Goal: Task Accomplishment & Management: Complete application form

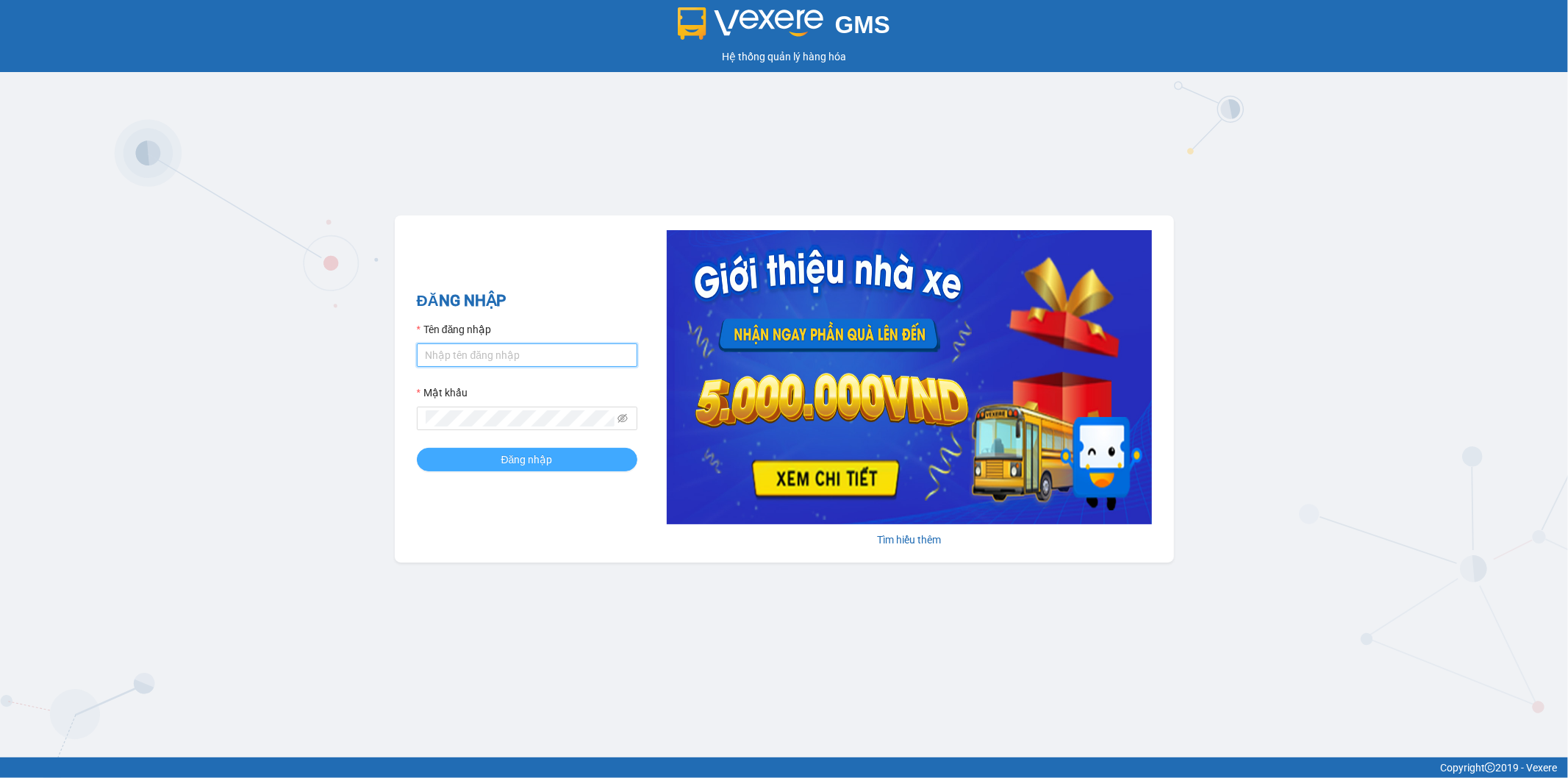
type input "thanhhoai.huynhgia"
click at [586, 461] on button "Đăng nhập" at bounding box center [527, 460] width 220 height 24
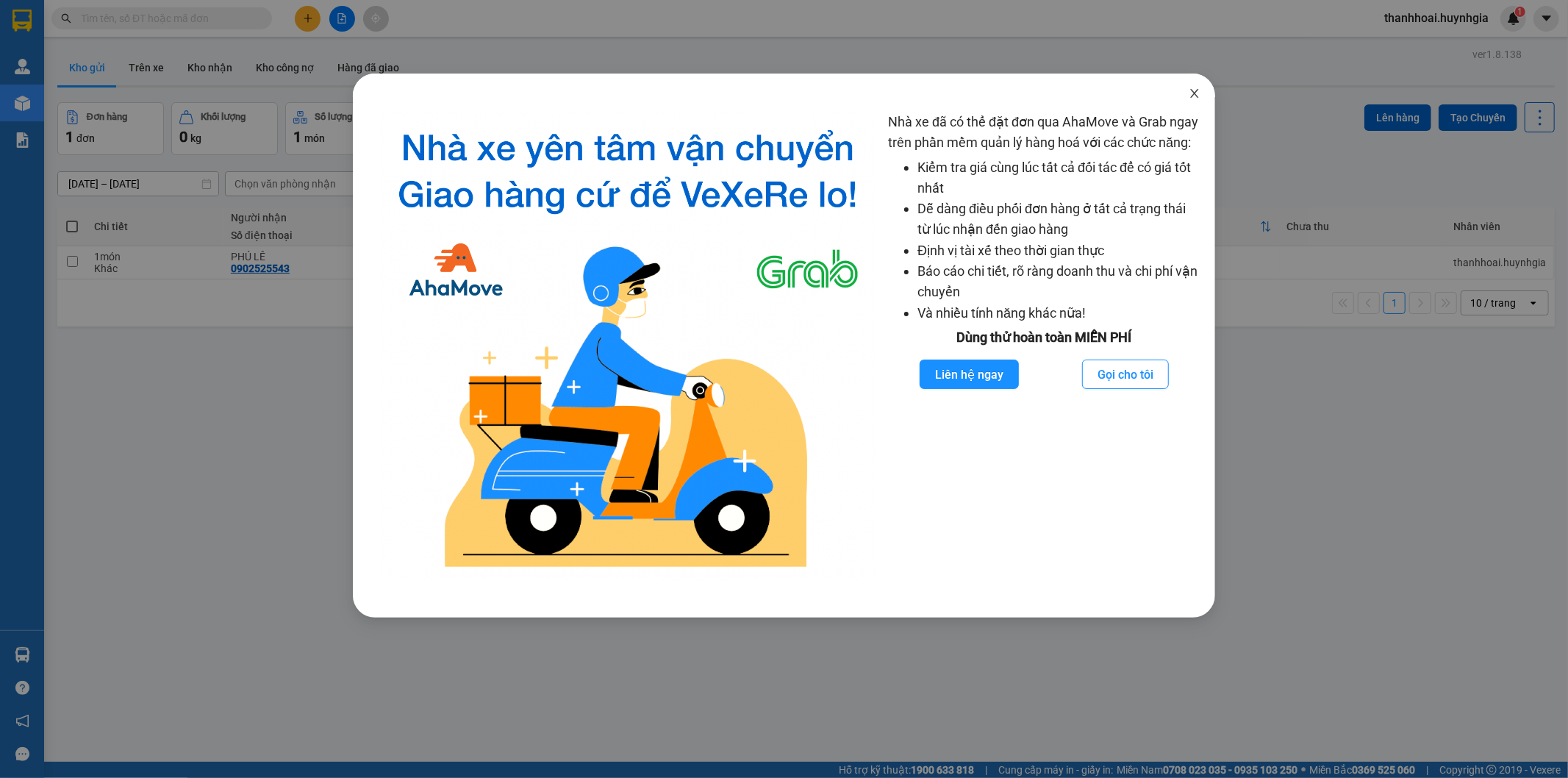
click at [1189, 91] on icon "close" at bounding box center [1195, 94] width 12 height 12
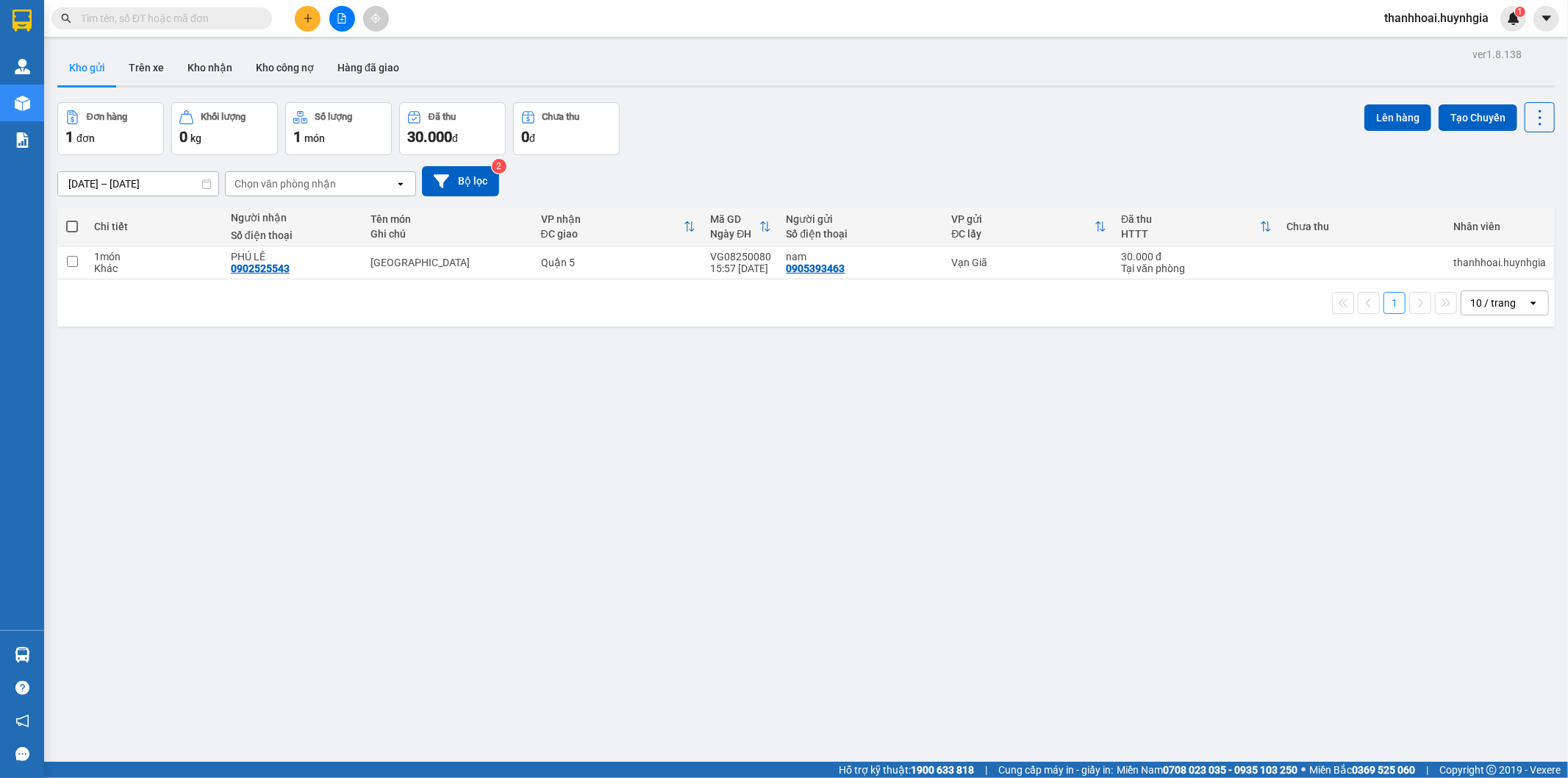
click at [305, 18] on icon "plus" at bounding box center [307, 18] width 8 height 1
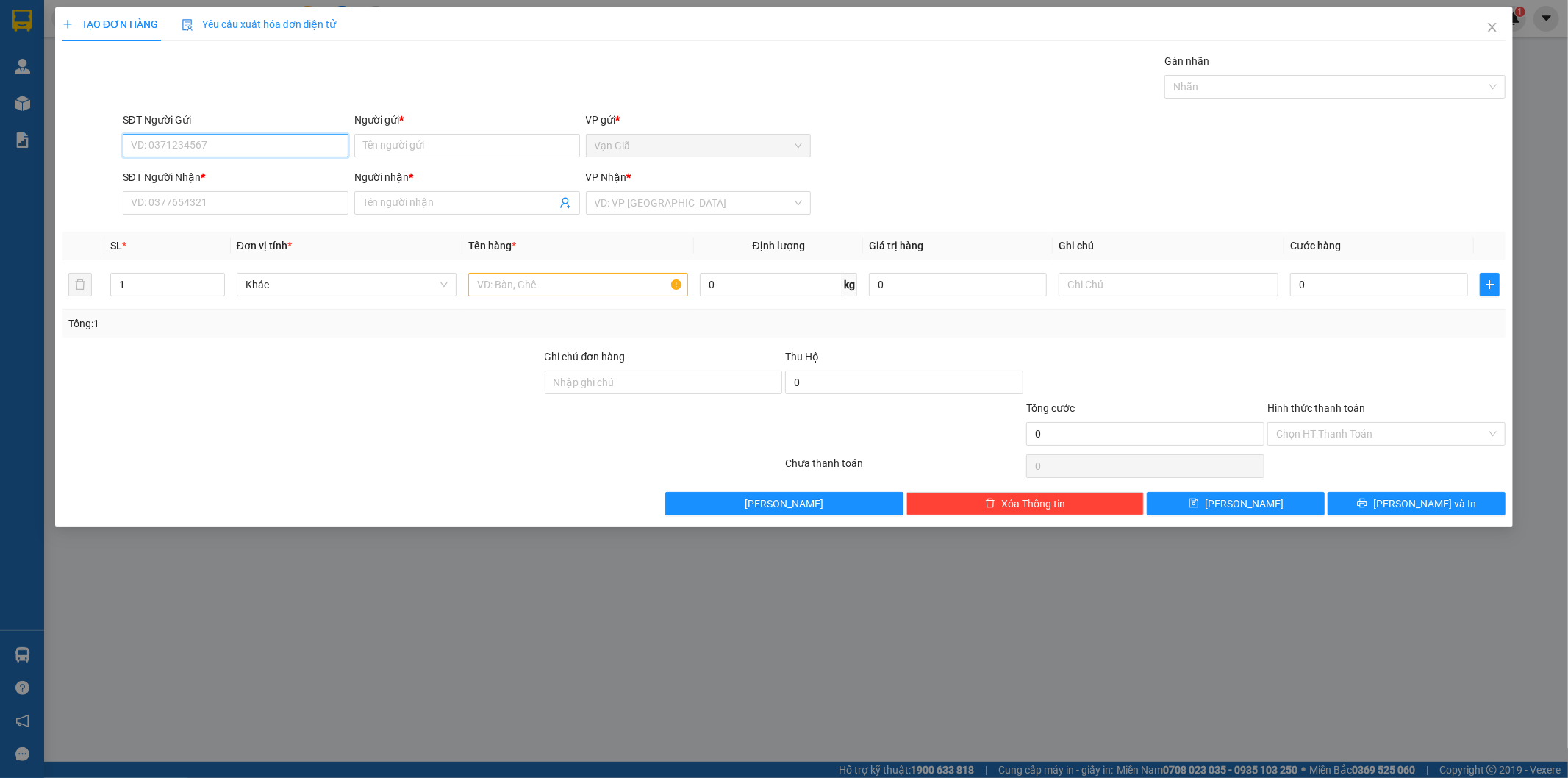
click at [247, 150] on input "SĐT Người Gửi" at bounding box center [236, 146] width 225 height 24
click at [129, 145] on input "4803" at bounding box center [236, 146] width 225 height 24
click at [233, 150] on input "09134248034803" at bounding box center [236, 146] width 225 height 24
type input "0913424803"
click at [404, 152] on input "Người gửi *" at bounding box center [467, 146] width 225 height 24
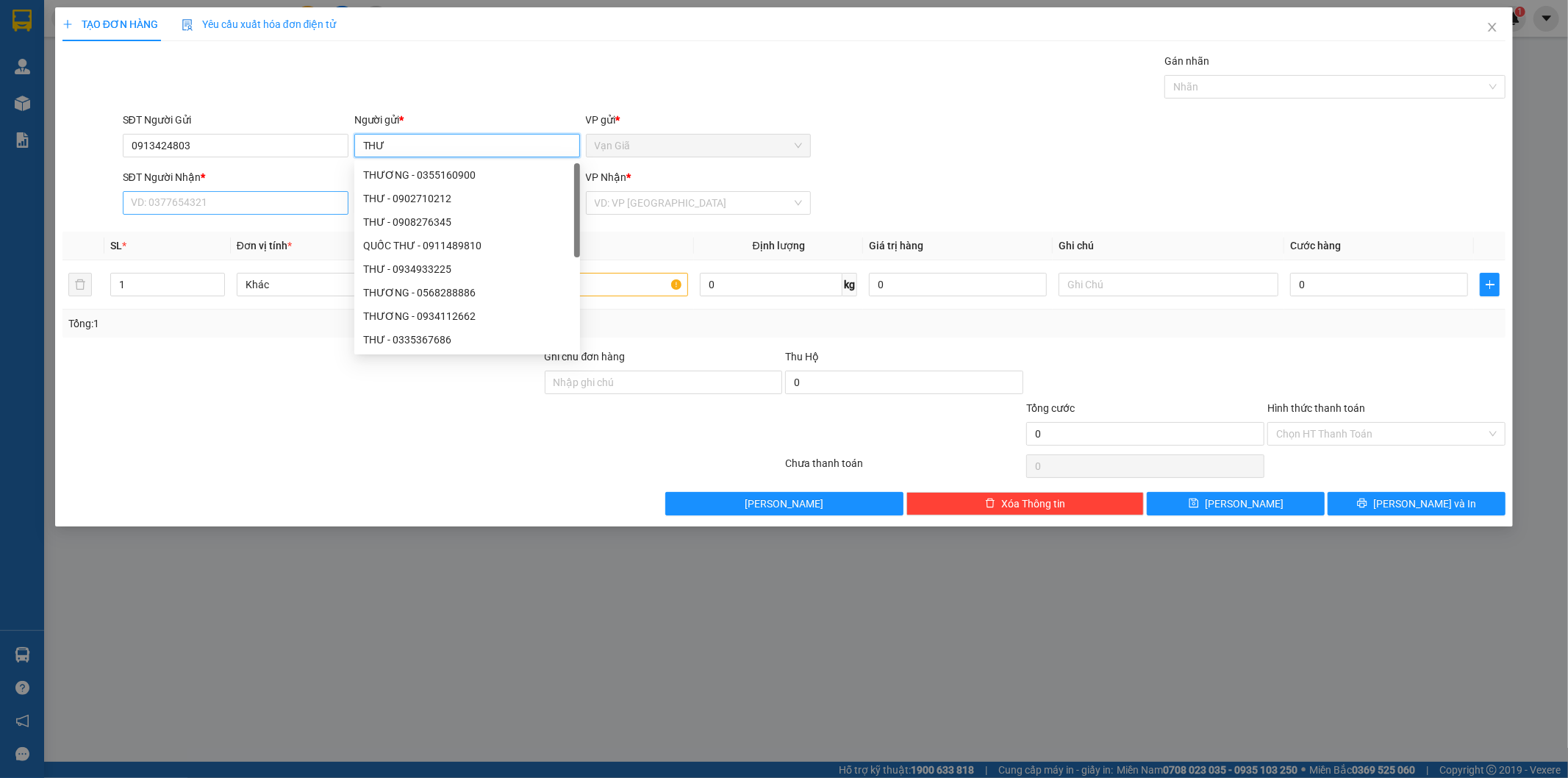
type input "THƯ"
click at [250, 203] on input "SĐT Người Nhận *" at bounding box center [236, 203] width 225 height 24
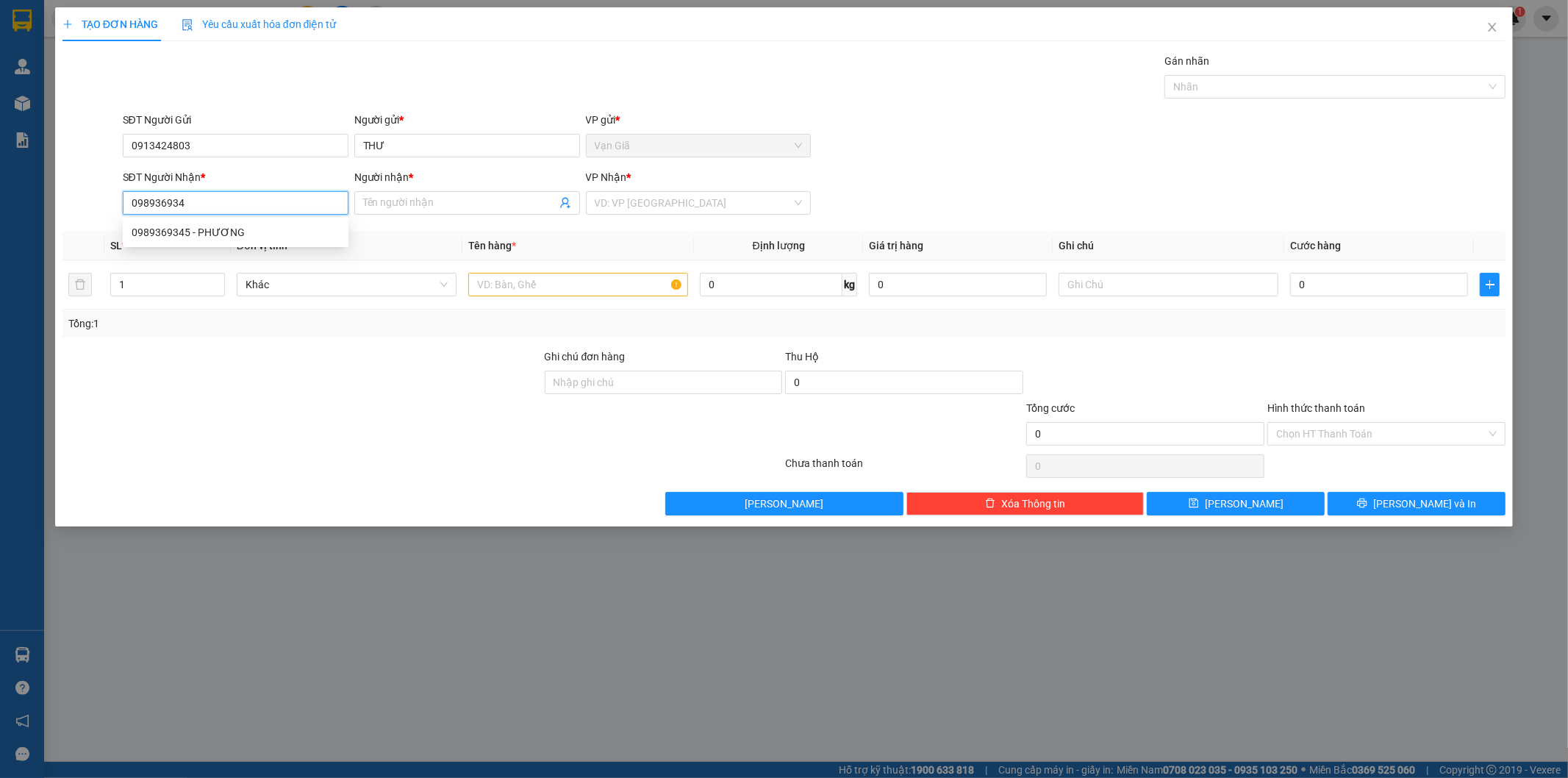
type input "0989369345"
click at [200, 225] on div "0989369345 - PHƯƠNG" at bounding box center [236, 232] width 208 height 16
type input "PHƯƠNG"
type input "0989369345"
click at [489, 291] on input "text" at bounding box center [578, 284] width 219 height 24
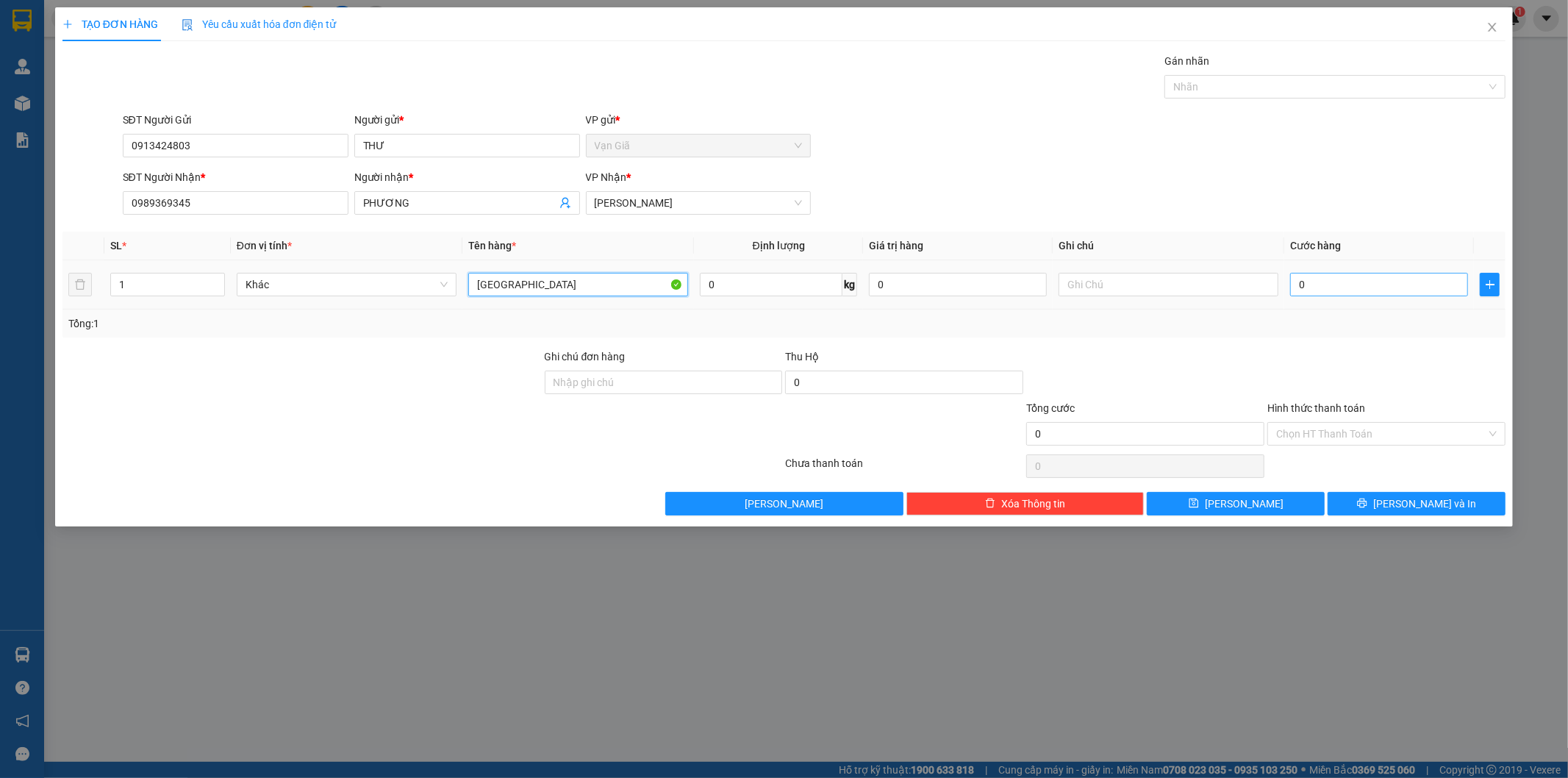
type input "[GEOGRAPHIC_DATA]"
click at [1312, 292] on input "0" at bounding box center [1379, 284] width 178 height 24
type input "3"
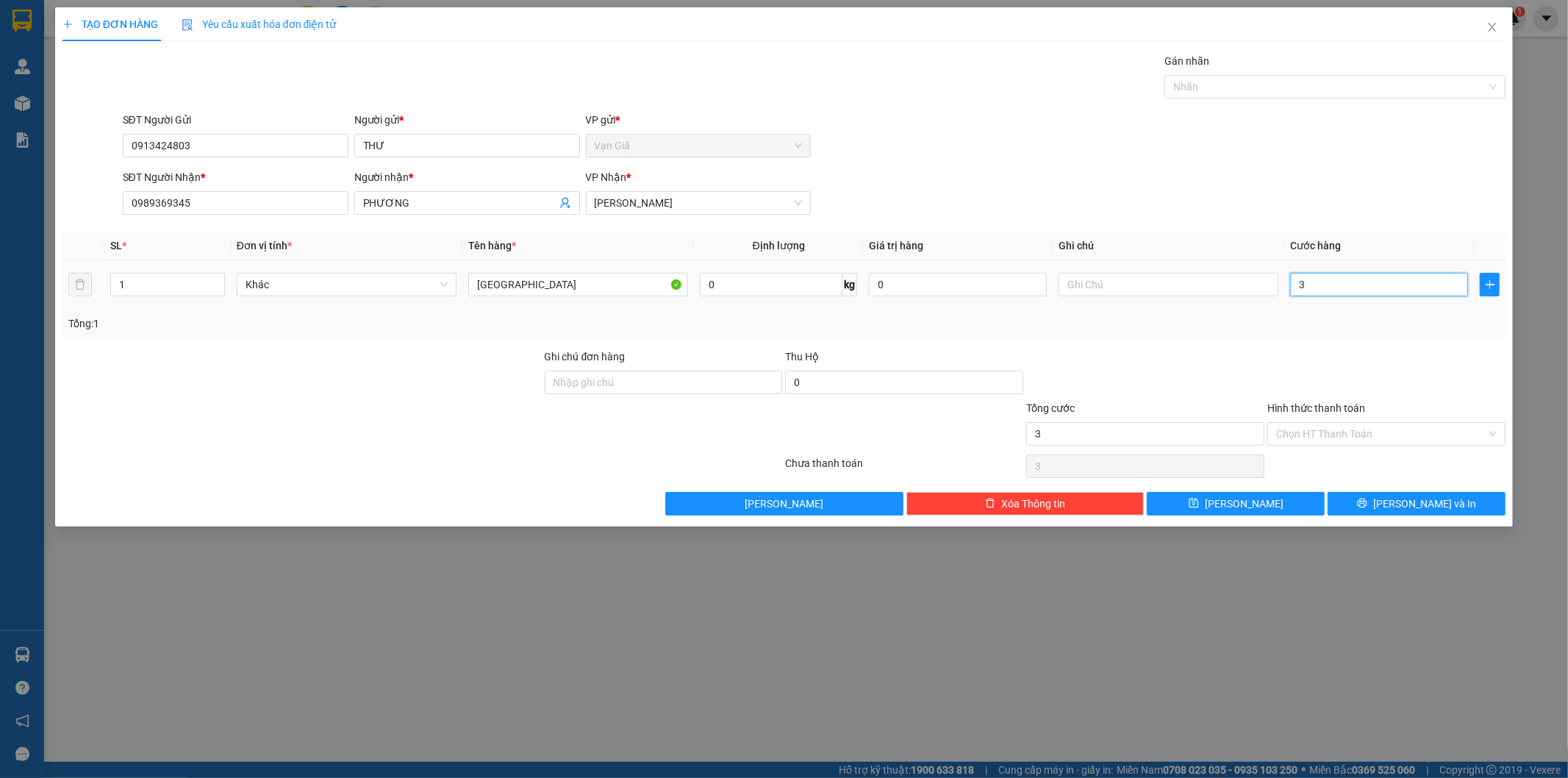
type input "30"
type input "30.000"
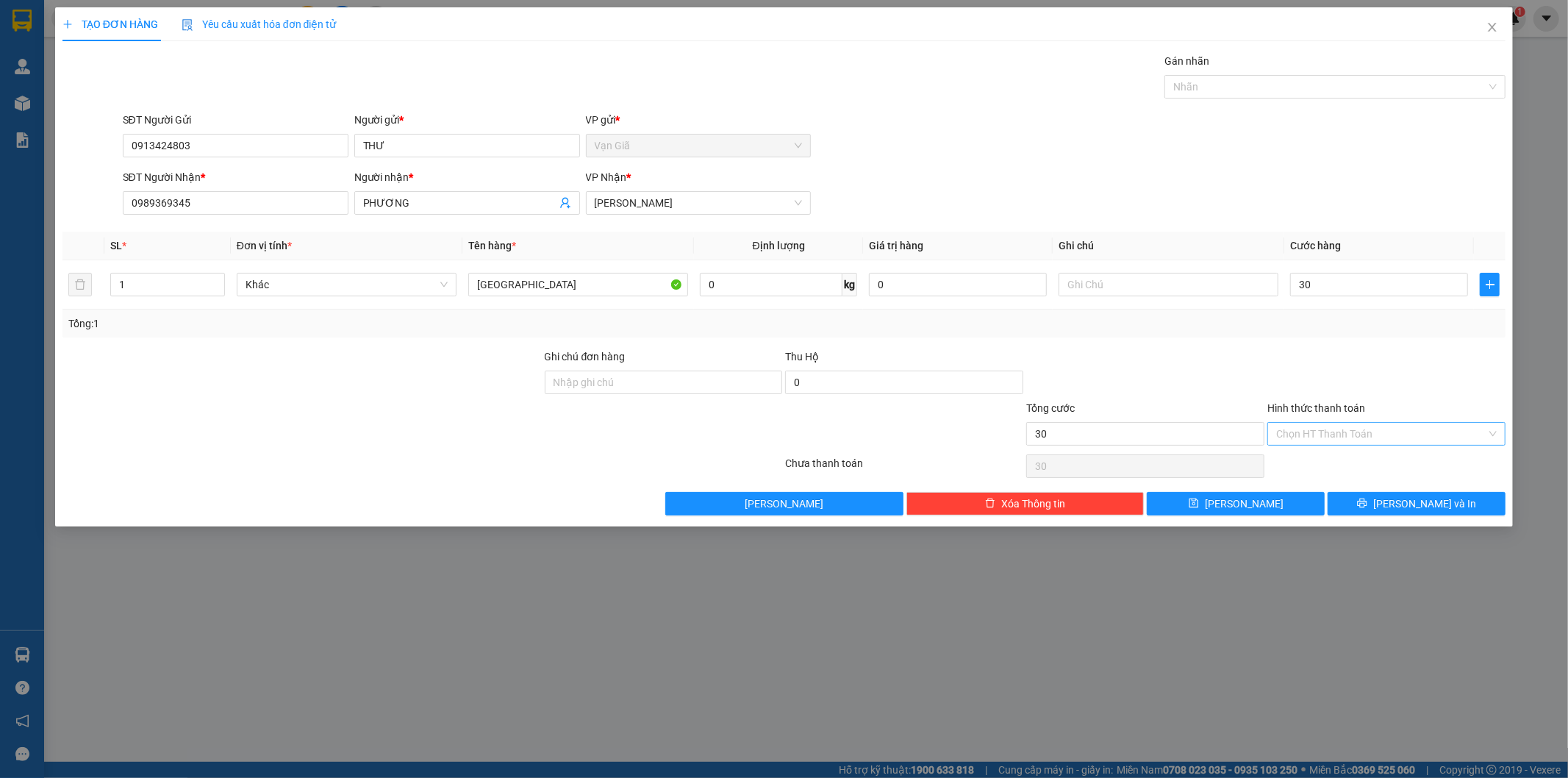
type input "30.000"
click at [1350, 435] on input "Hình thức thanh toán" at bounding box center [1381, 434] width 210 height 22
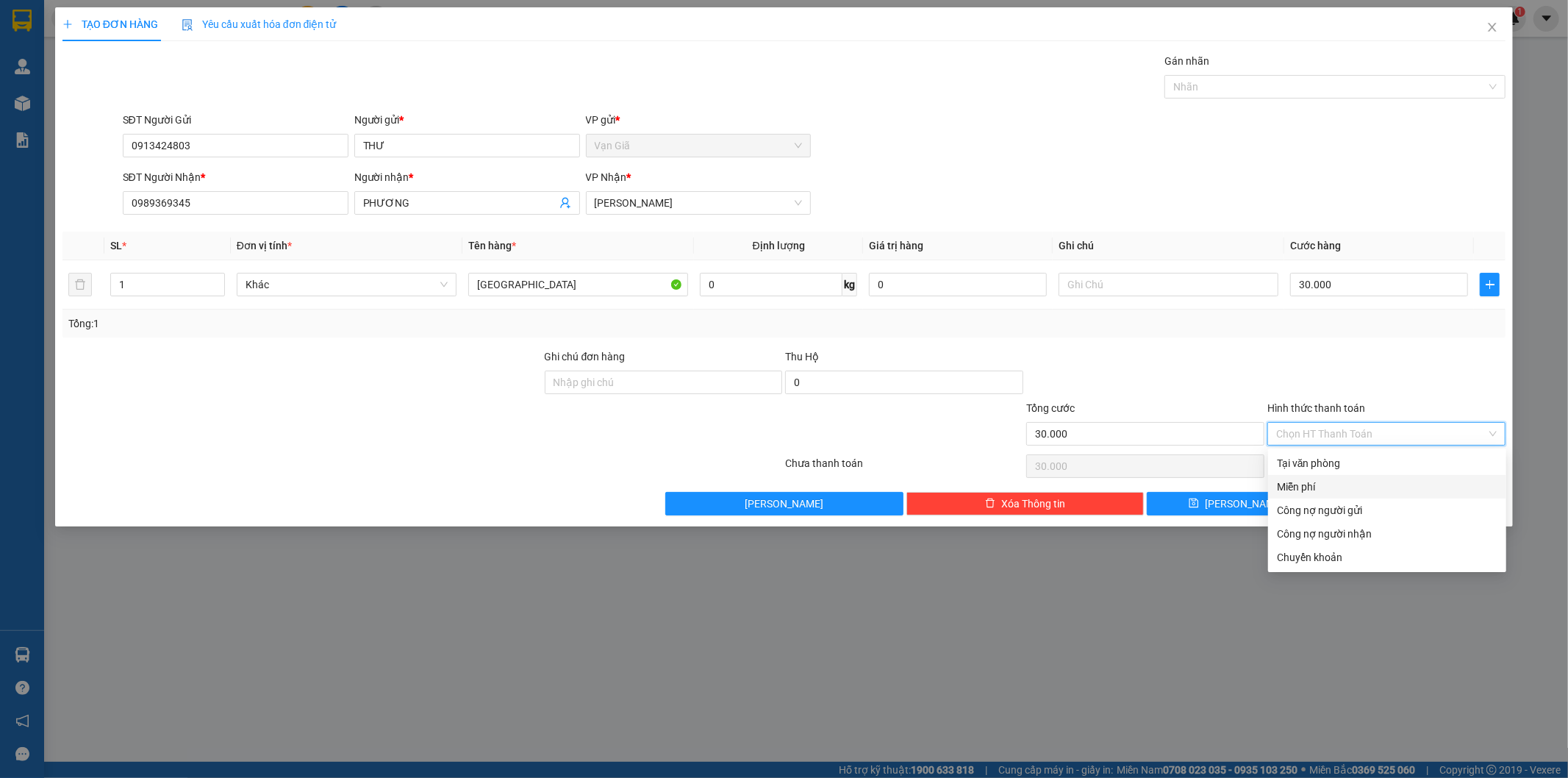
click at [1350, 475] on div "Miễn phí" at bounding box center [1387, 487] width 238 height 24
type input "0"
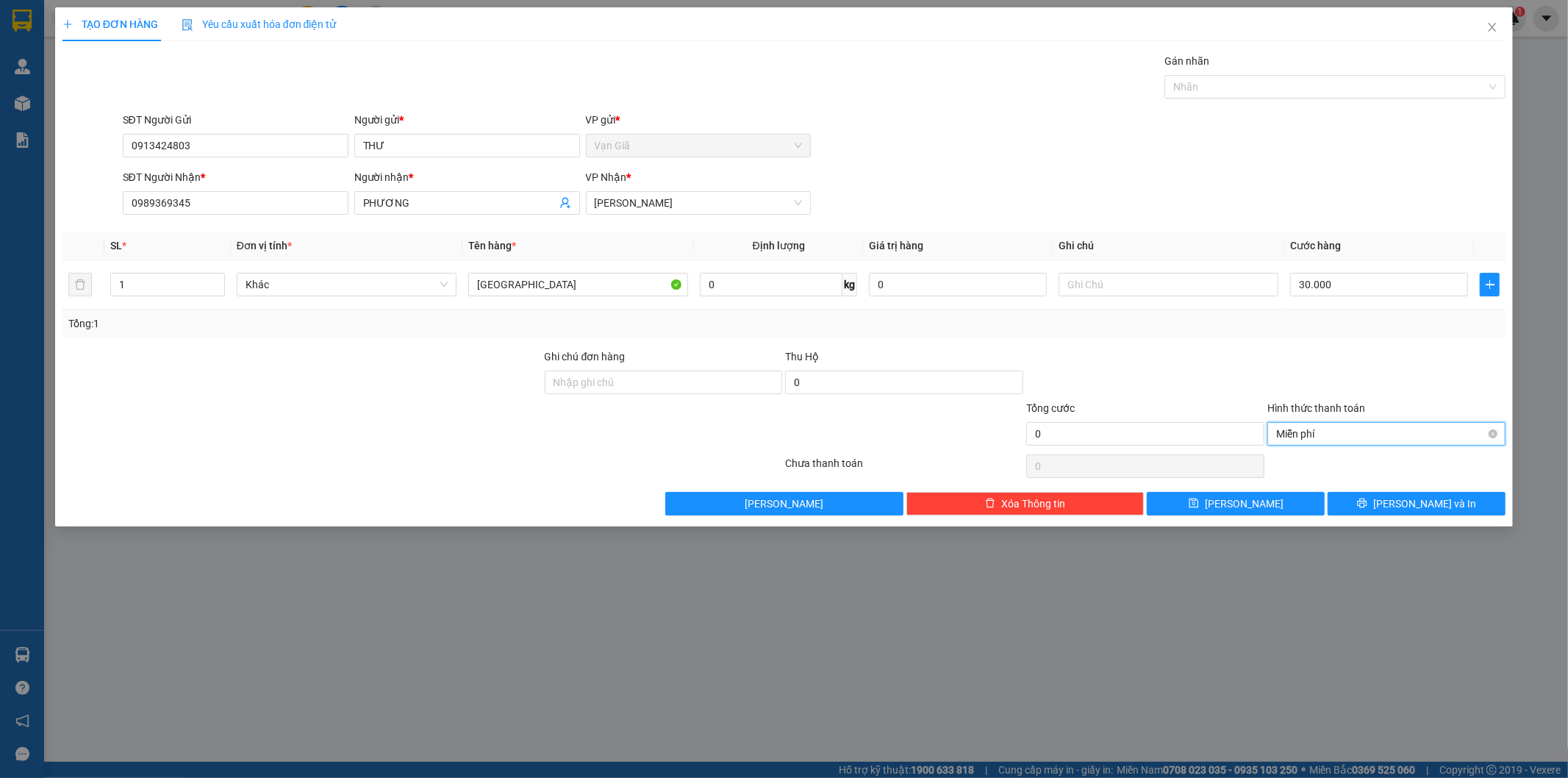
click at [1350, 437] on span "Miễn phí" at bounding box center [1386, 434] width 220 height 22
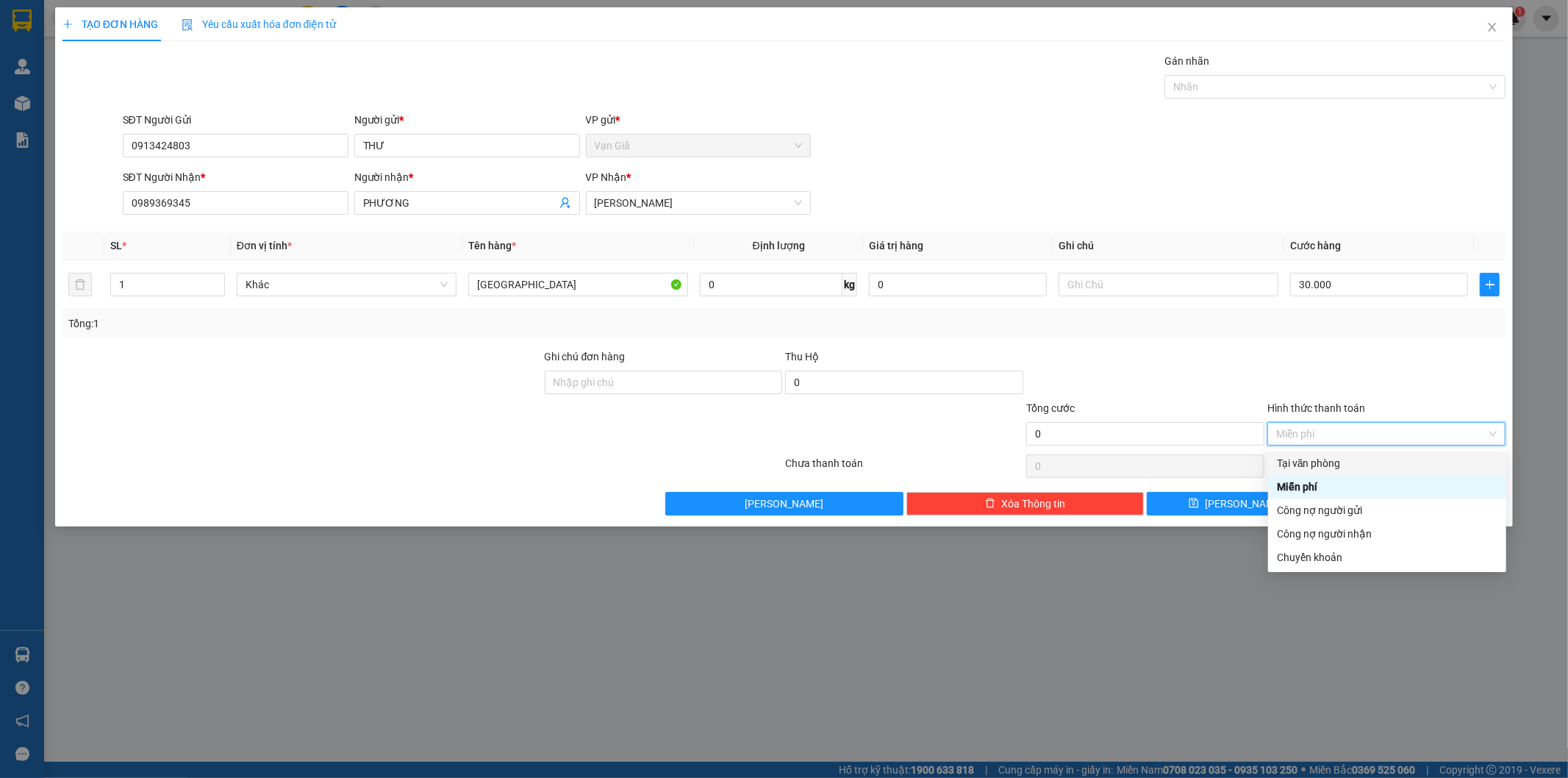
click at [1347, 458] on div "Tại văn phòng" at bounding box center [1387, 463] width 220 height 16
type input "30.000"
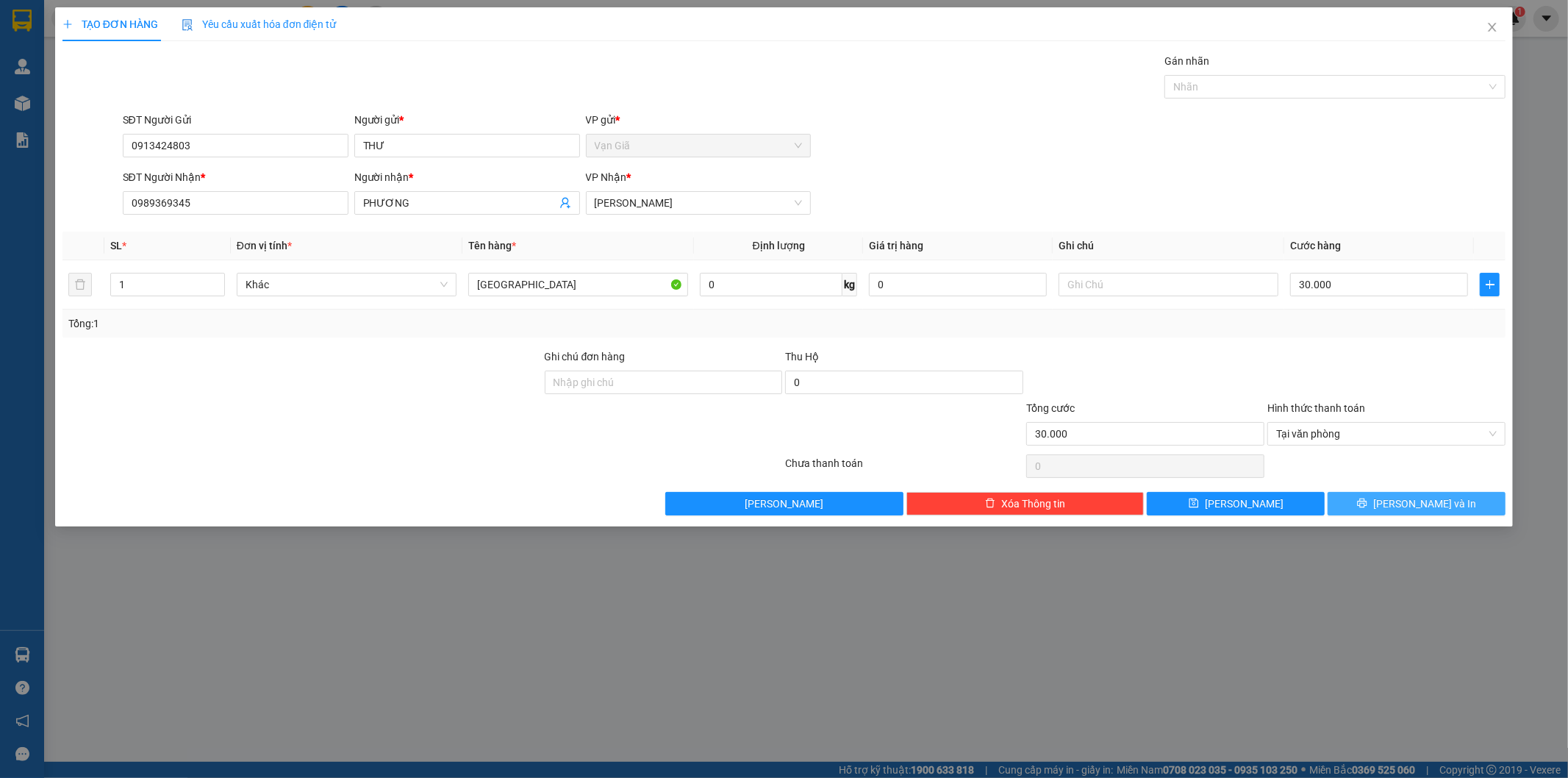
click at [1399, 506] on button "[PERSON_NAME] và In" at bounding box center [1417, 504] width 178 height 24
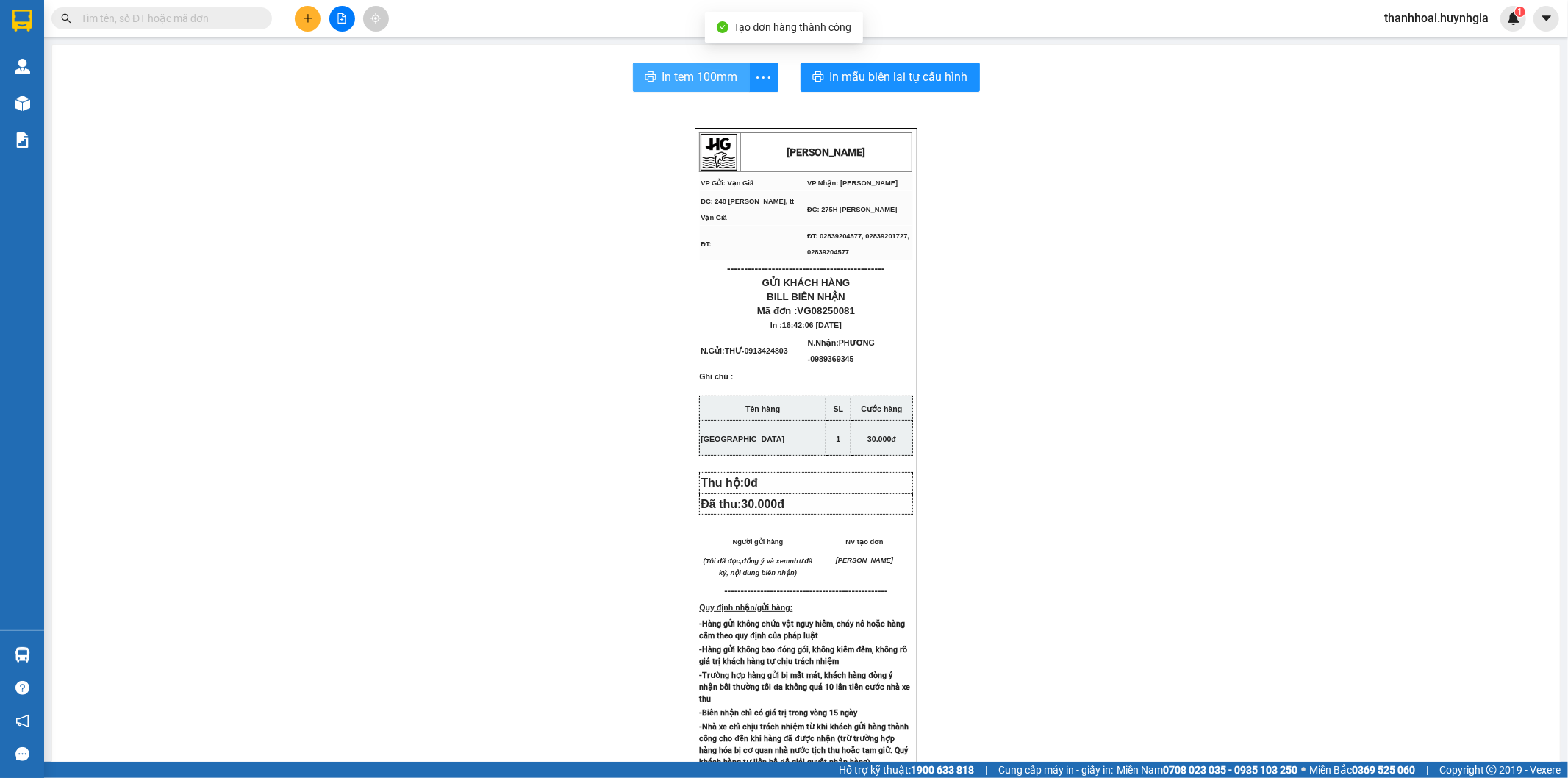
click at [711, 77] on span "In tem 100mm" at bounding box center [700, 77] width 76 height 18
click at [303, 19] on icon "plus" at bounding box center [308, 18] width 10 height 10
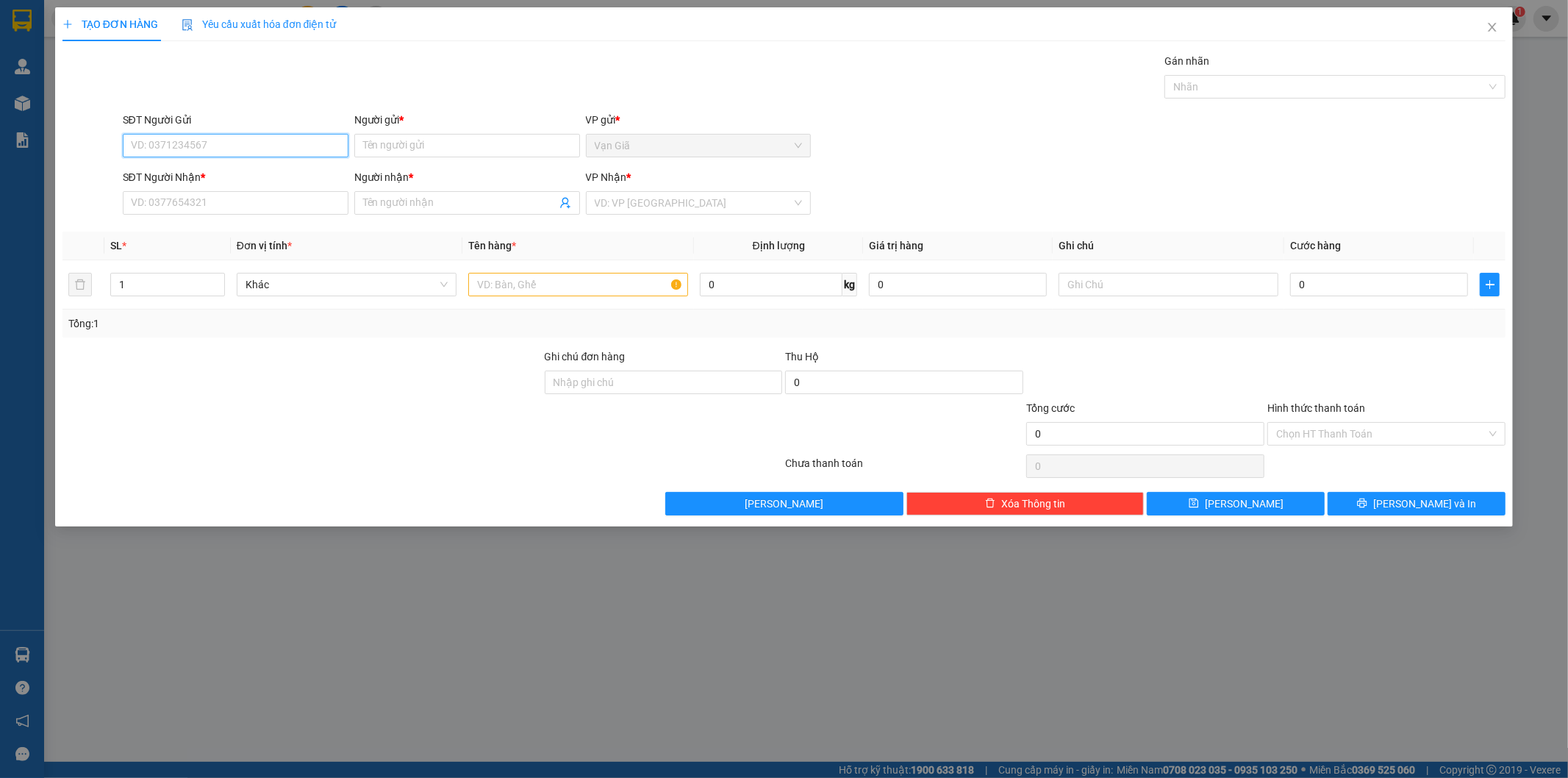
click at [163, 139] on input "SĐT Người Gửi" at bounding box center [236, 146] width 225 height 24
type input "0972423131"
click at [189, 178] on div "0972423131 - BI" at bounding box center [236, 175] width 208 height 16
type input "BI"
type input "0969996409"
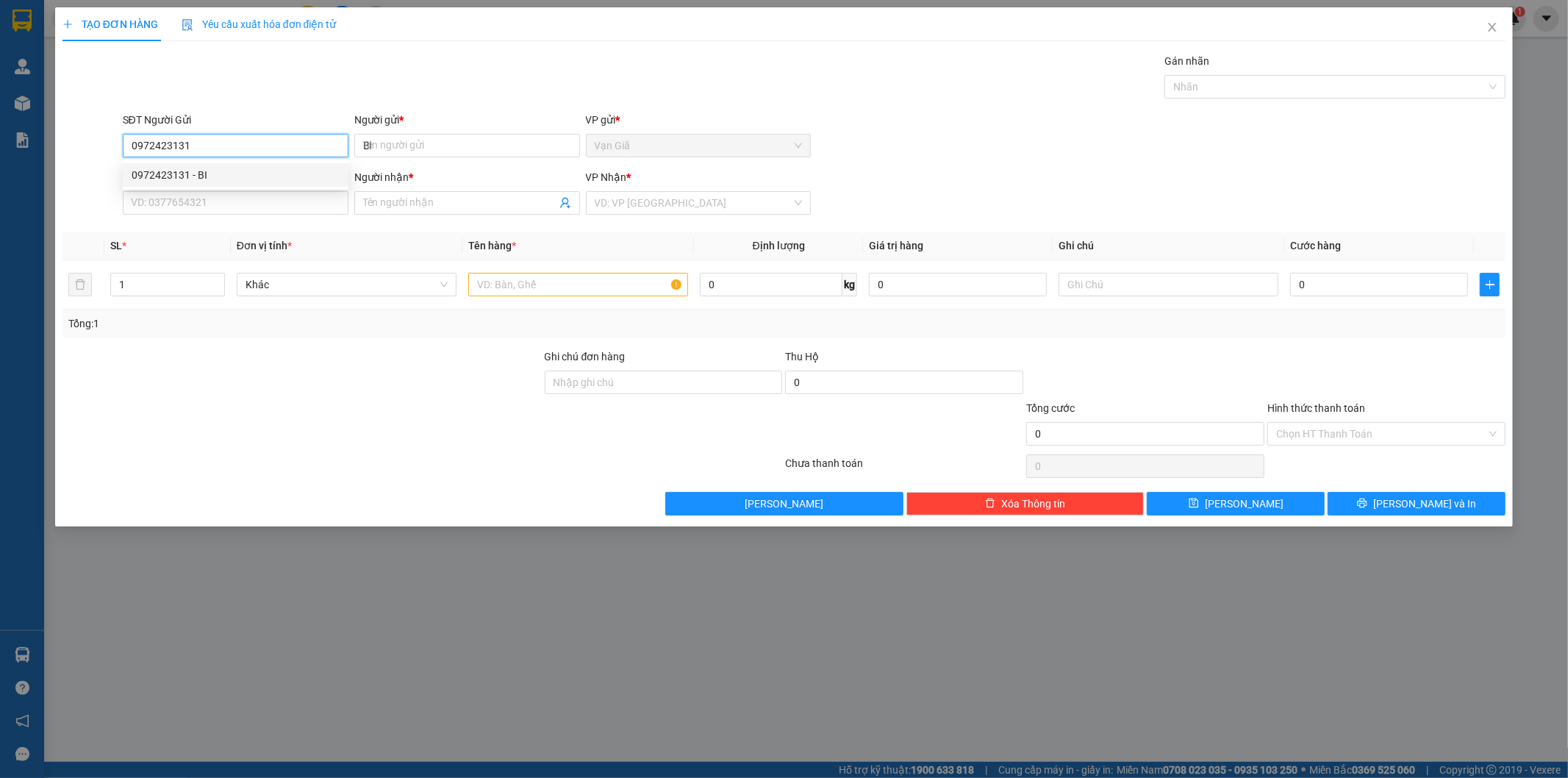
type input "TRANG"
type input "0972423131"
click at [533, 287] on input "text" at bounding box center [578, 284] width 219 height 24
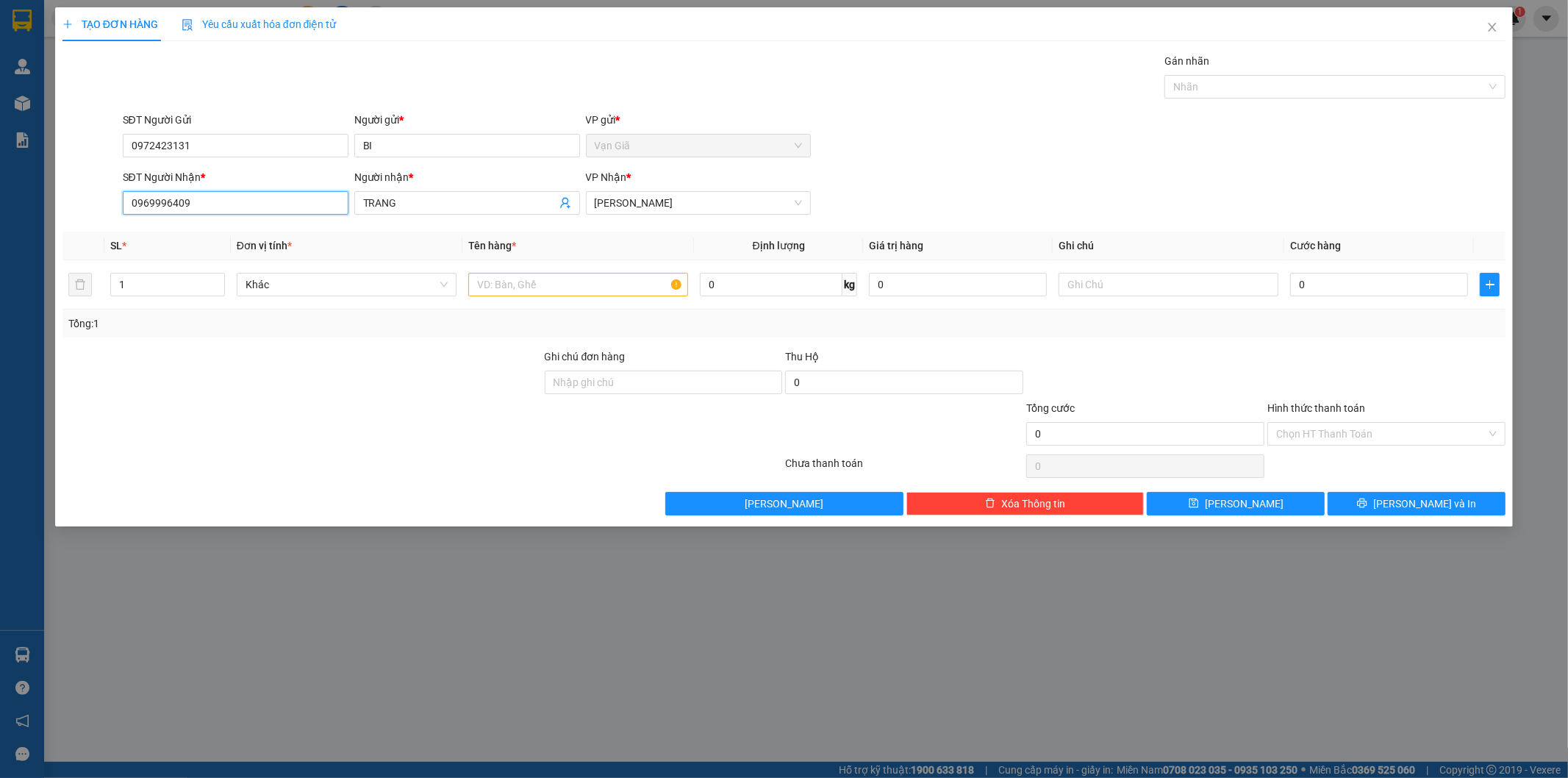
click at [273, 192] on input "0969996409" at bounding box center [236, 203] width 225 height 24
type input "0"
type input "0936554244"
click at [418, 202] on input "TRANG" at bounding box center [460, 203] width 194 height 16
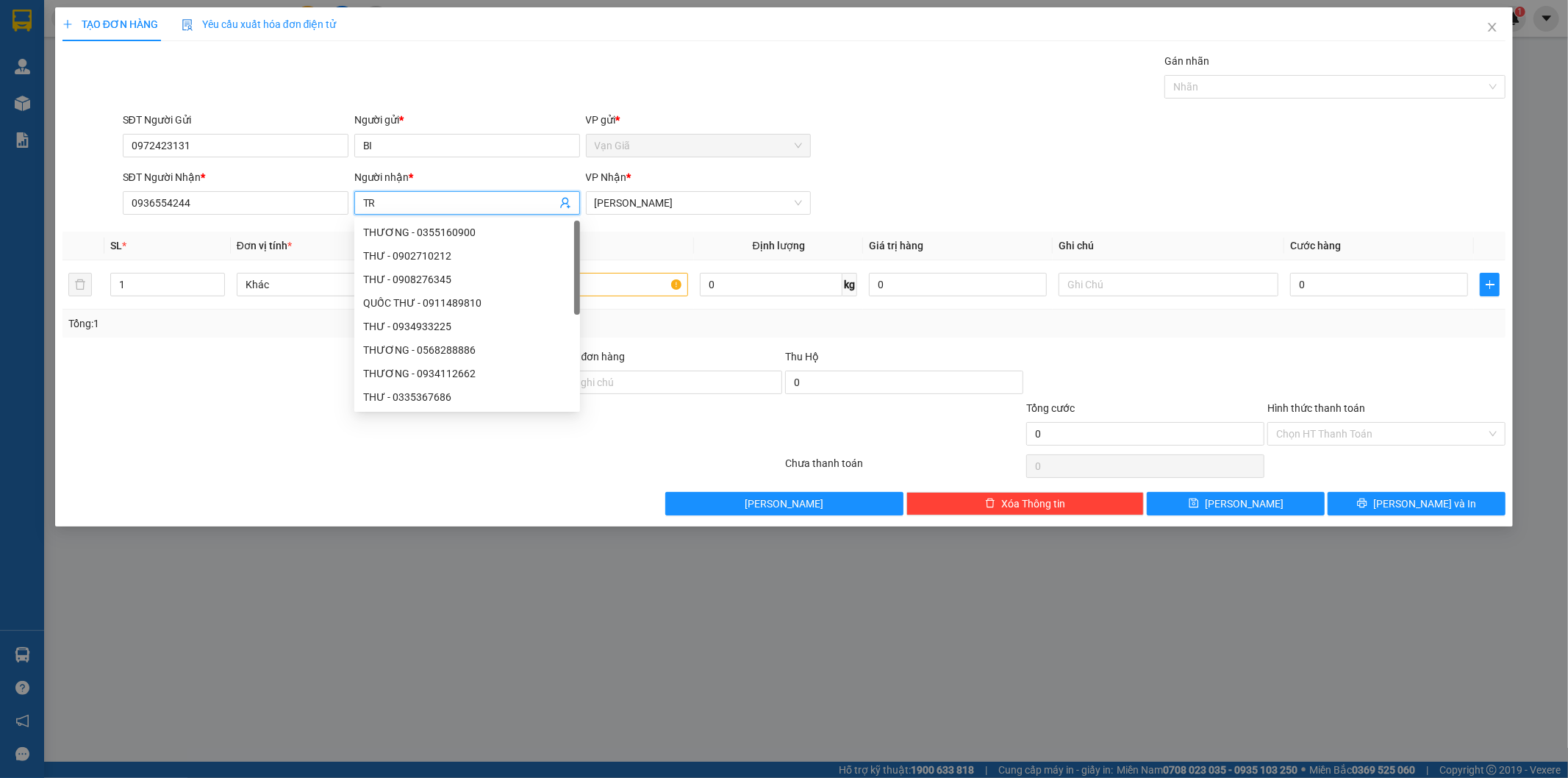
type input "T"
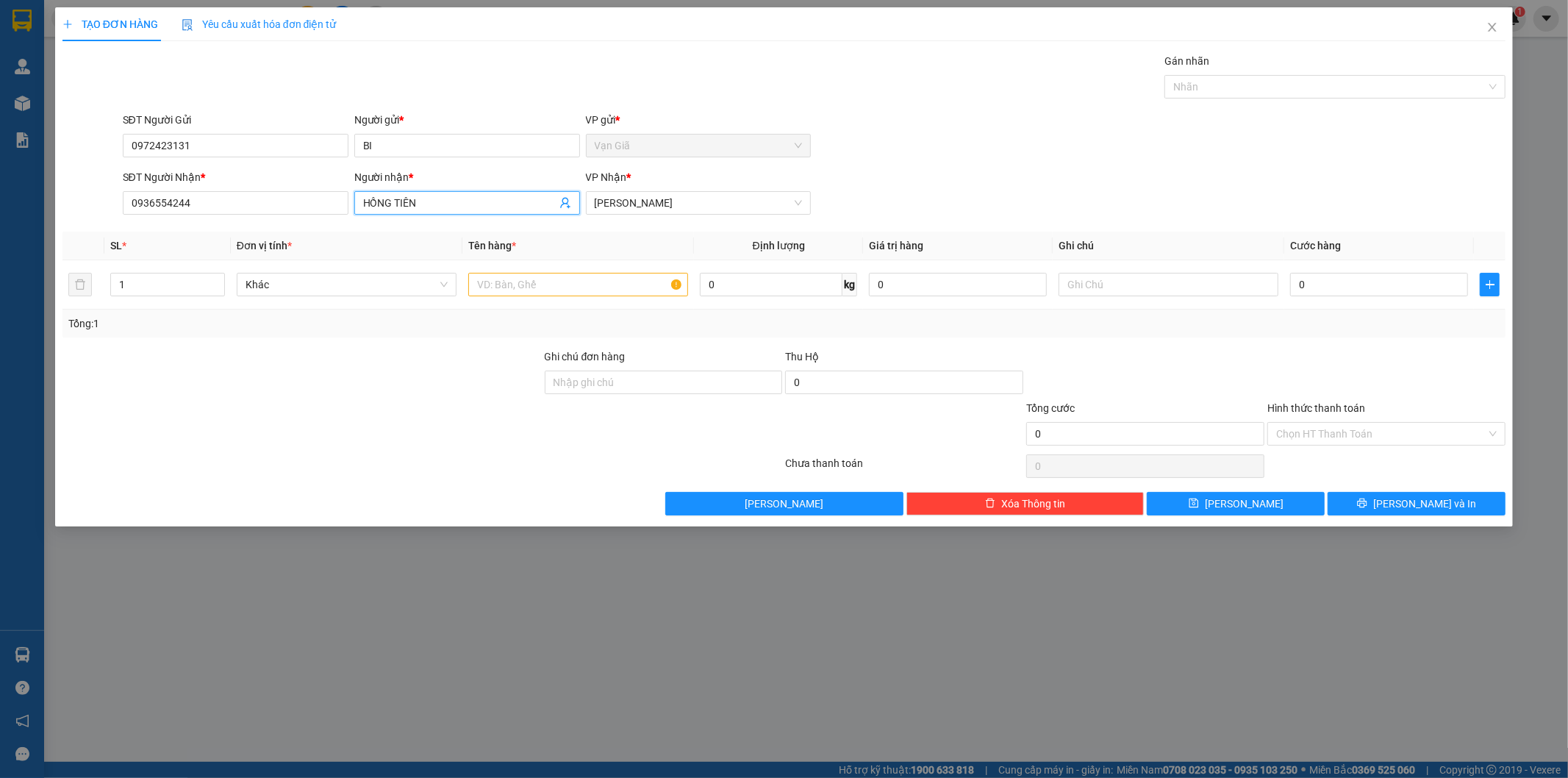
type input "HỒNG TIÊN"
click at [634, 236] on th "Tên hàng *" at bounding box center [578, 245] width 231 height 29
click at [596, 274] on input "text" at bounding box center [578, 284] width 219 height 24
type input "1 TX"
click at [1386, 284] on input "0" at bounding box center [1379, 284] width 178 height 24
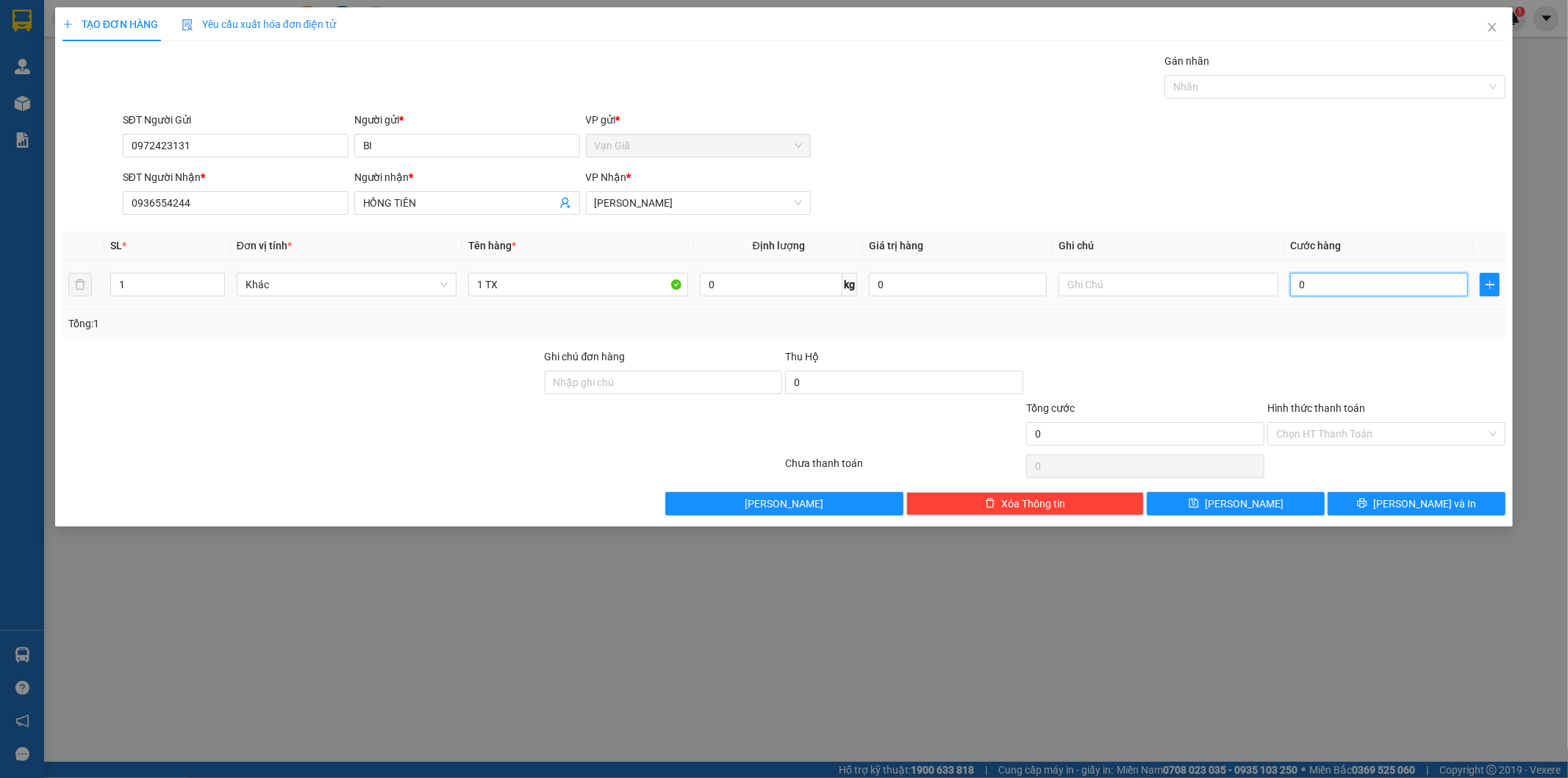
type input "1"
type input "15"
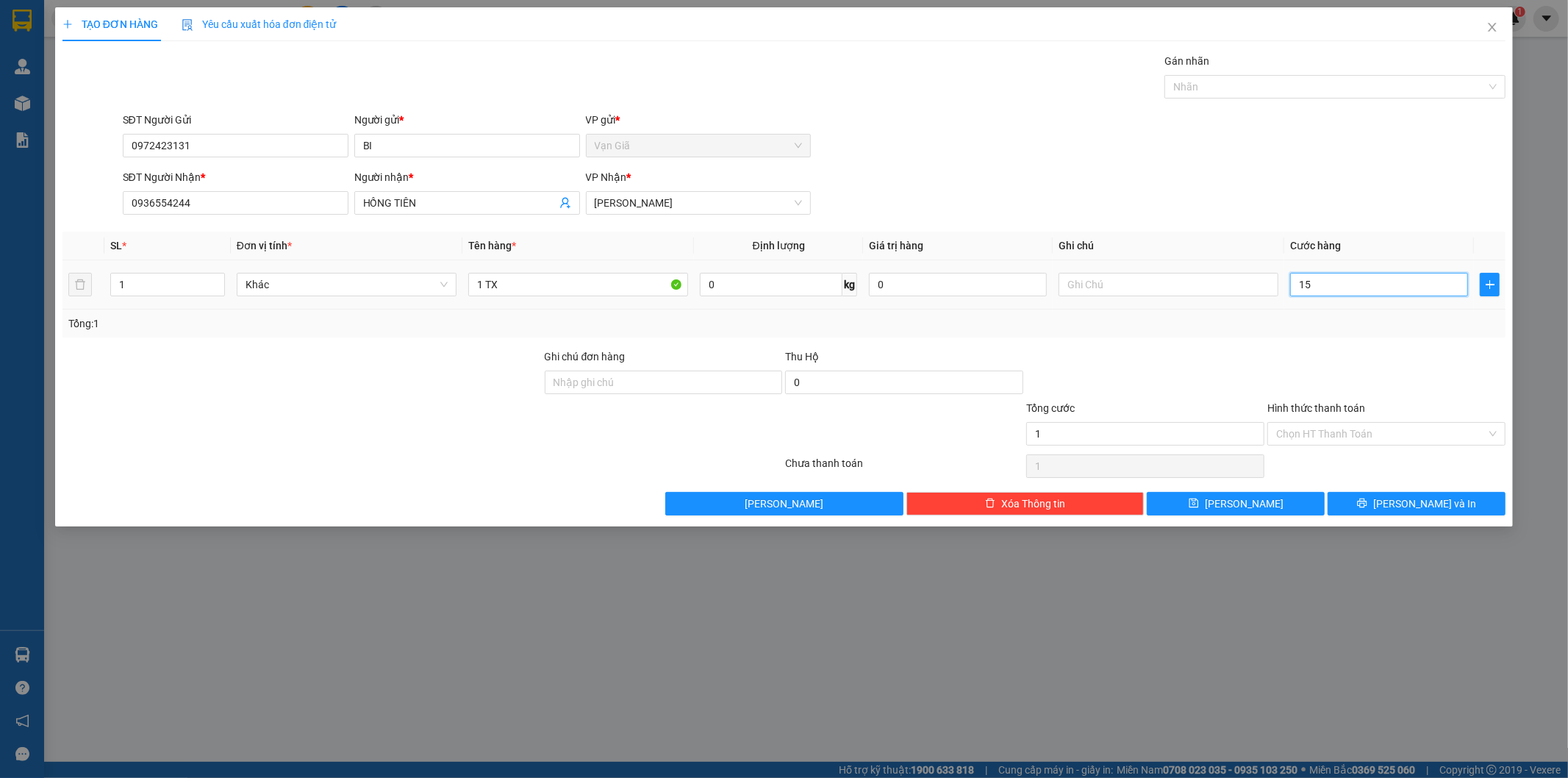
type input "15"
type input "150"
click at [1371, 435] on input "Hình thức thanh toán" at bounding box center [1381, 434] width 210 height 22
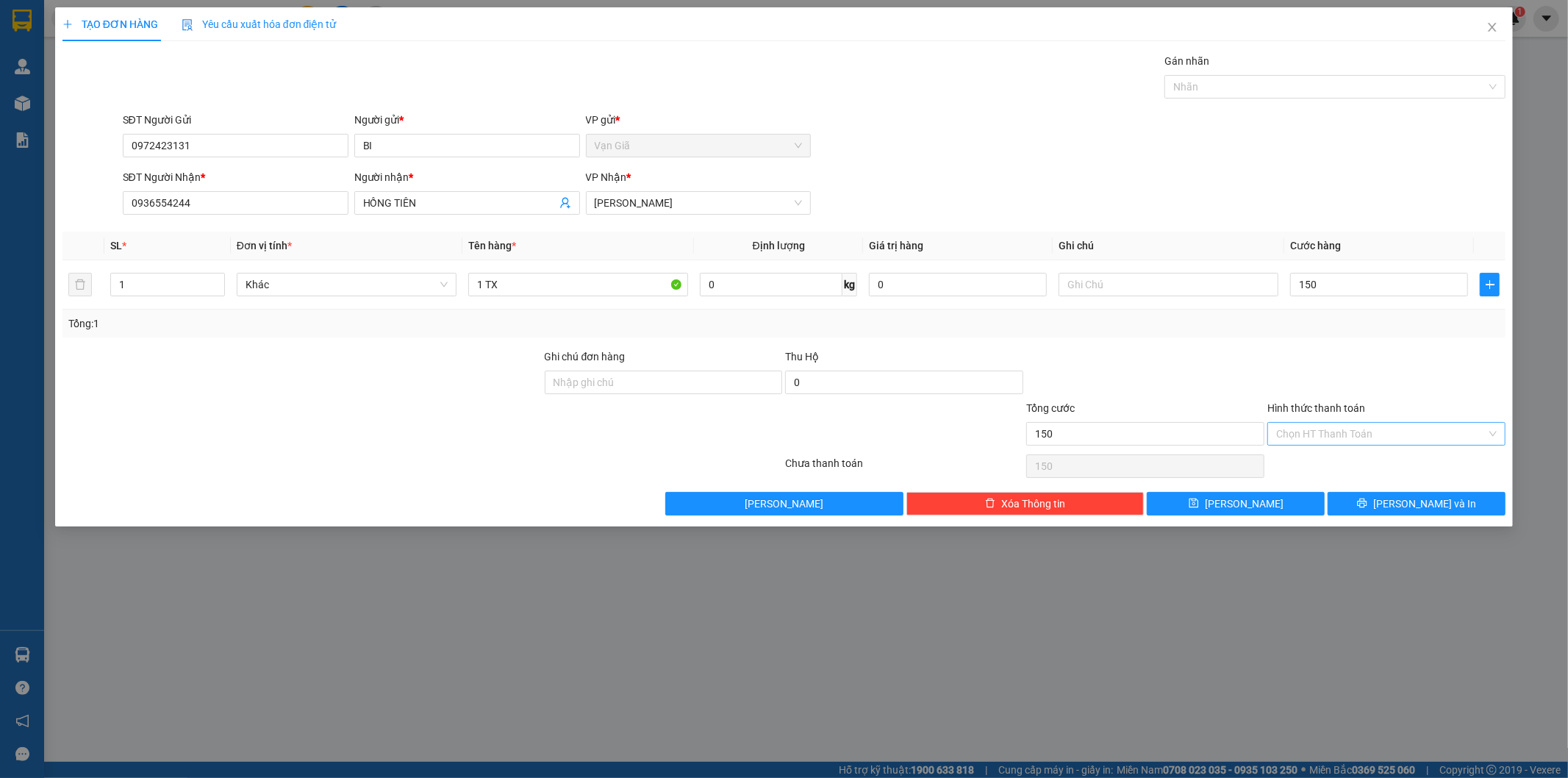
type input "150.000"
click at [1375, 384] on div at bounding box center [1386, 374] width 241 height 52
click at [1404, 505] on span "[PERSON_NAME] và In" at bounding box center [1425, 504] width 103 height 16
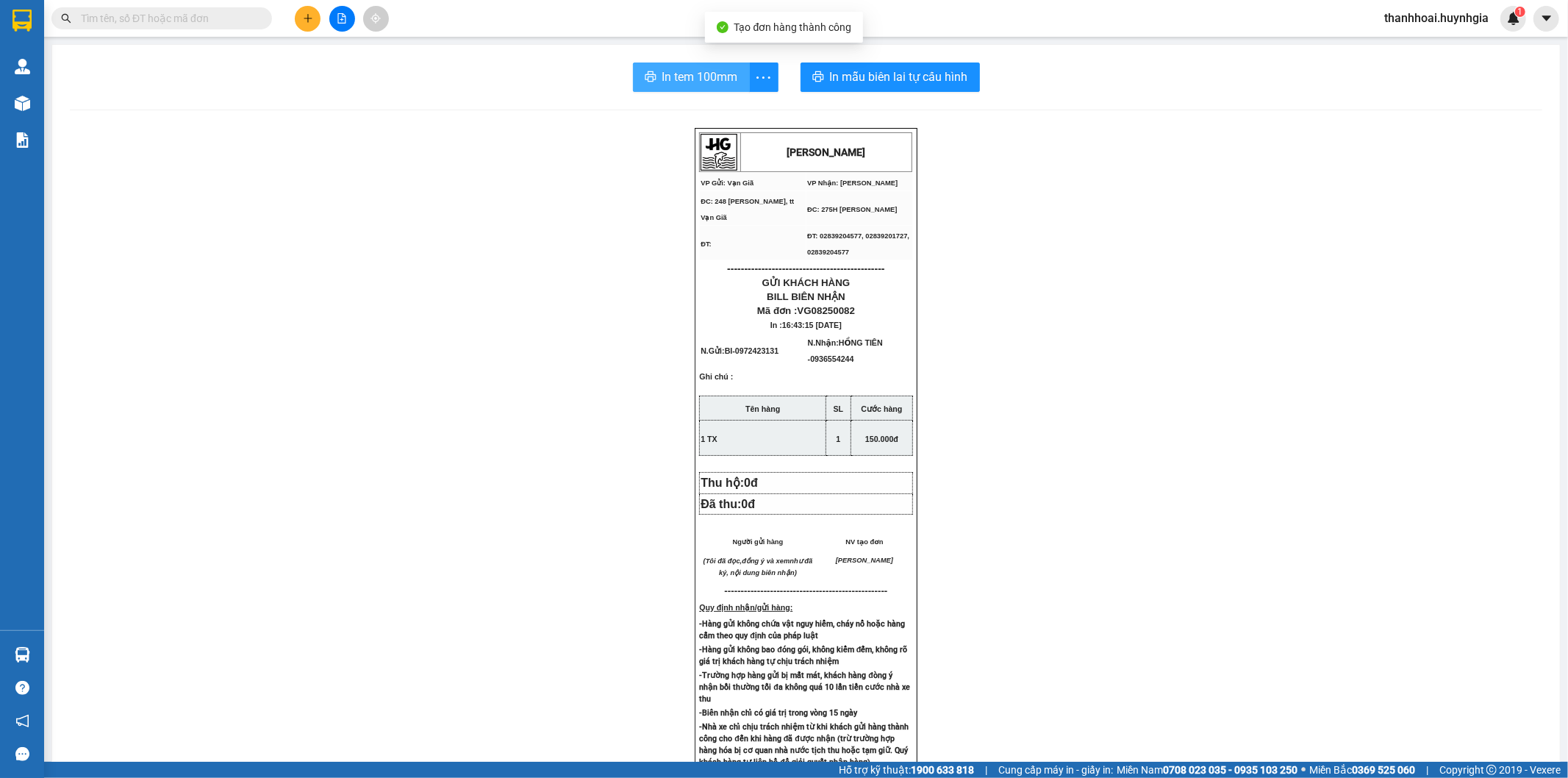
click at [662, 72] on span "In tem 100mm" at bounding box center [700, 77] width 76 height 18
click at [309, 11] on button at bounding box center [307, 18] width 26 height 26
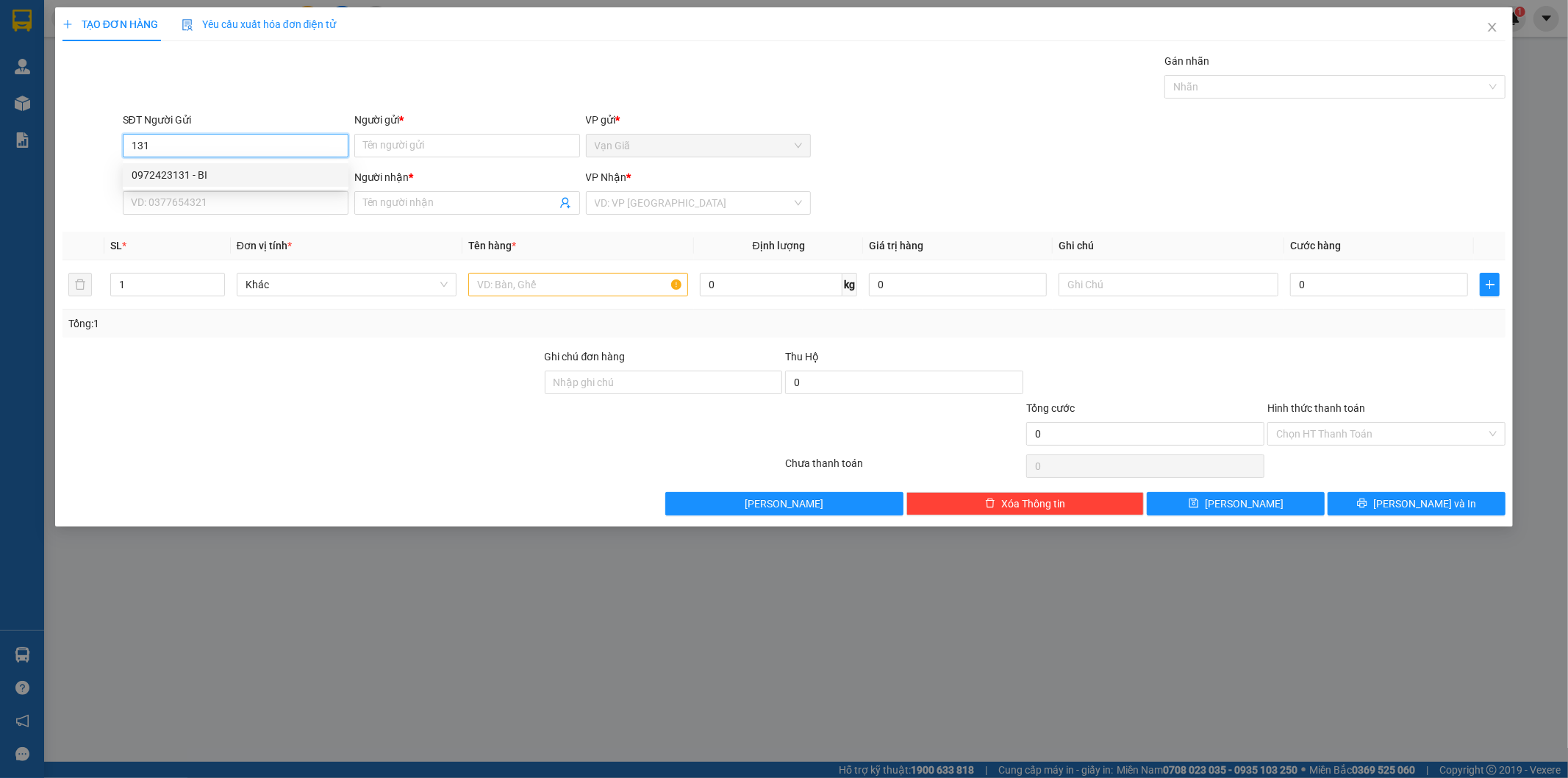
click at [178, 179] on div "0972423131 - BI" at bounding box center [236, 175] width 208 height 16
type input "0972423131"
type input "BI"
type input "0936554244"
type input "HỒNG TIÊN"
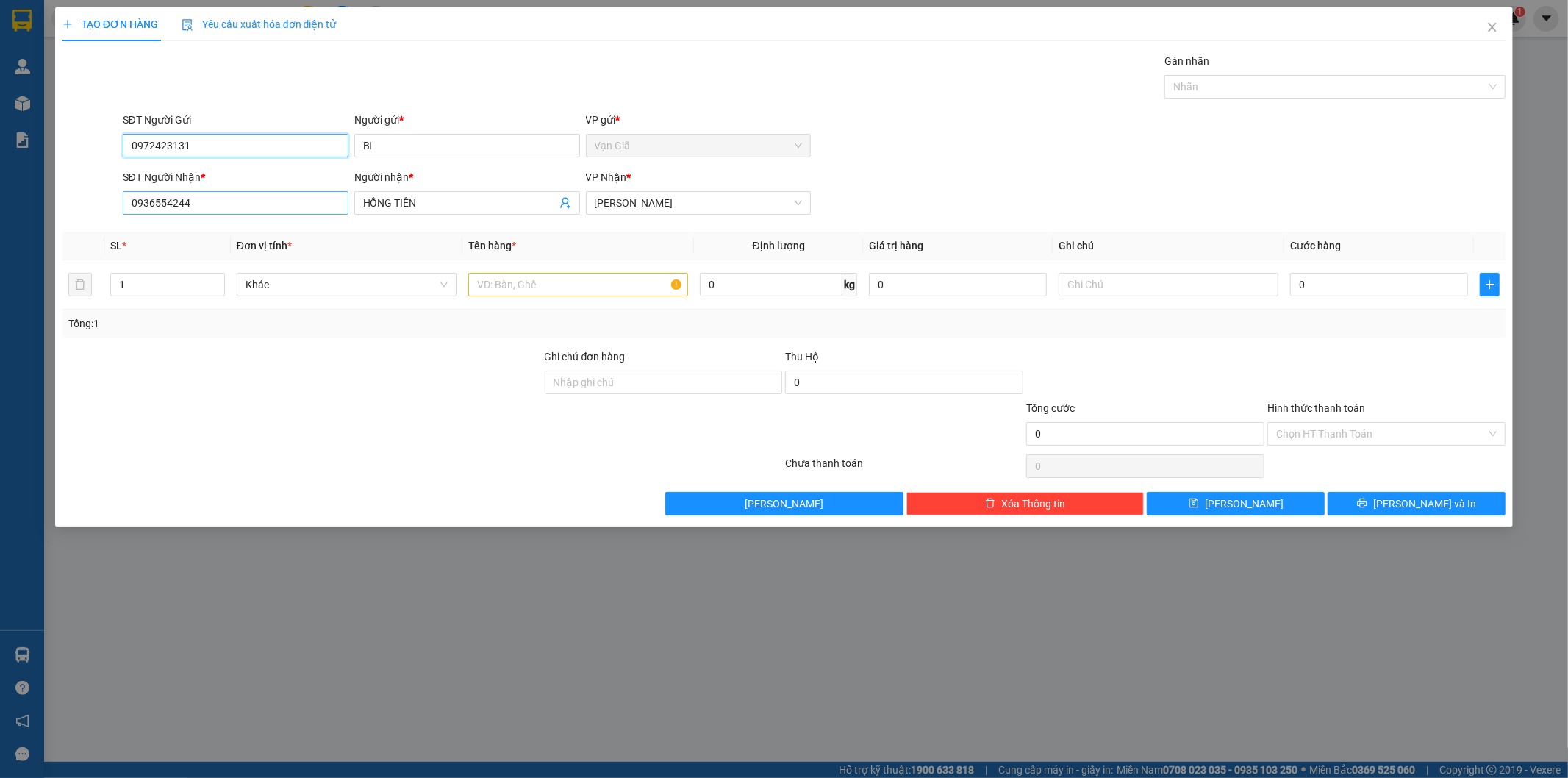
type input "0972423131"
drag, startPoint x: 211, startPoint y: 201, endPoint x: 125, endPoint y: 197, distance: 86.1
click at [125, 197] on input "0936554244" at bounding box center [236, 203] width 225 height 24
type input "0703050109"
drag, startPoint x: 443, startPoint y: 206, endPoint x: 360, endPoint y: 200, distance: 83.2
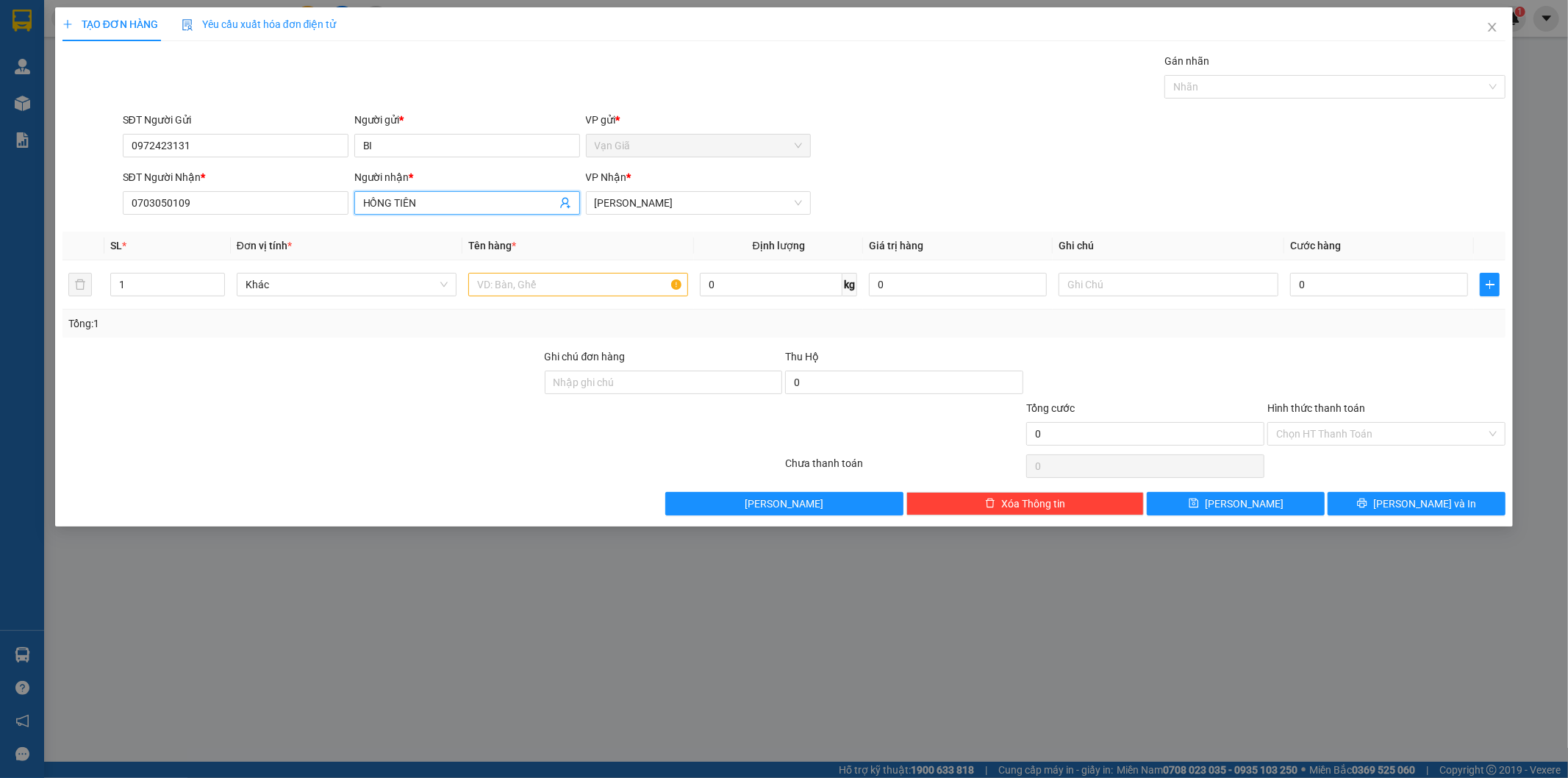
click at [360, 200] on span "HỒNG TIÊN" at bounding box center [467, 203] width 225 height 24
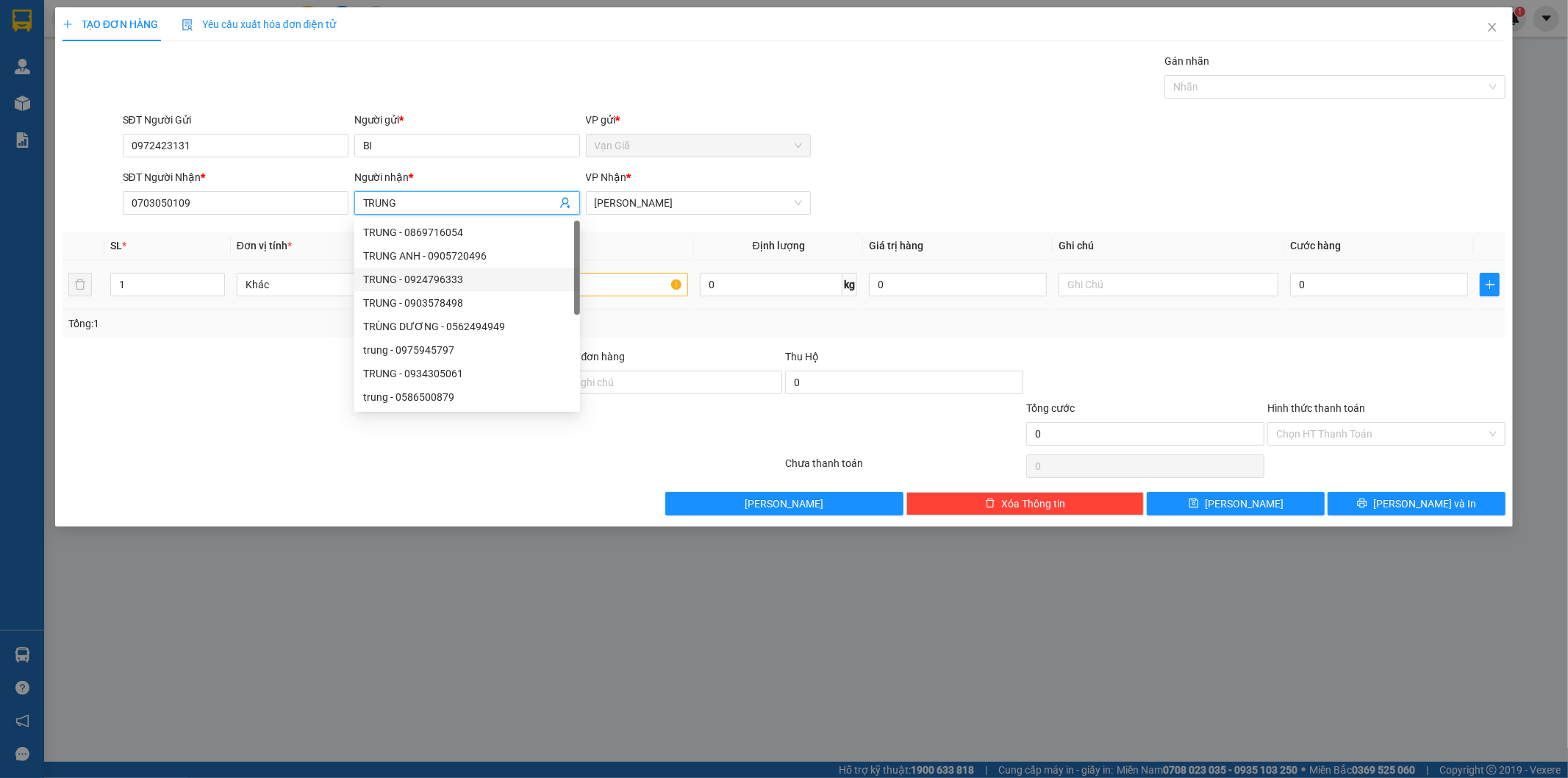
type input "TRUNG"
click at [655, 284] on input "text" at bounding box center [578, 284] width 219 height 24
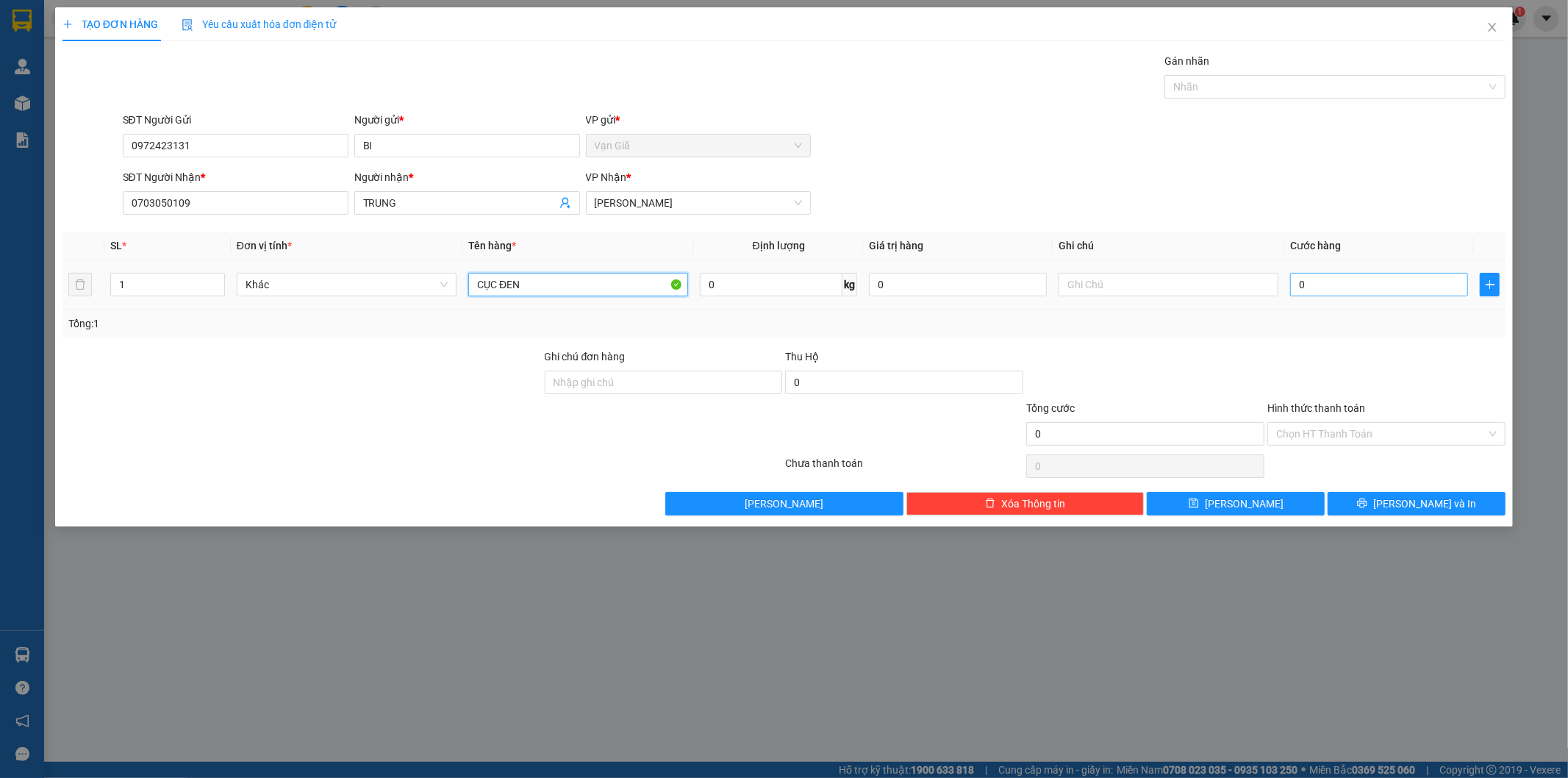
type input "CỤC ĐEN"
click at [1315, 282] on input "0" at bounding box center [1379, 284] width 178 height 24
type input "4"
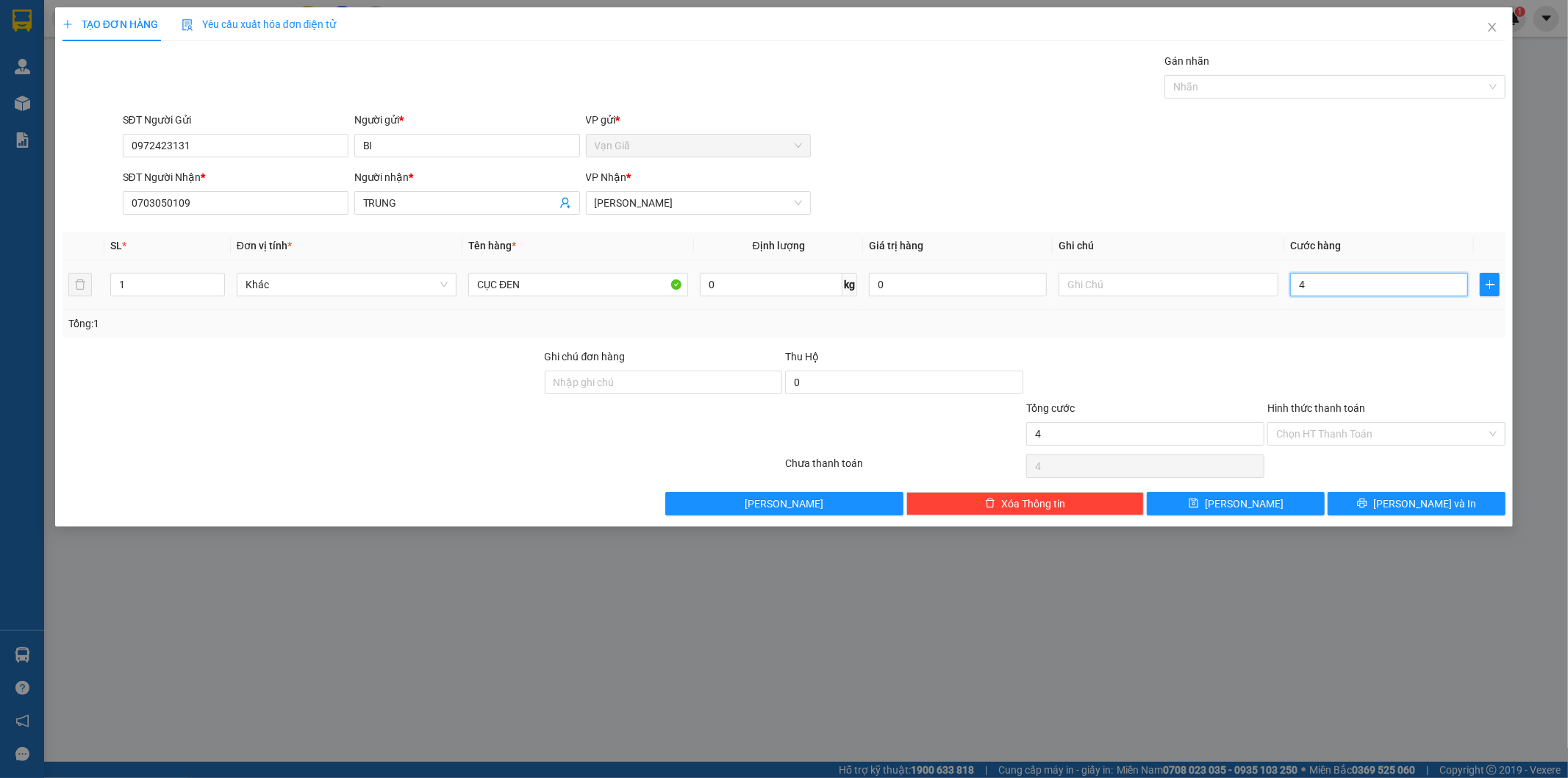
type input "40"
type input "40.000"
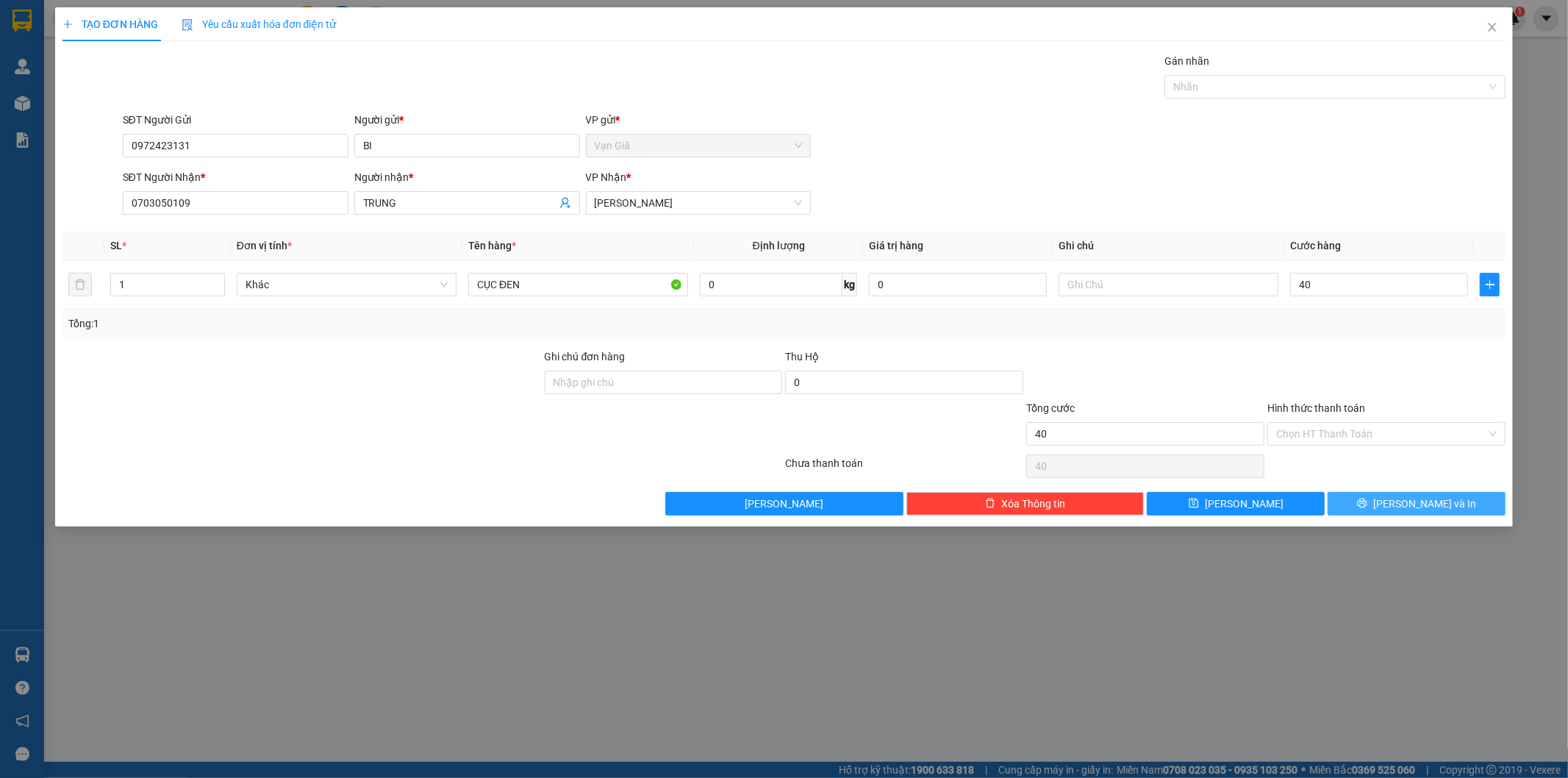
type input "40.000"
click at [1363, 494] on button "[PERSON_NAME] và In" at bounding box center [1417, 504] width 178 height 24
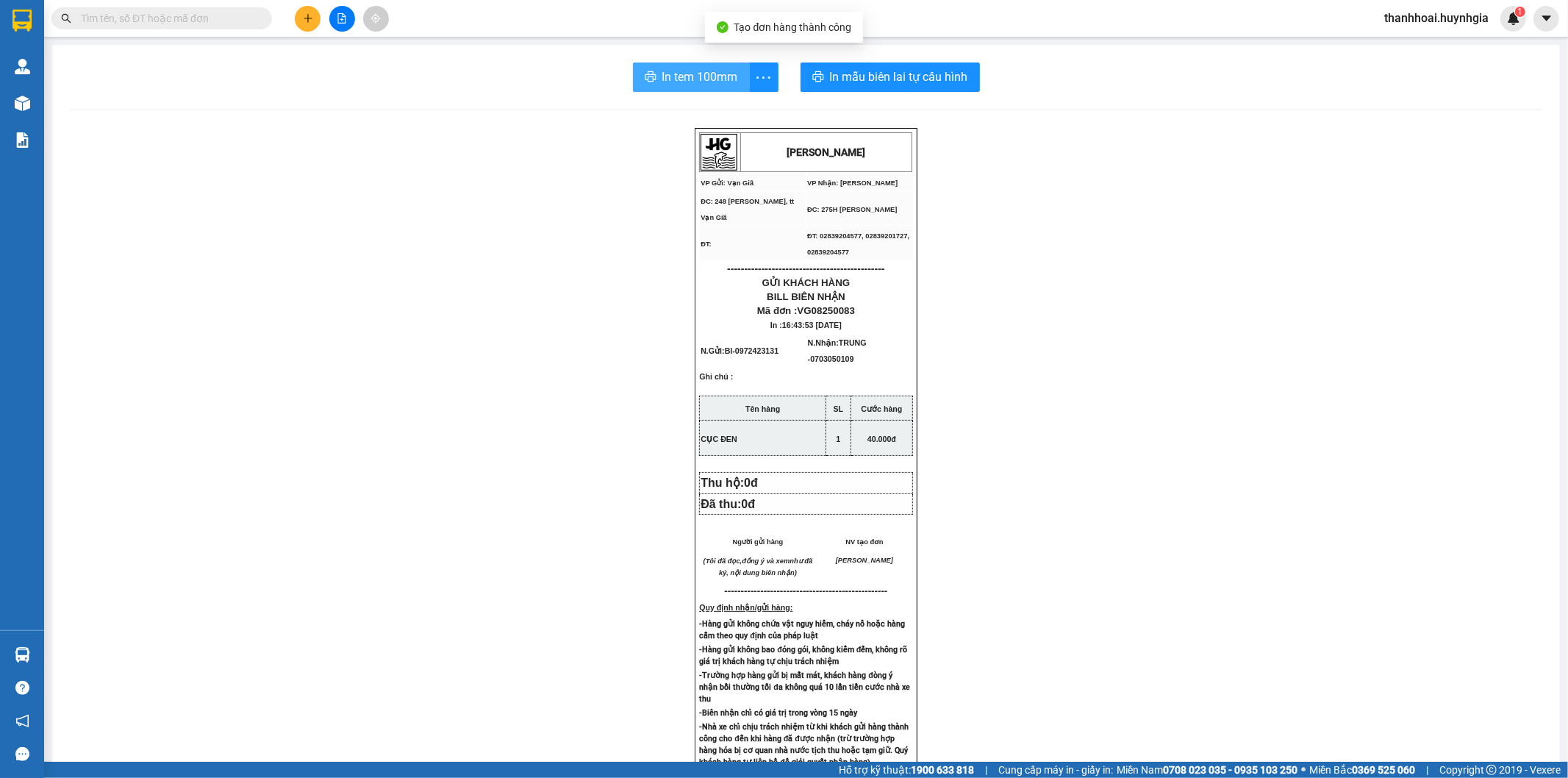
click at [700, 81] on span "In tem 100mm" at bounding box center [700, 77] width 76 height 18
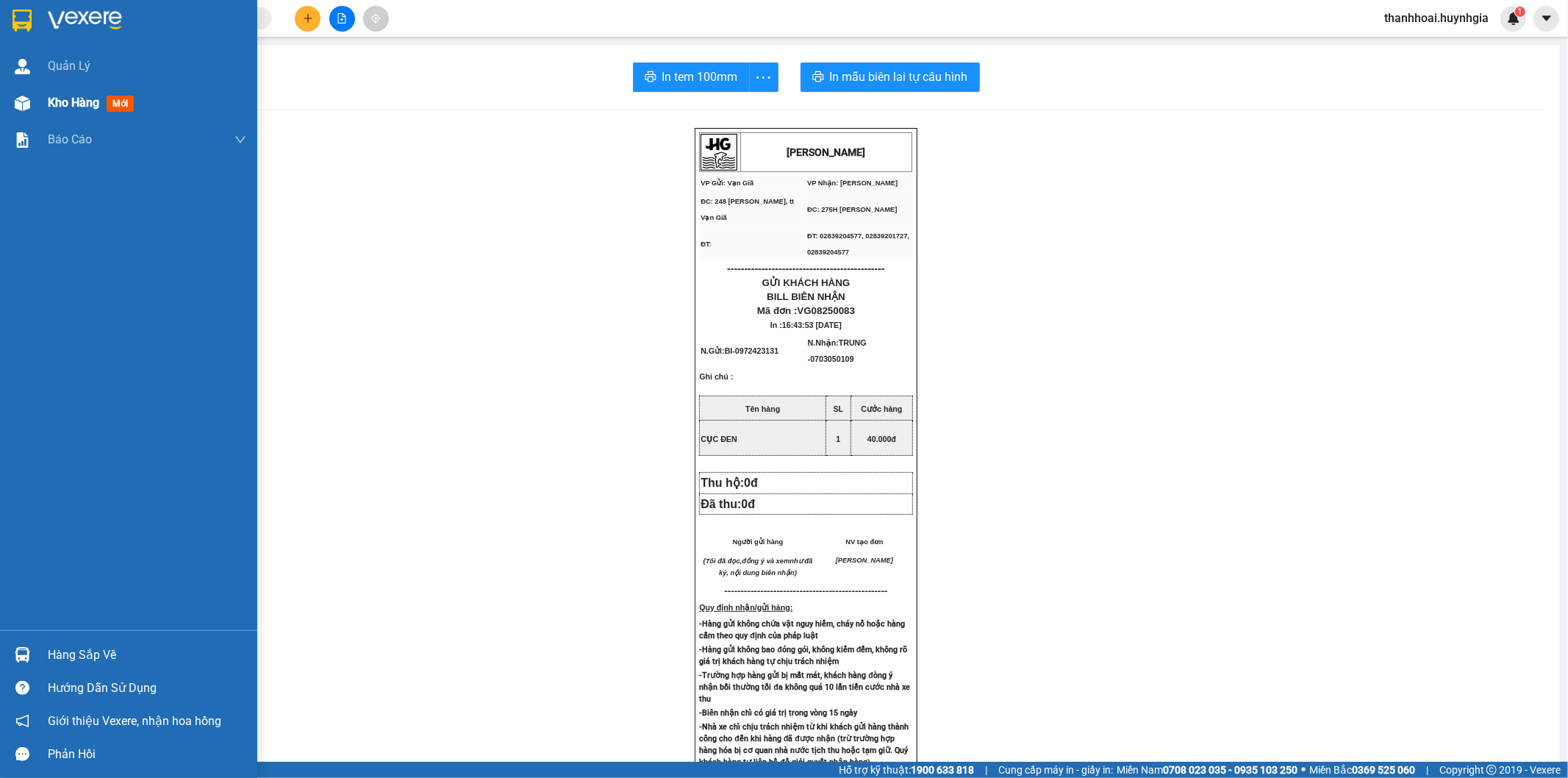
click at [82, 99] on span "Kho hàng" at bounding box center [74, 102] width 52 height 14
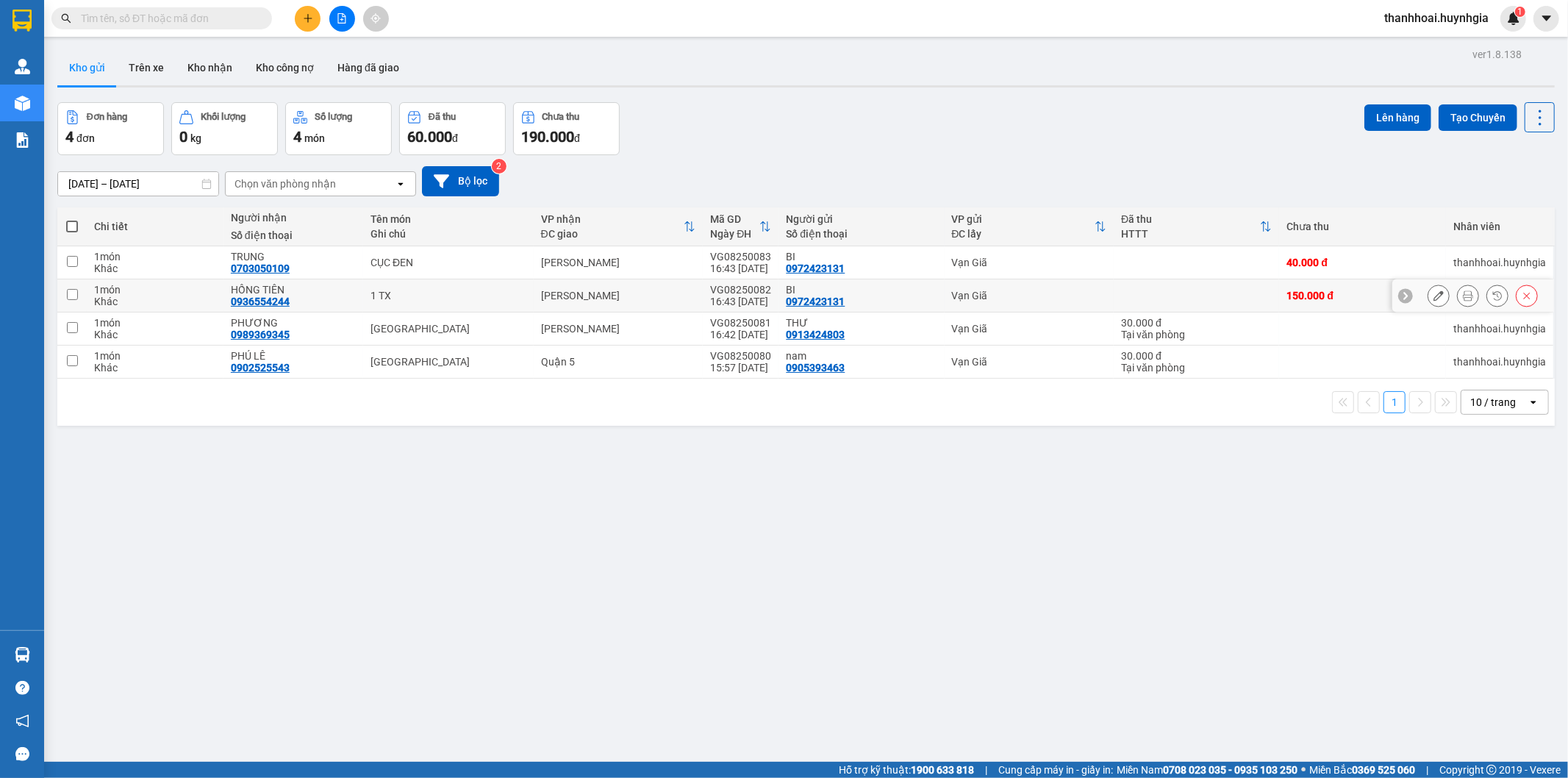
click at [759, 297] on div "16:43 [DATE]" at bounding box center [740, 301] width 61 height 12
checkbox input "true"
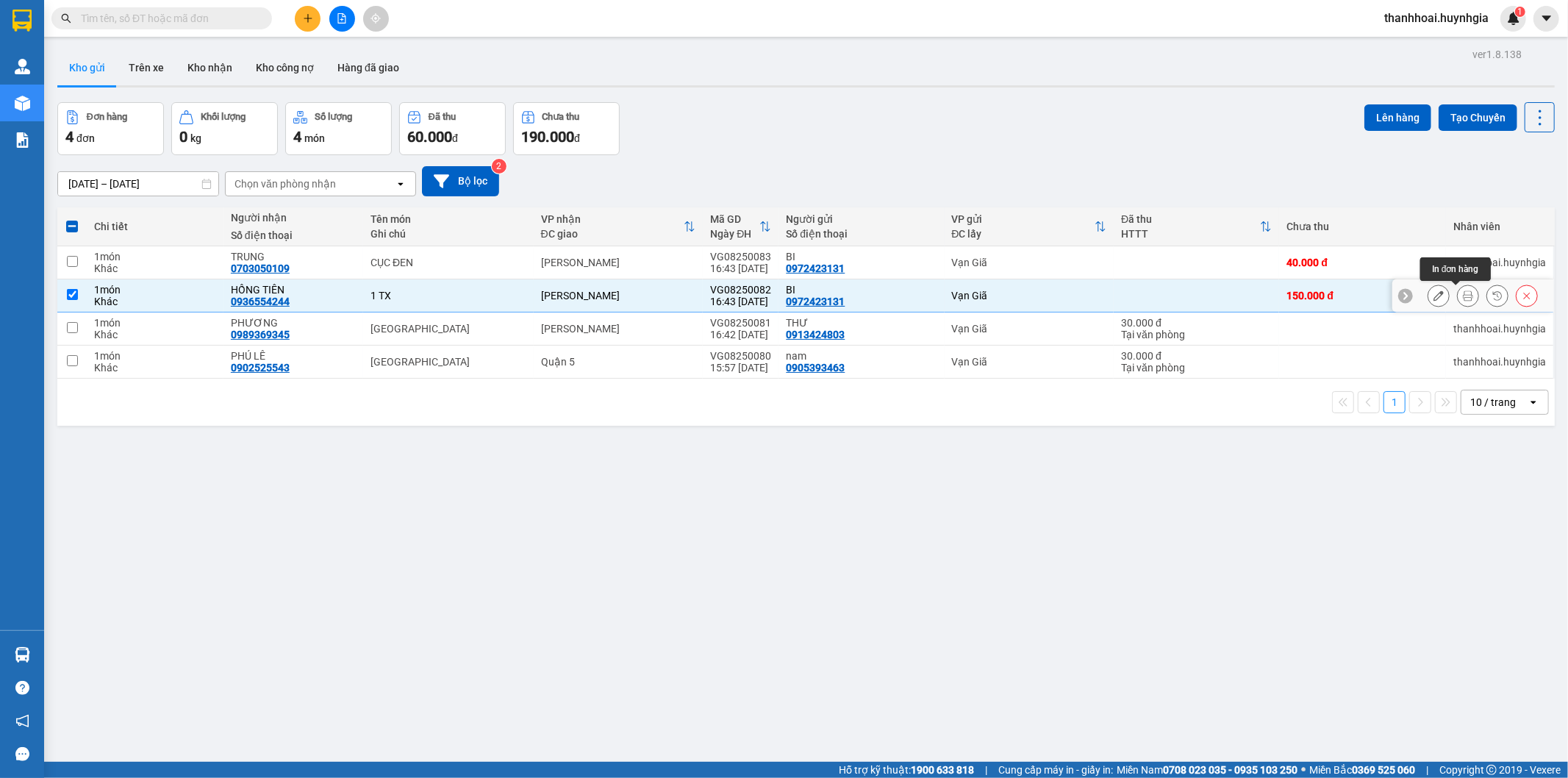
click at [1460, 295] on button at bounding box center [1468, 295] width 21 height 26
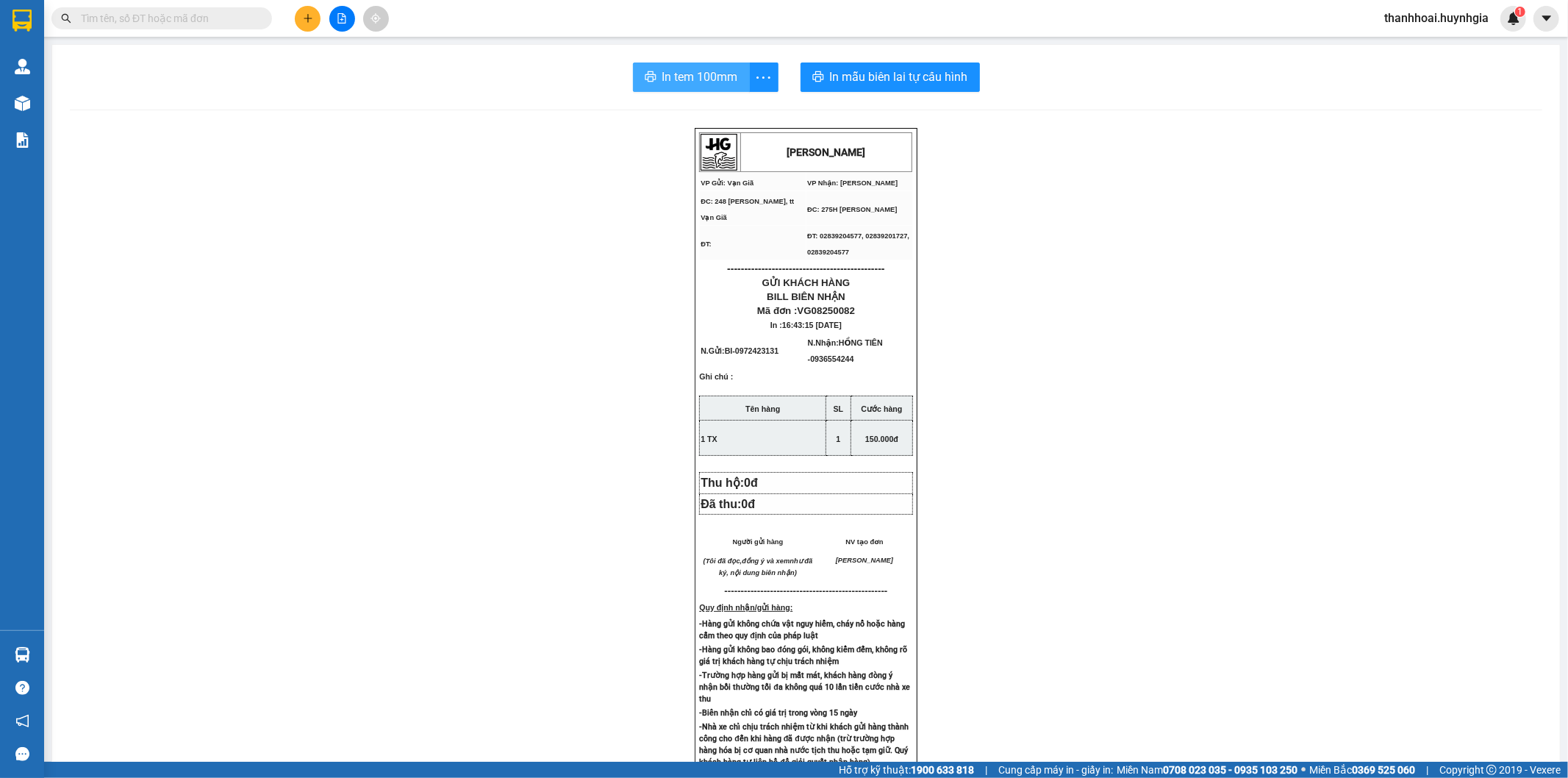
click at [674, 69] on span "In tem 100mm" at bounding box center [700, 77] width 76 height 18
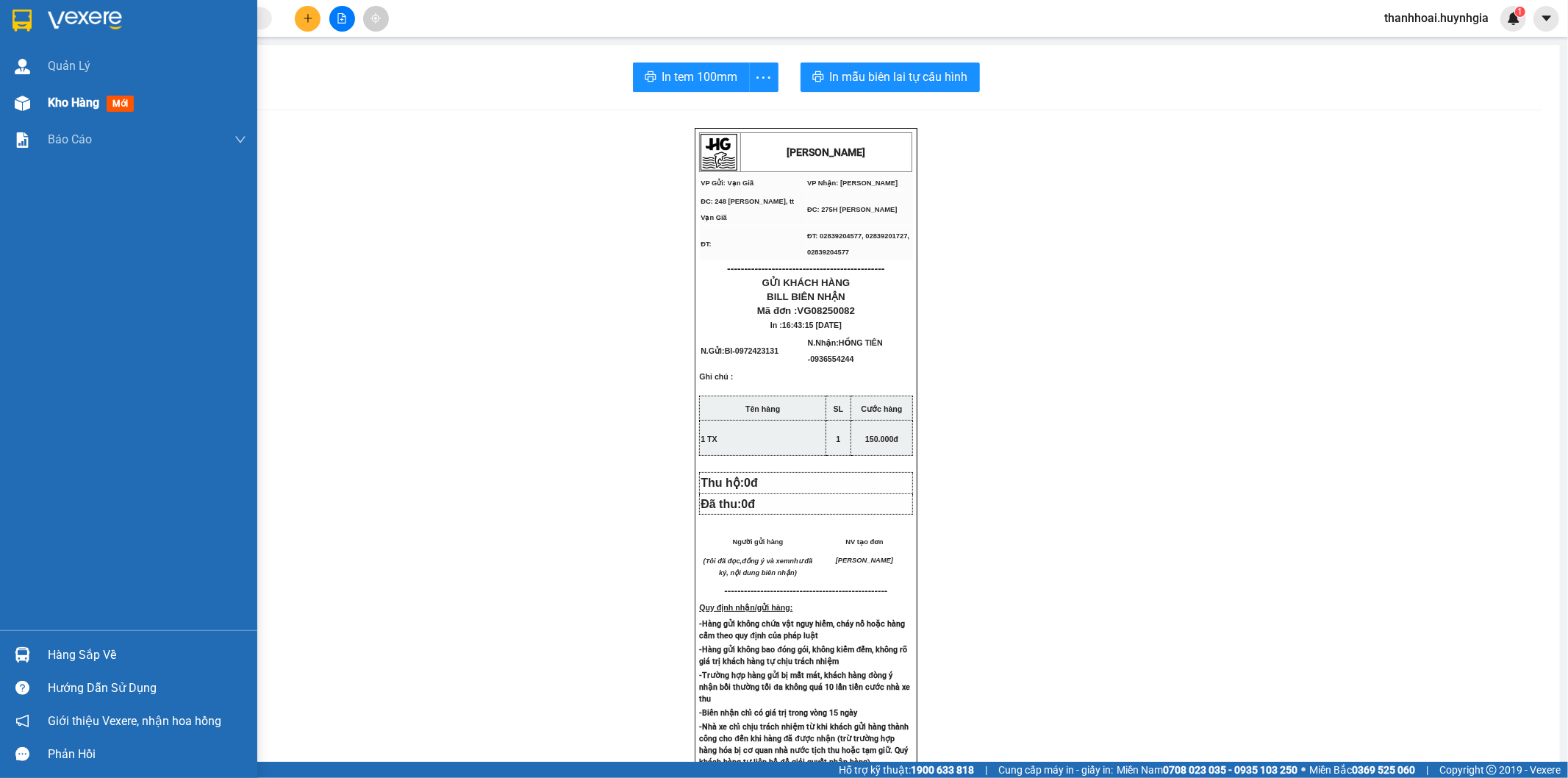
click at [39, 99] on div "Kho hàng mới" at bounding box center [128, 103] width 257 height 37
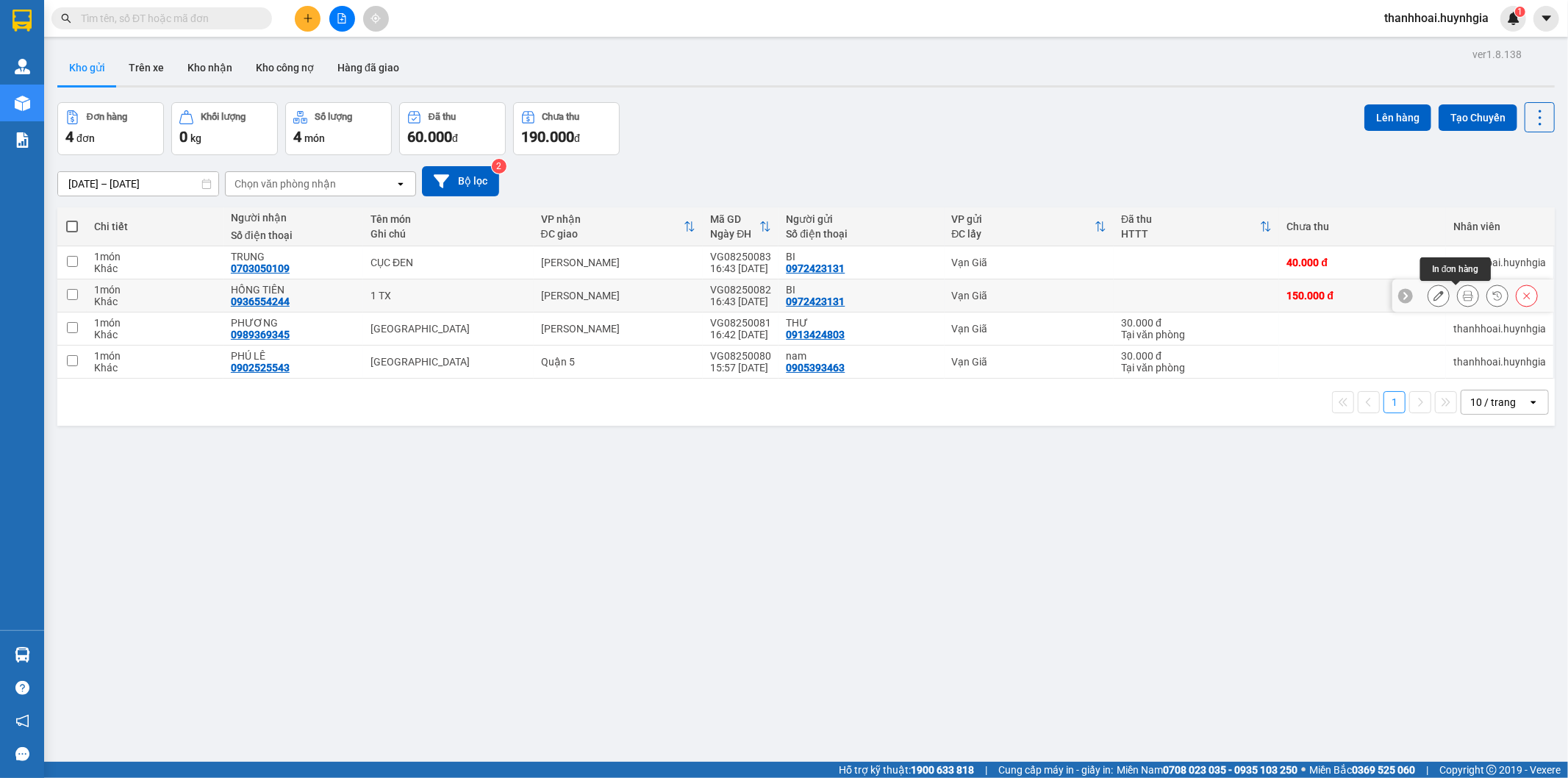
click at [1463, 292] on icon at bounding box center [1468, 295] width 10 height 10
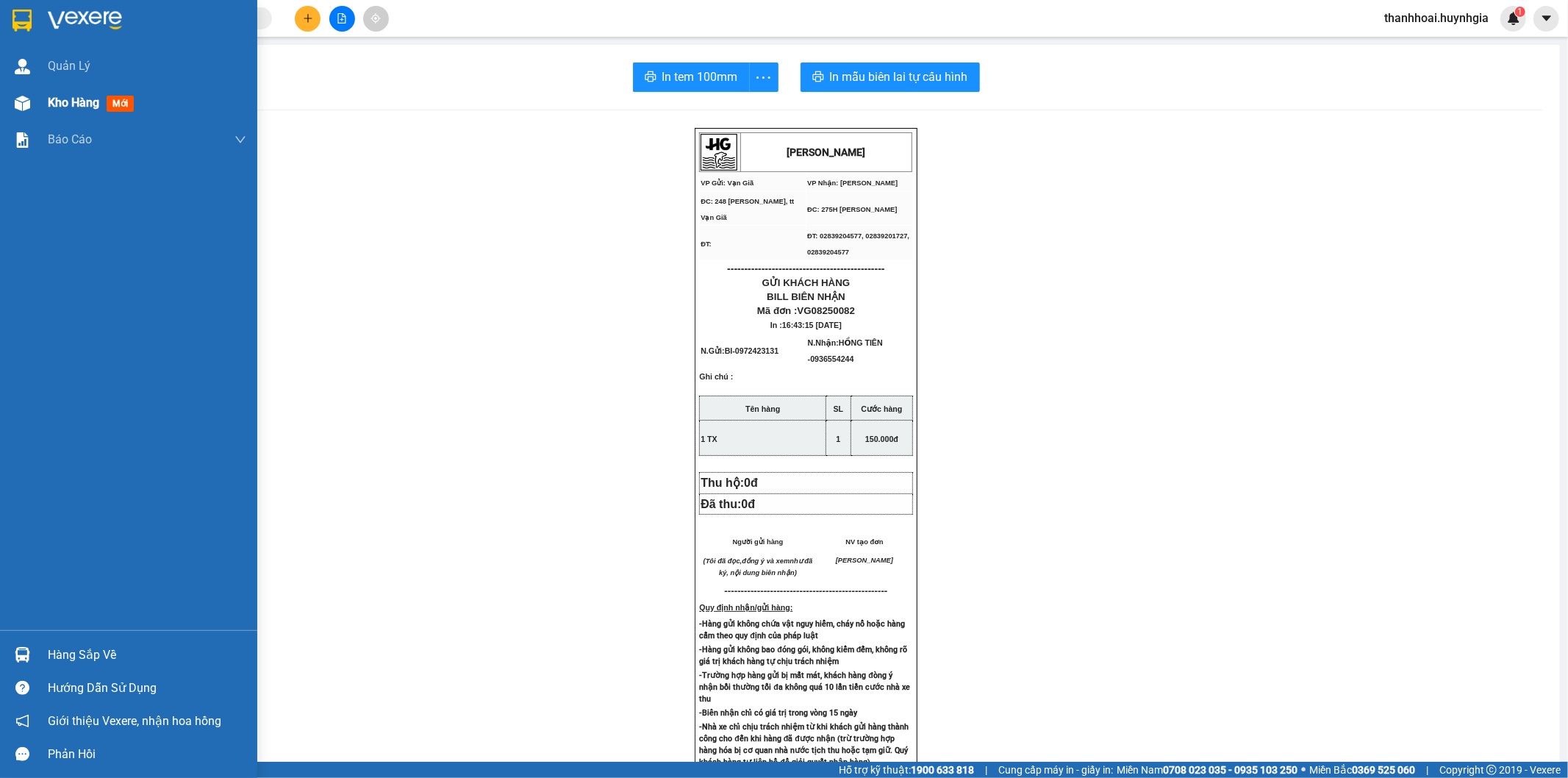
click at [41, 99] on div "Kho hàng mới" at bounding box center [128, 103] width 257 height 37
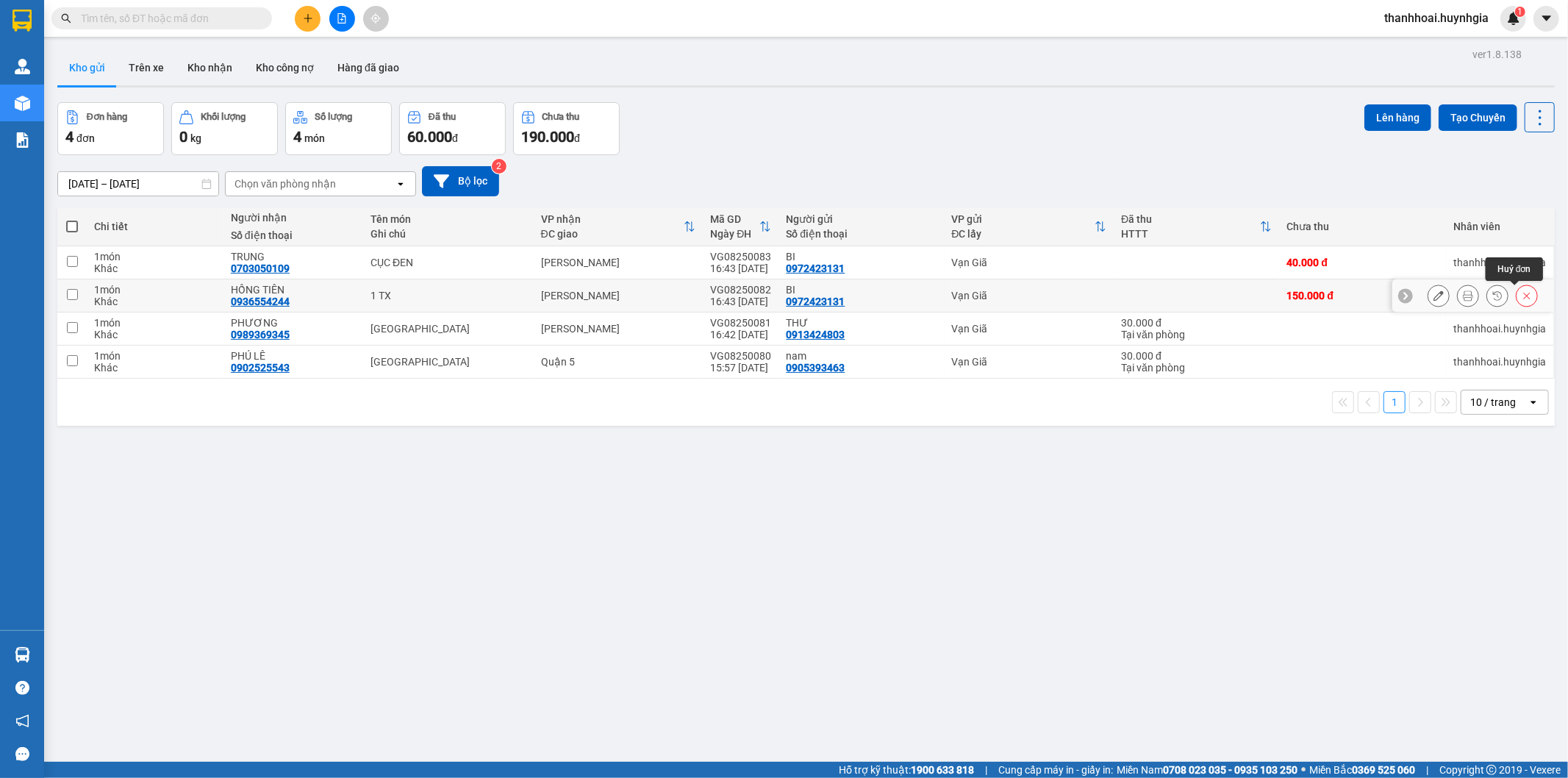
click at [1524, 297] on icon at bounding box center [1527, 295] width 7 height 7
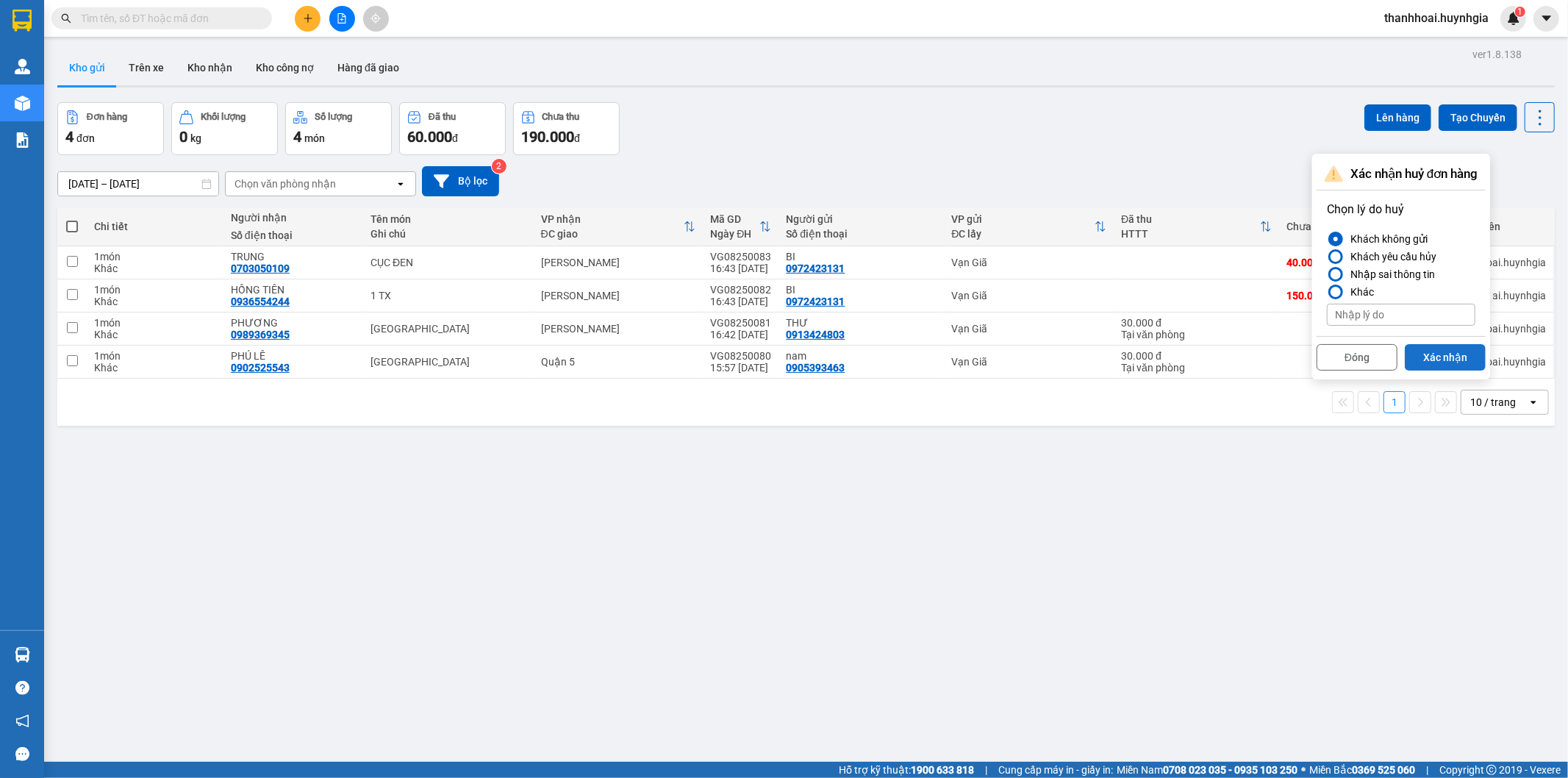
click at [1424, 348] on button "Xác nhận" at bounding box center [1445, 357] width 81 height 27
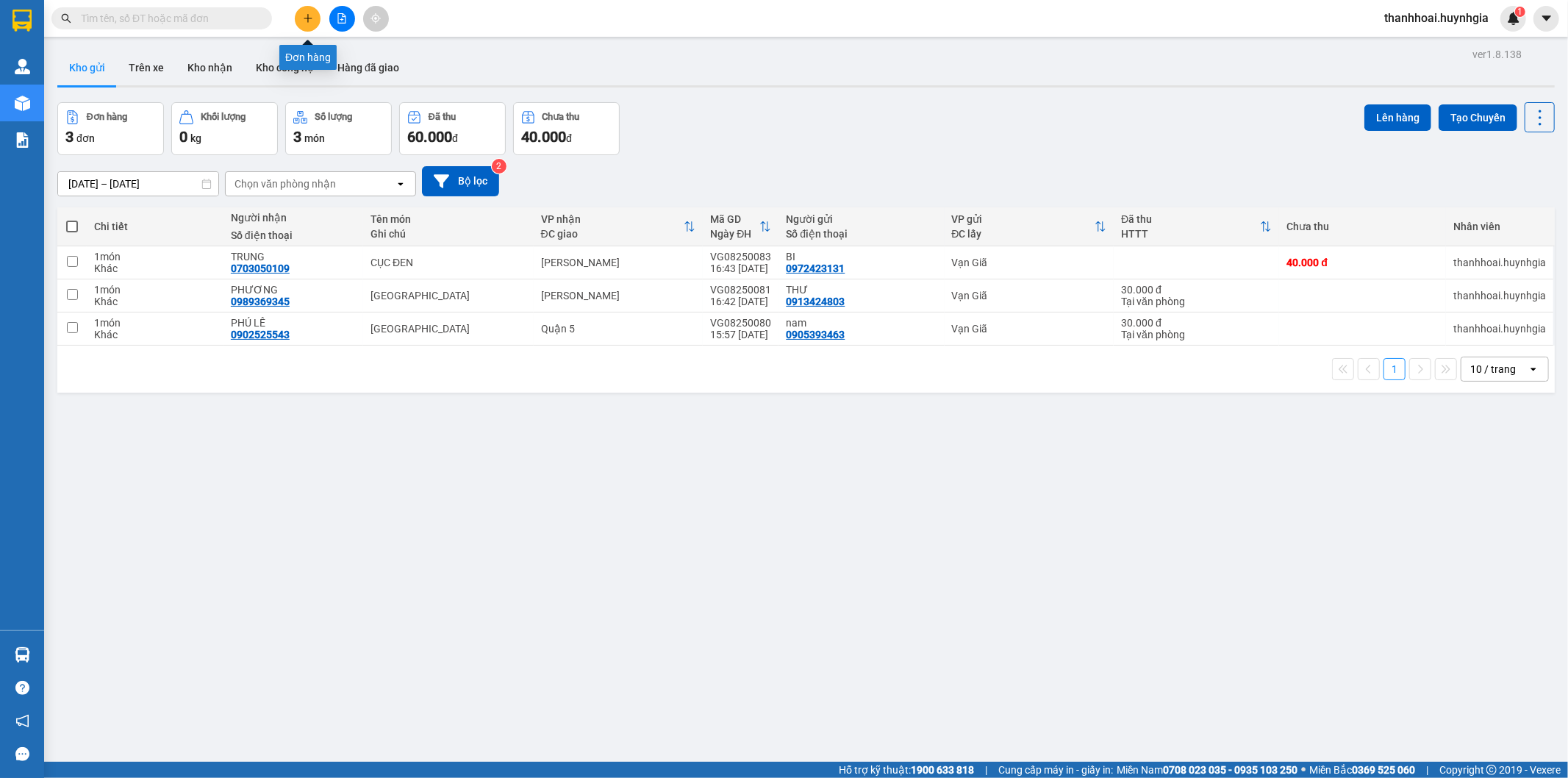
click at [300, 13] on button at bounding box center [307, 18] width 26 height 26
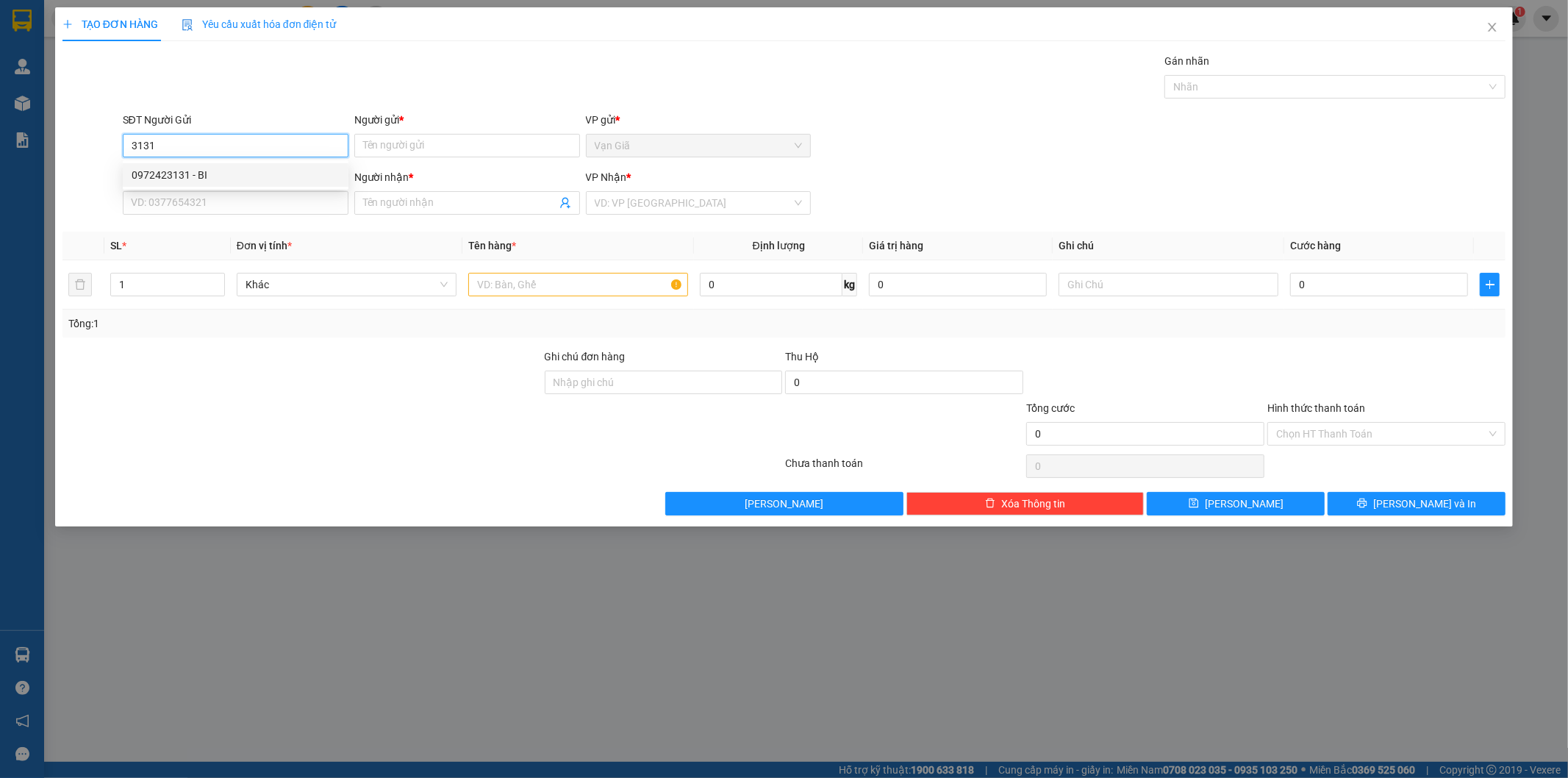
click at [222, 175] on div "0972423131 - BI" at bounding box center [236, 175] width 208 height 16
type input "0972423131"
type input "BI"
type input "0703050109"
type input "TRUNG"
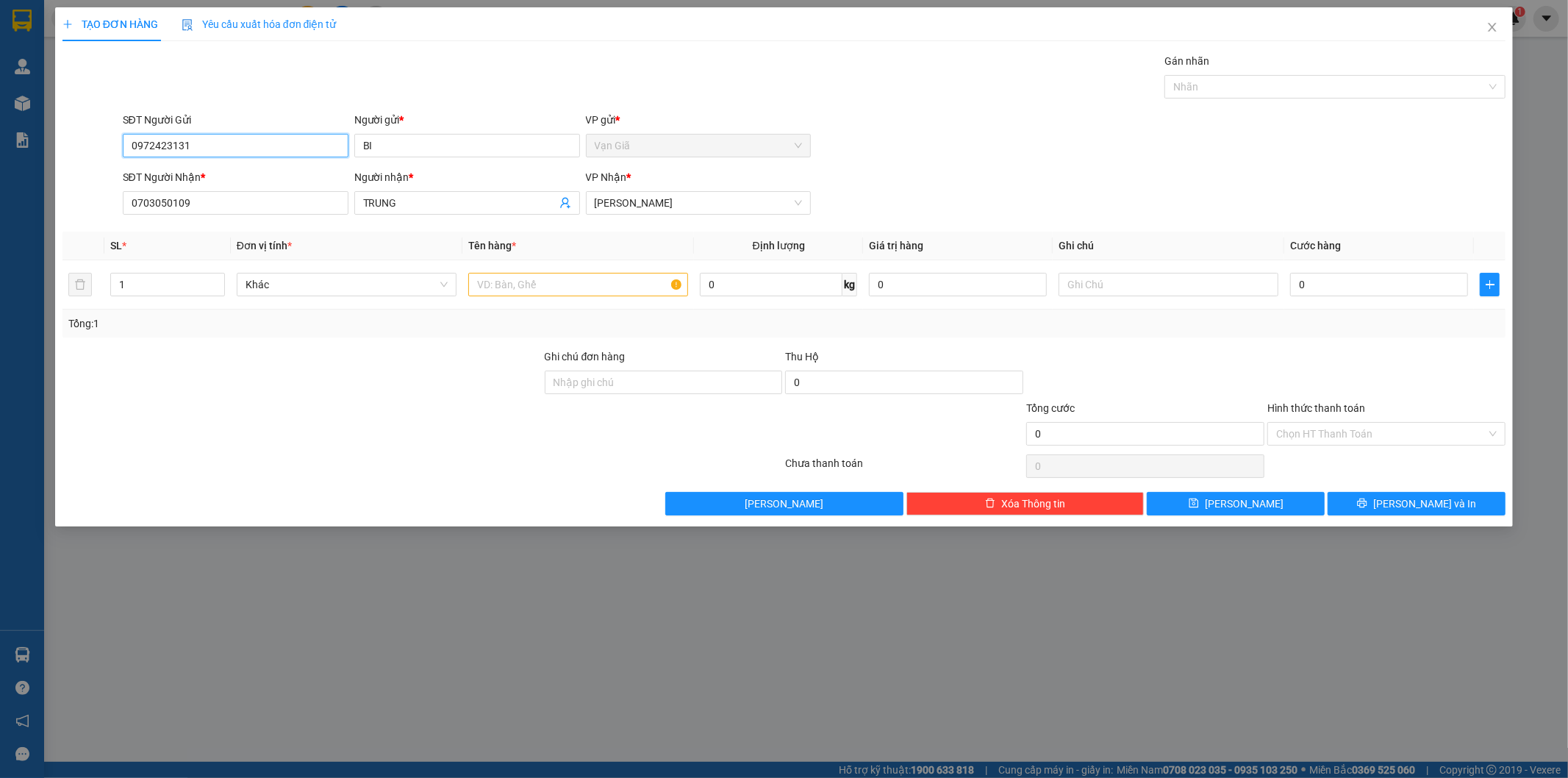
type input "0972423131"
click at [264, 188] on div "SĐT Người Nhận *" at bounding box center [236, 181] width 225 height 22
click at [261, 199] on input "0703050109" at bounding box center [236, 203] width 225 height 24
type input "0"
type input "4"
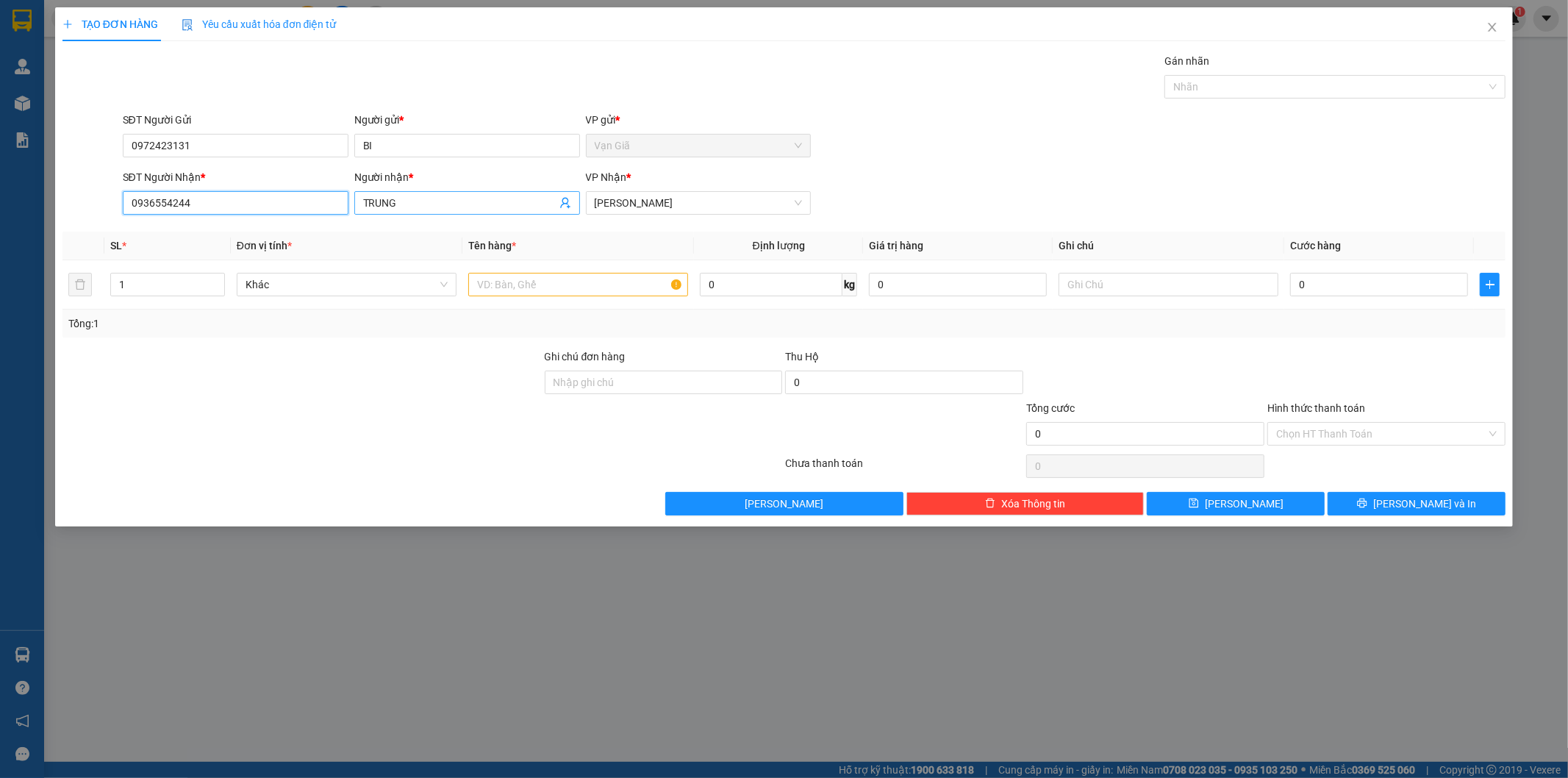
type input "0936554244"
click at [438, 196] on input "TRUNG" at bounding box center [460, 203] width 194 height 16
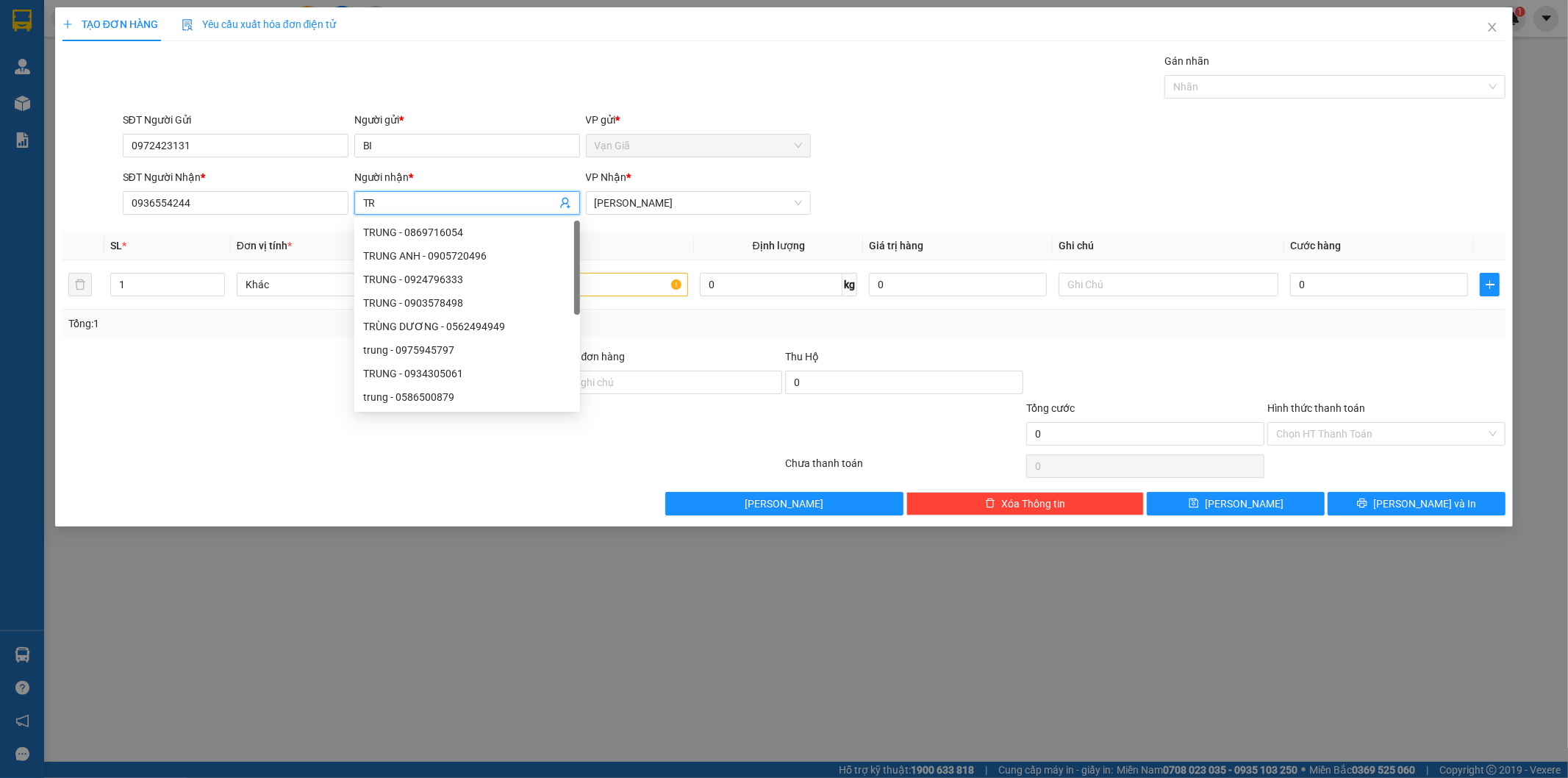
type input "T"
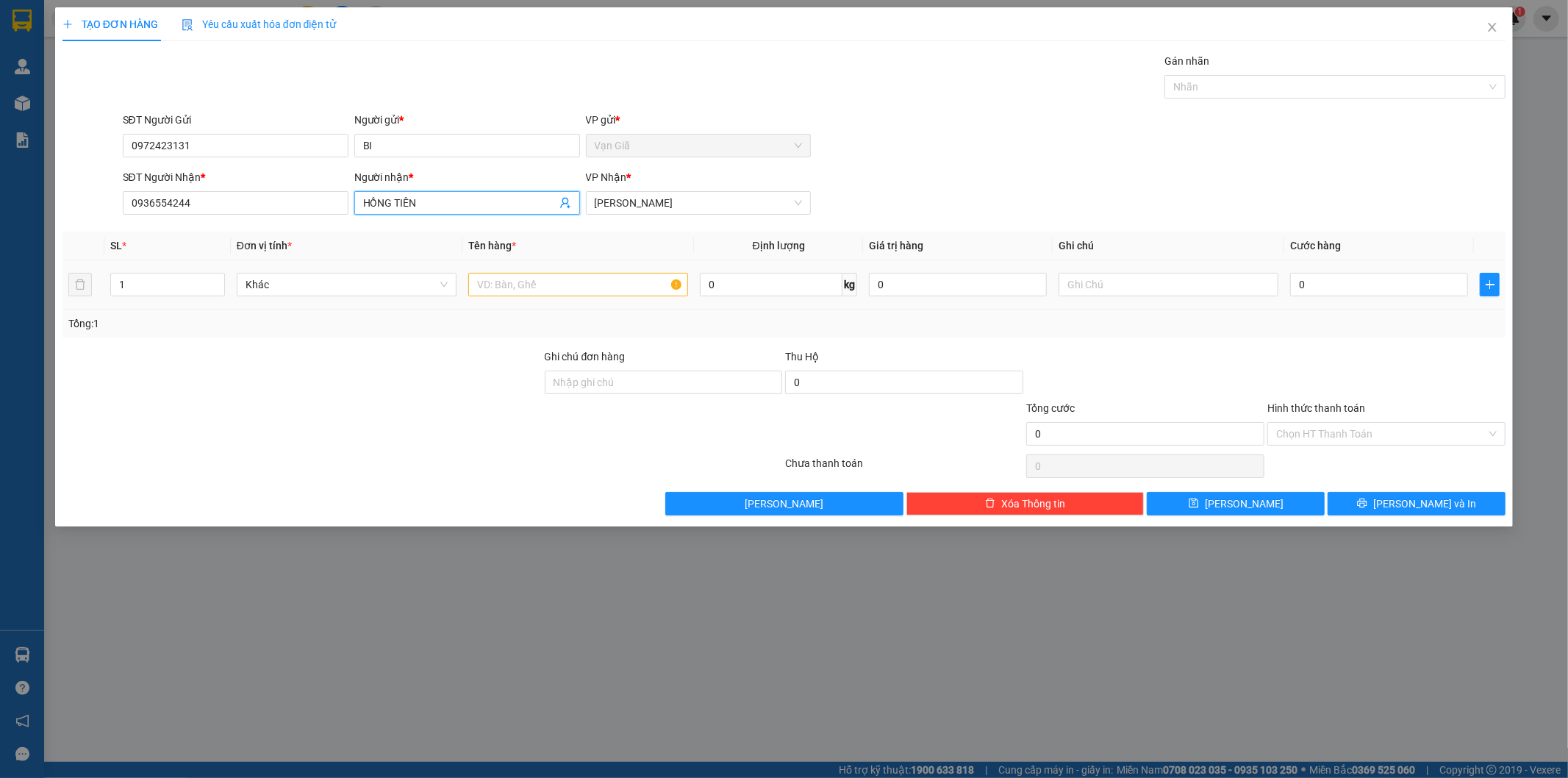
type input "HỒNG TIÊN"
click at [587, 282] on input "text" at bounding box center [578, 284] width 219 height 24
type input "[GEOGRAPHIC_DATA]"
click at [1338, 276] on input "0" at bounding box center [1379, 284] width 178 height 24
type input "8"
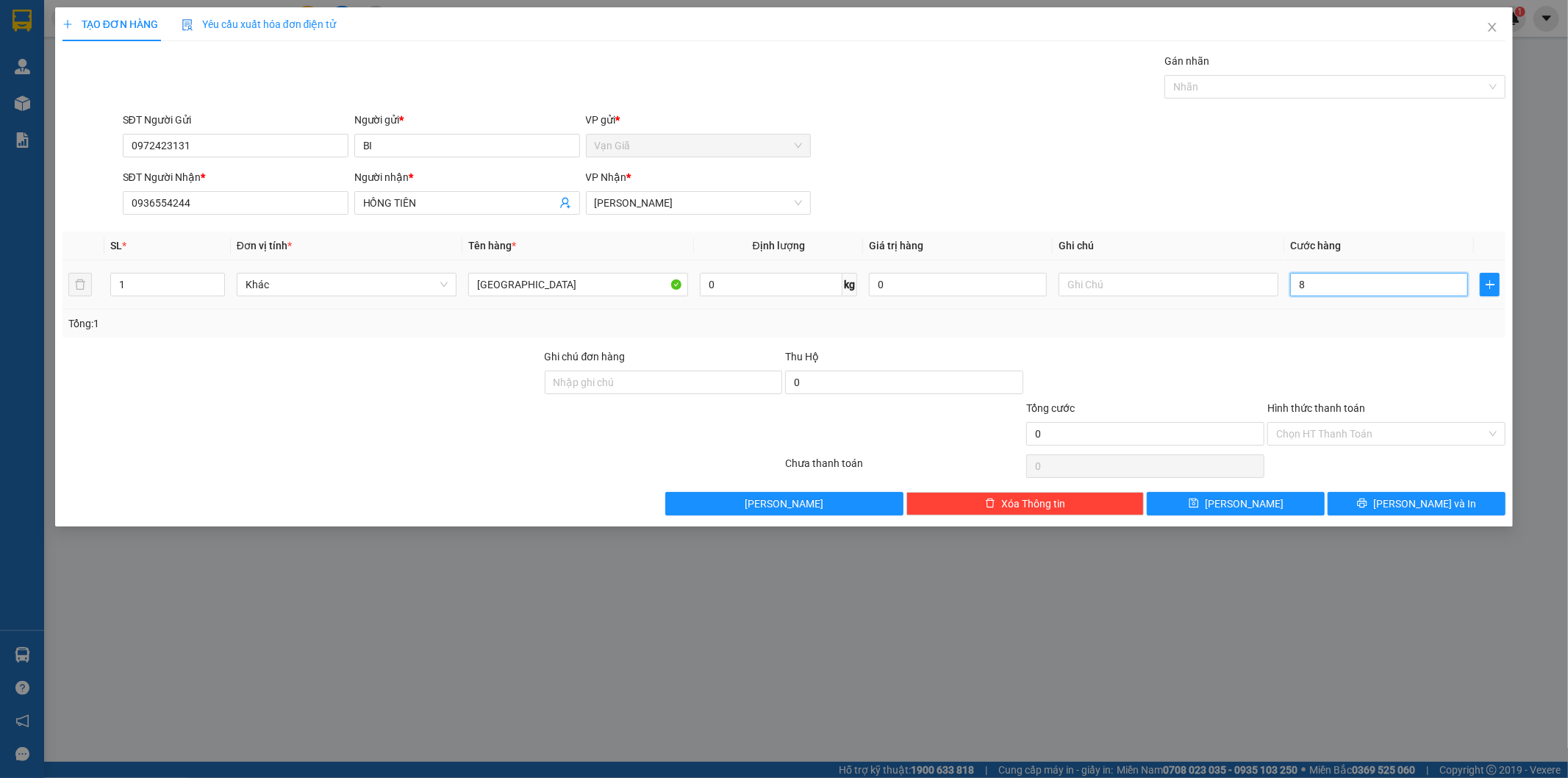
type input "8"
type input "80"
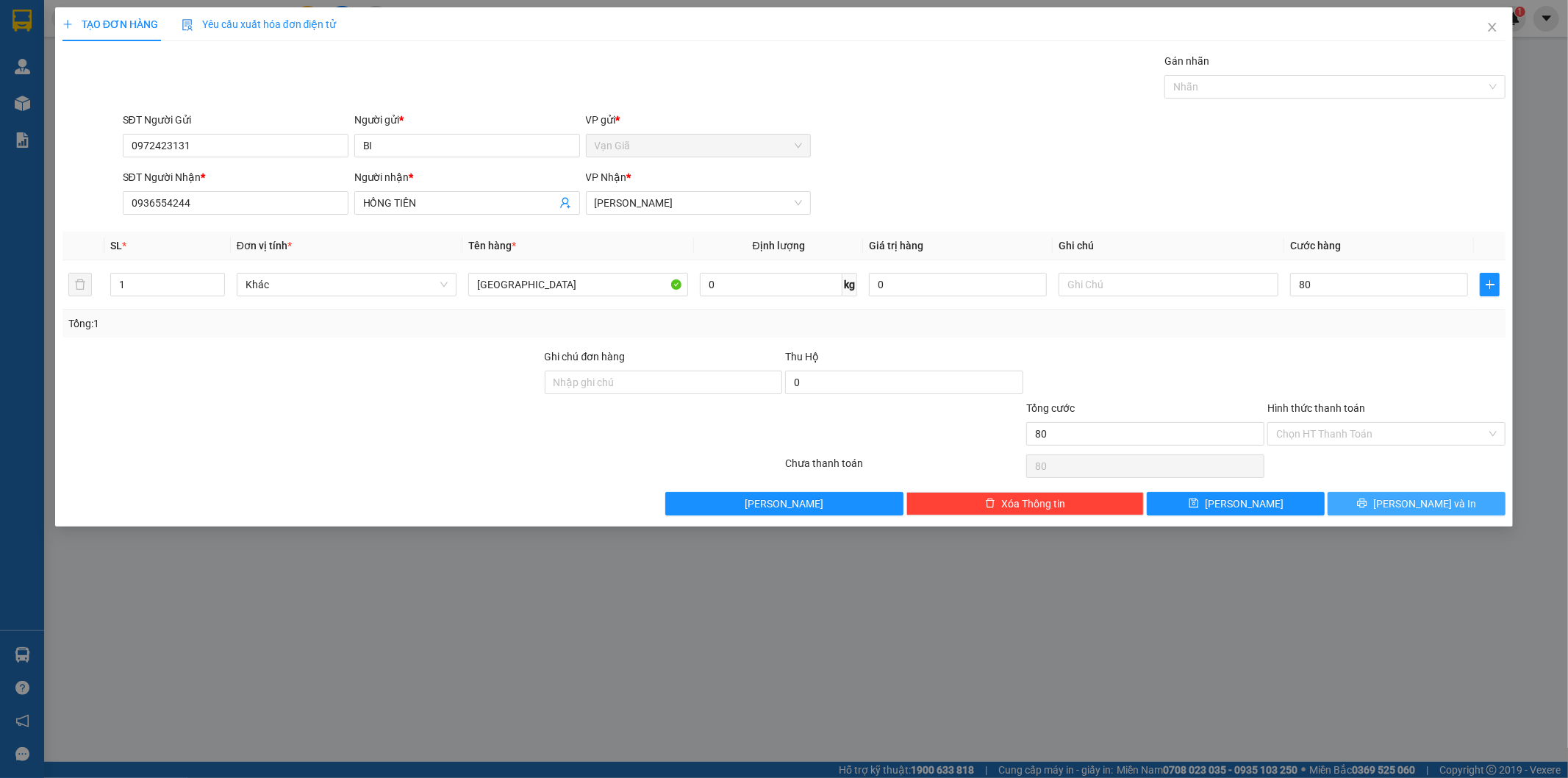
type input "80.000"
click at [1399, 498] on button "[PERSON_NAME] và In" at bounding box center [1417, 504] width 178 height 24
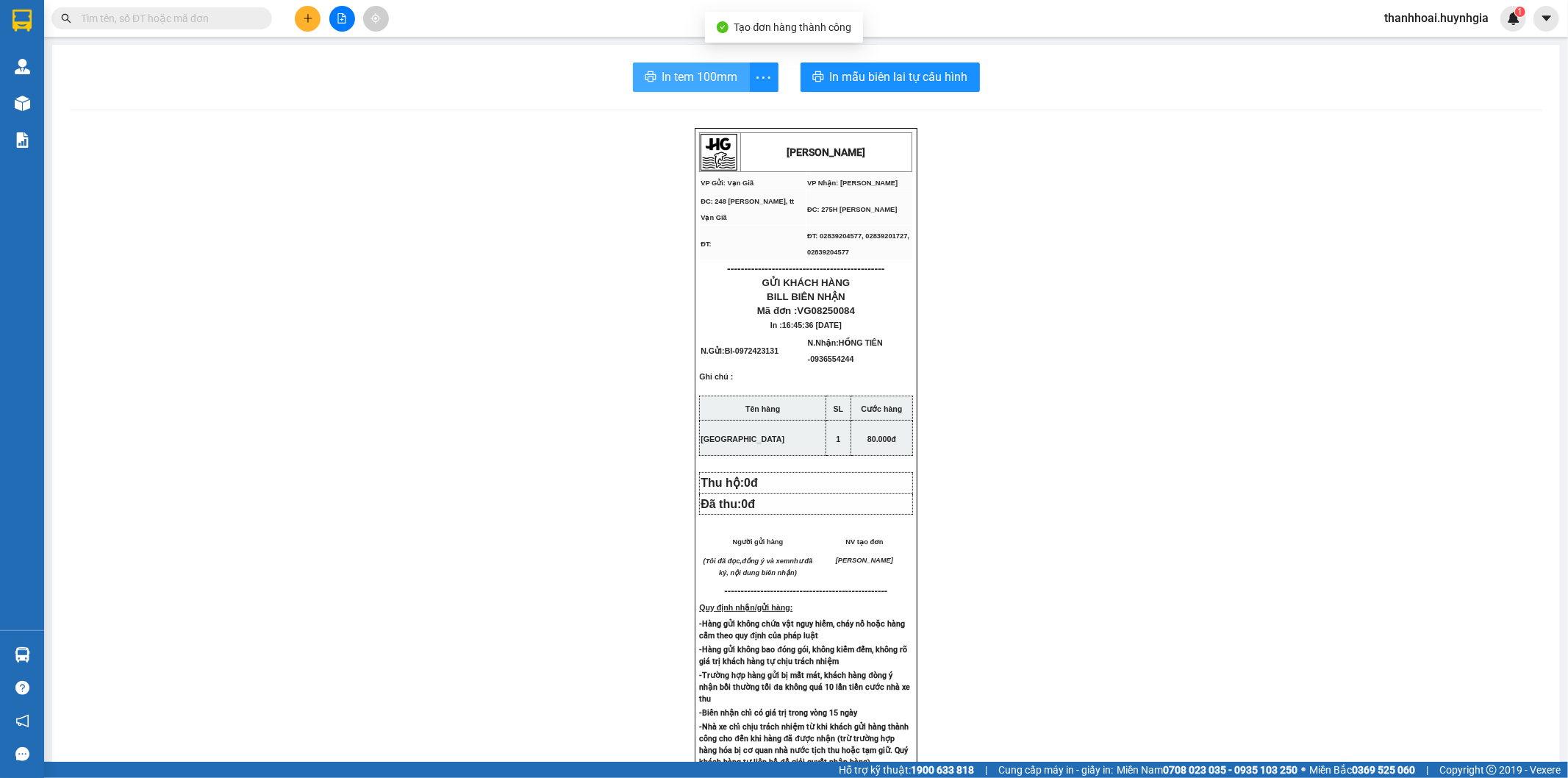
click at [695, 79] on span "In tem 100mm" at bounding box center [700, 77] width 76 height 18
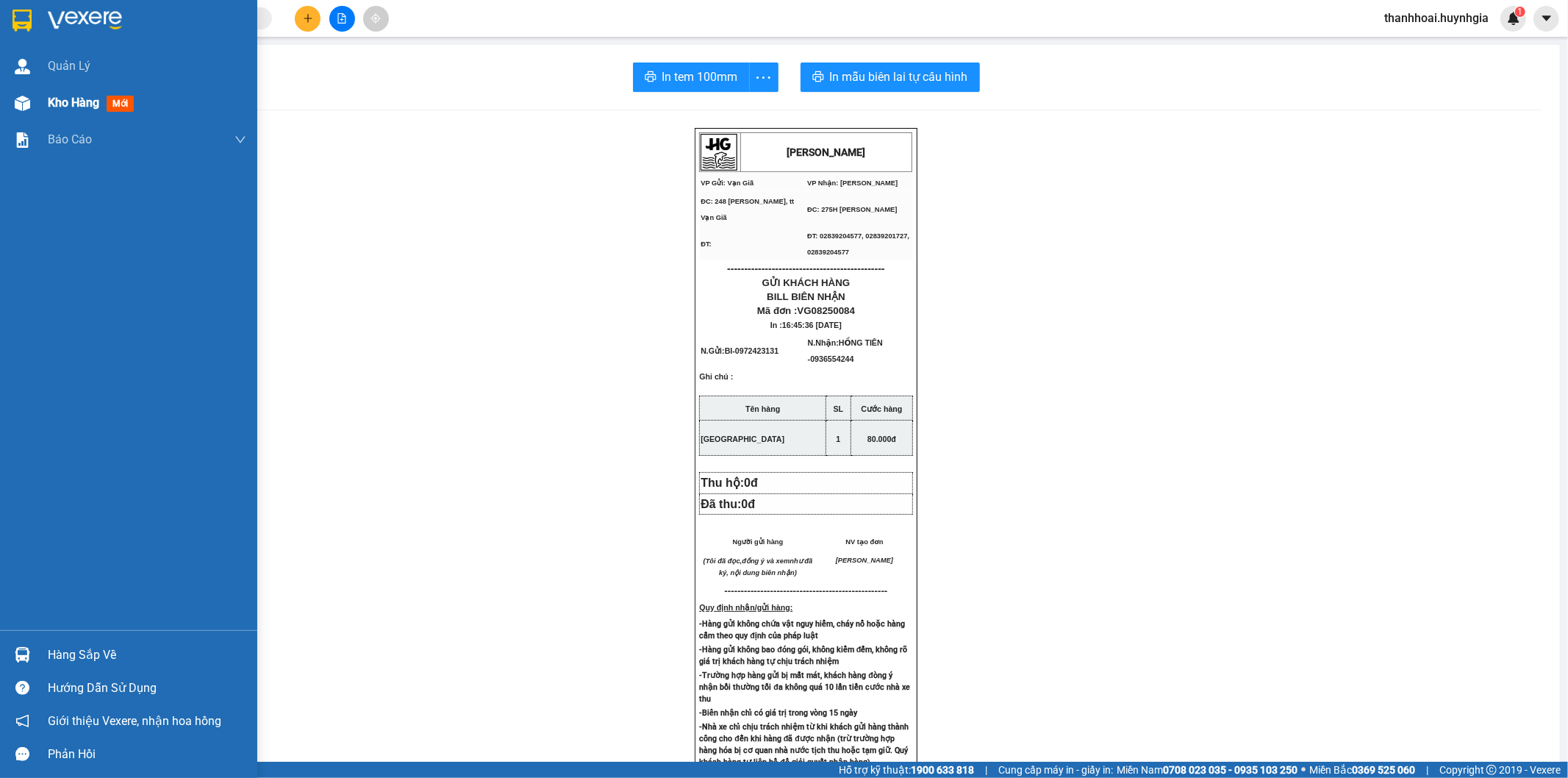
click at [92, 96] on span "Kho hàng" at bounding box center [74, 102] width 52 height 14
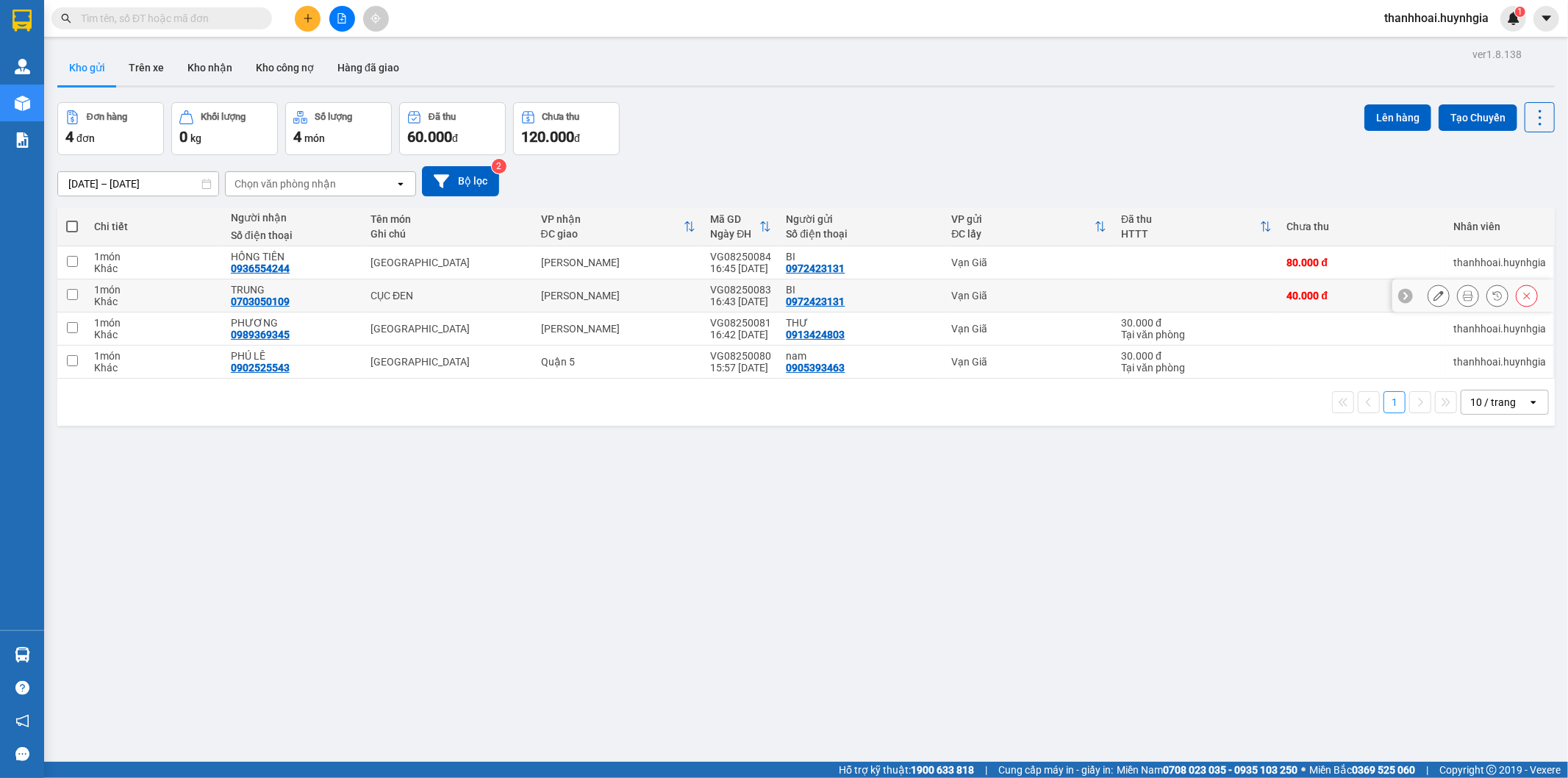
click at [1460, 295] on button at bounding box center [1468, 295] width 21 height 26
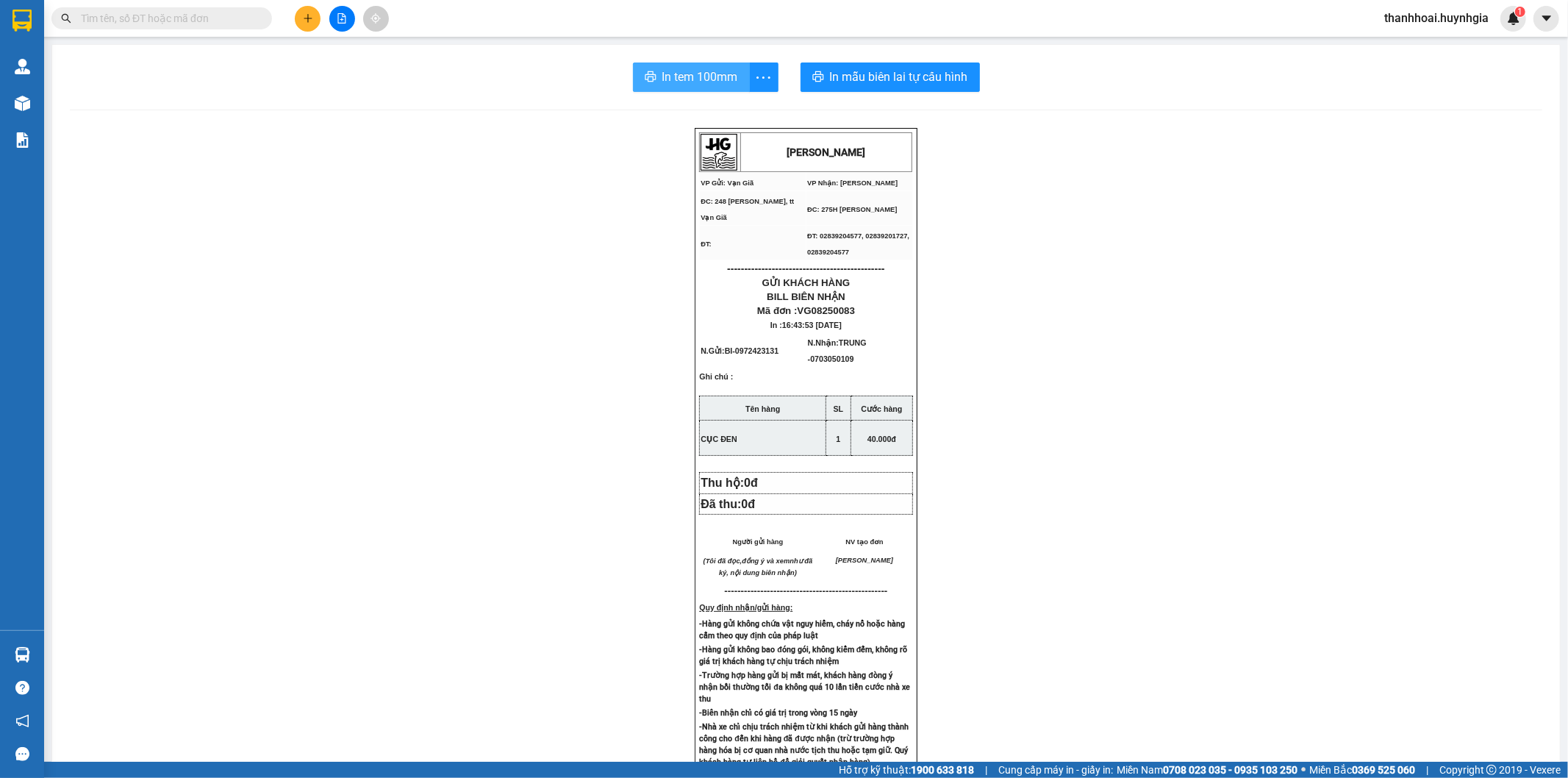
click at [691, 75] on span "In tem 100mm" at bounding box center [700, 77] width 76 height 18
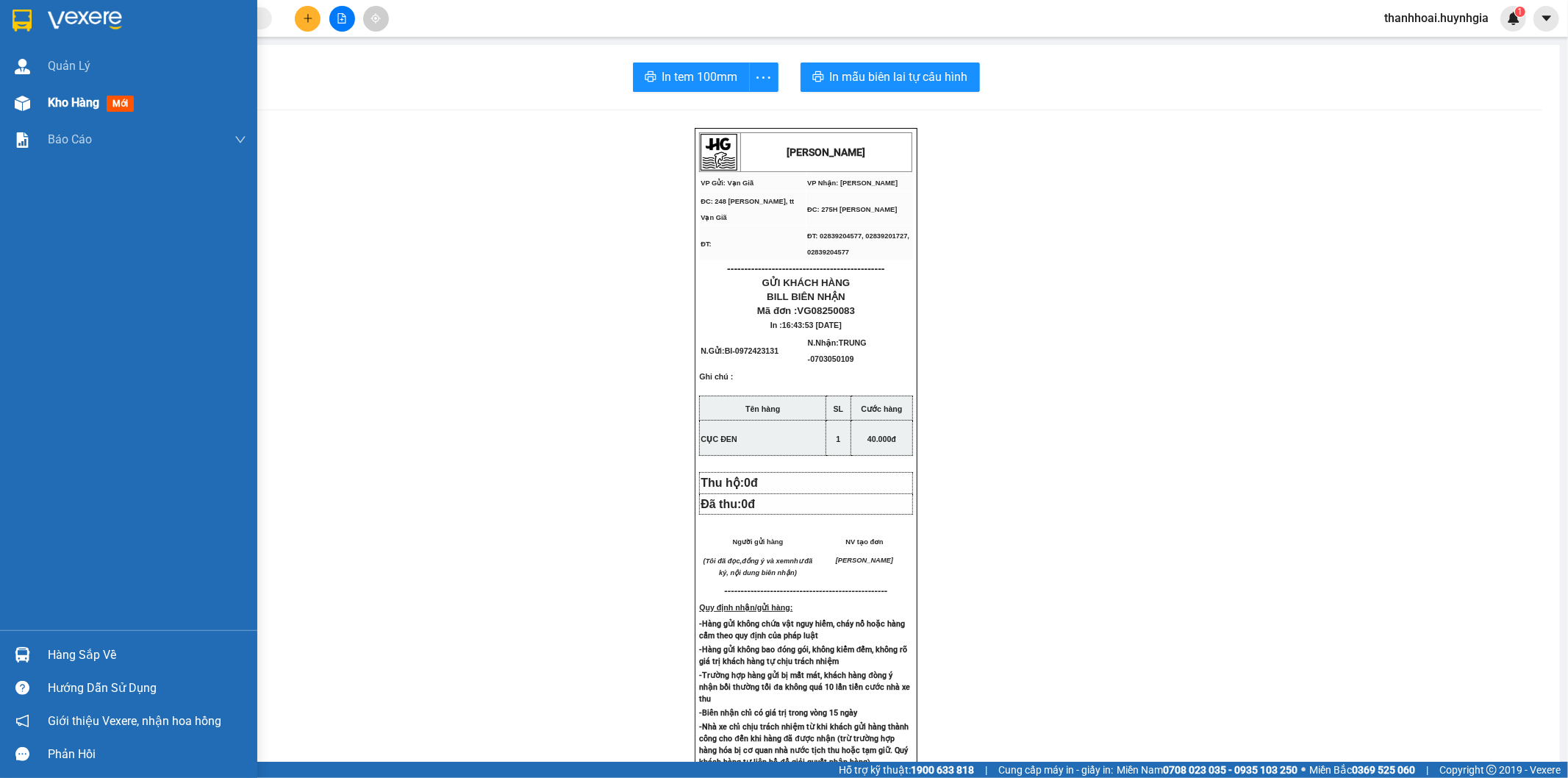
click at [20, 91] on div at bounding box center [22, 103] width 26 height 26
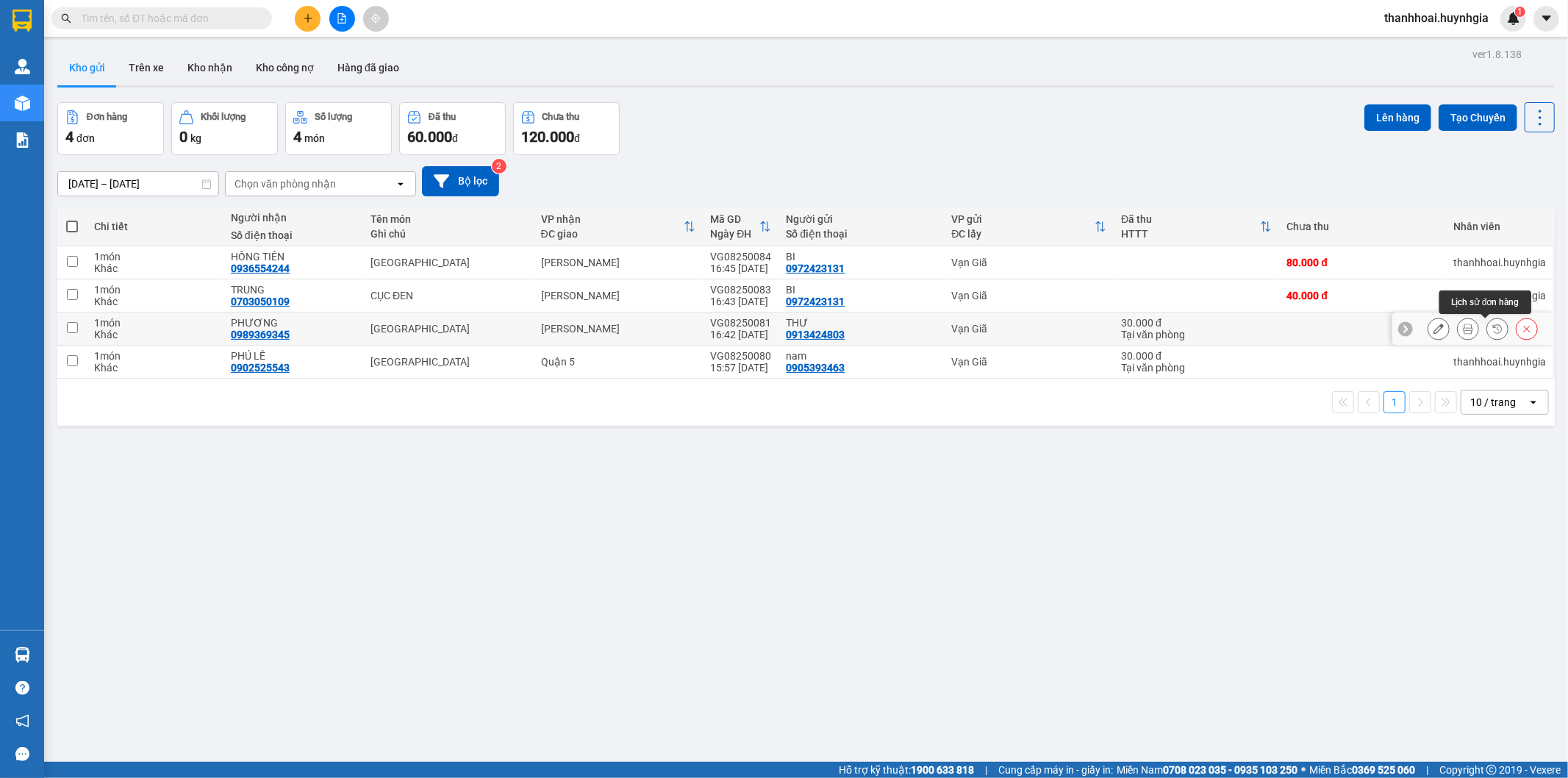
click at [1458, 334] on button at bounding box center [1468, 329] width 21 height 26
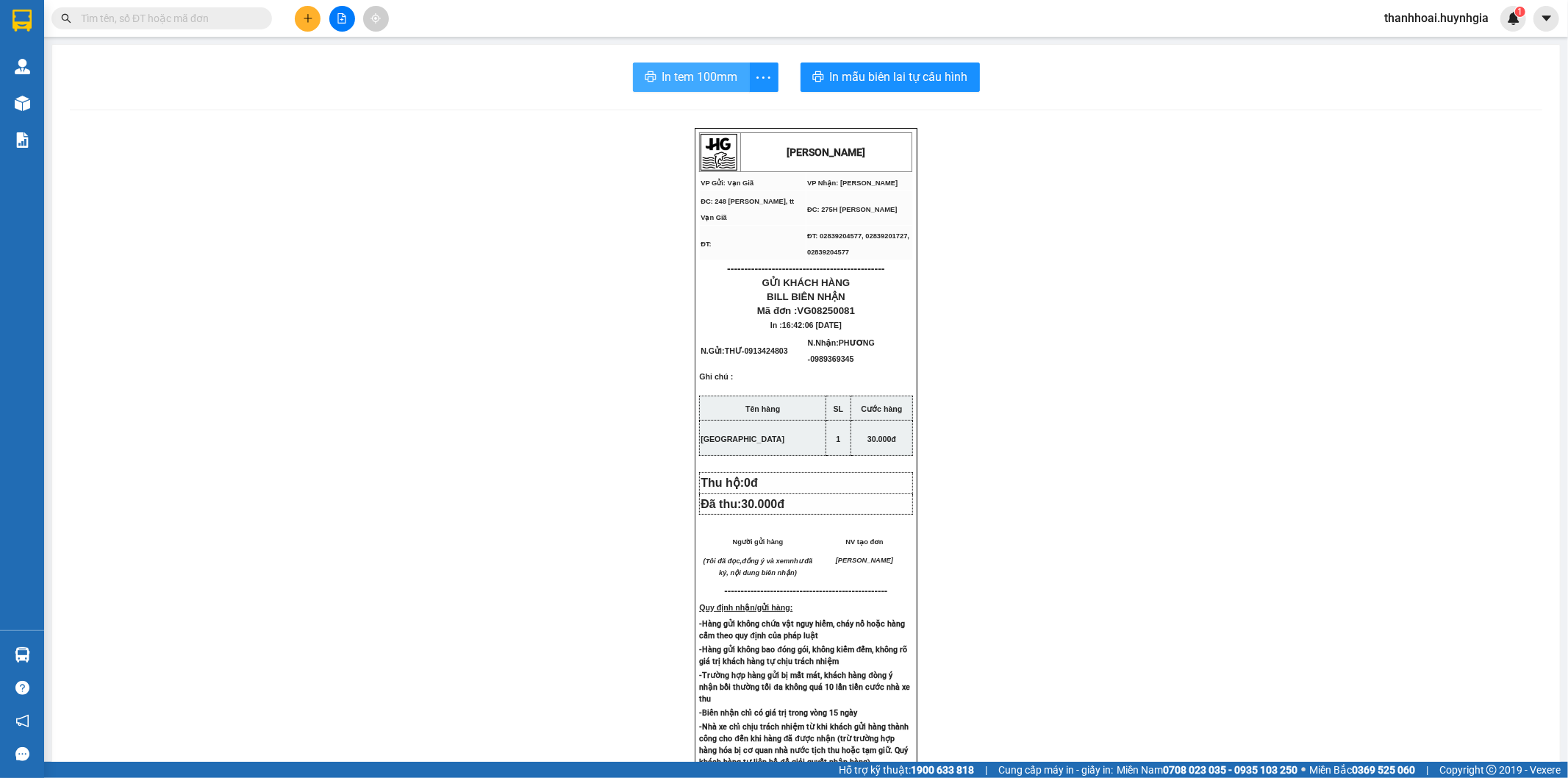
click at [669, 85] on span "In tem 100mm" at bounding box center [700, 77] width 76 height 18
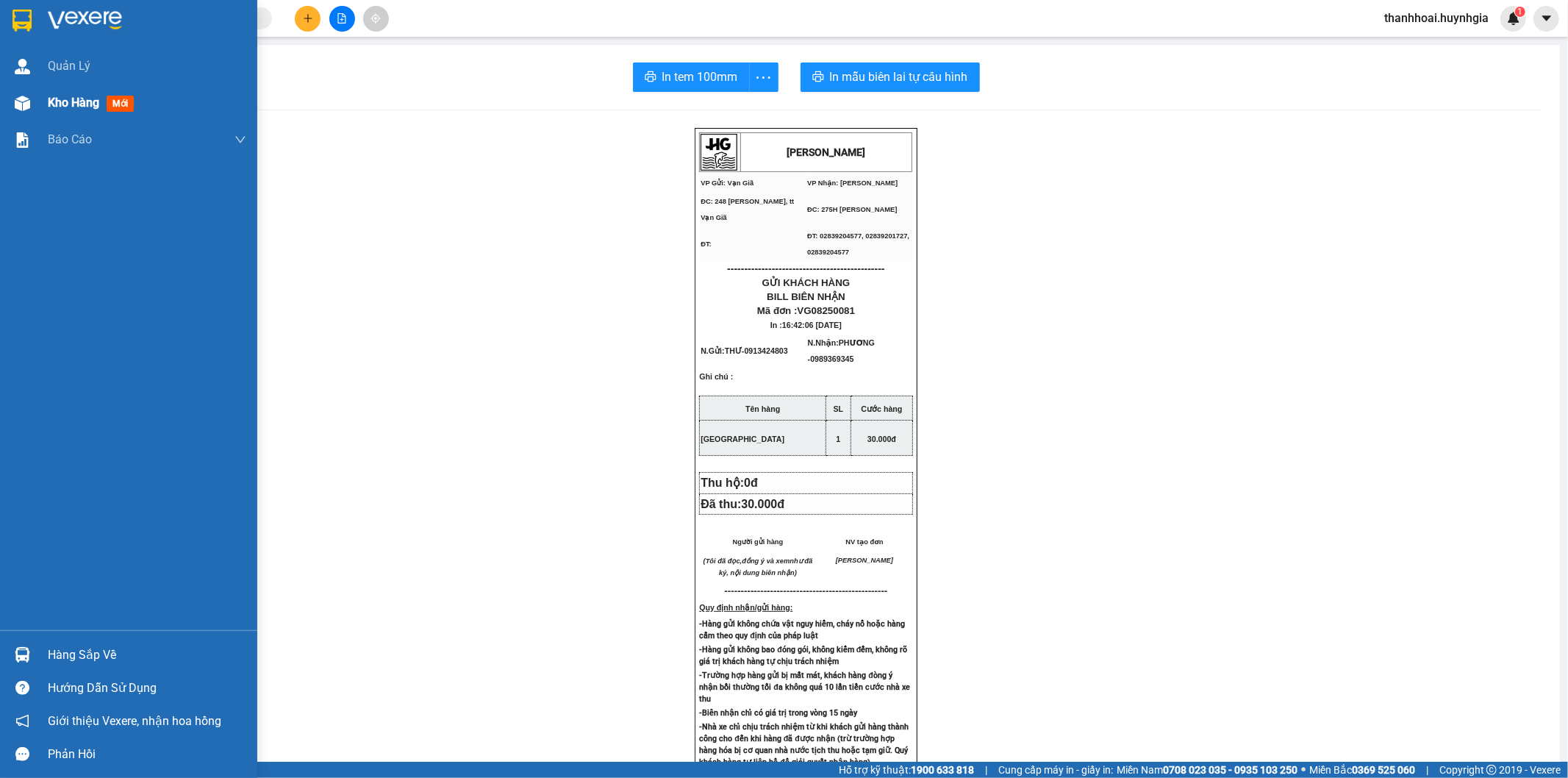
click at [48, 99] on span "Kho hàng" at bounding box center [74, 102] width 52 height 14
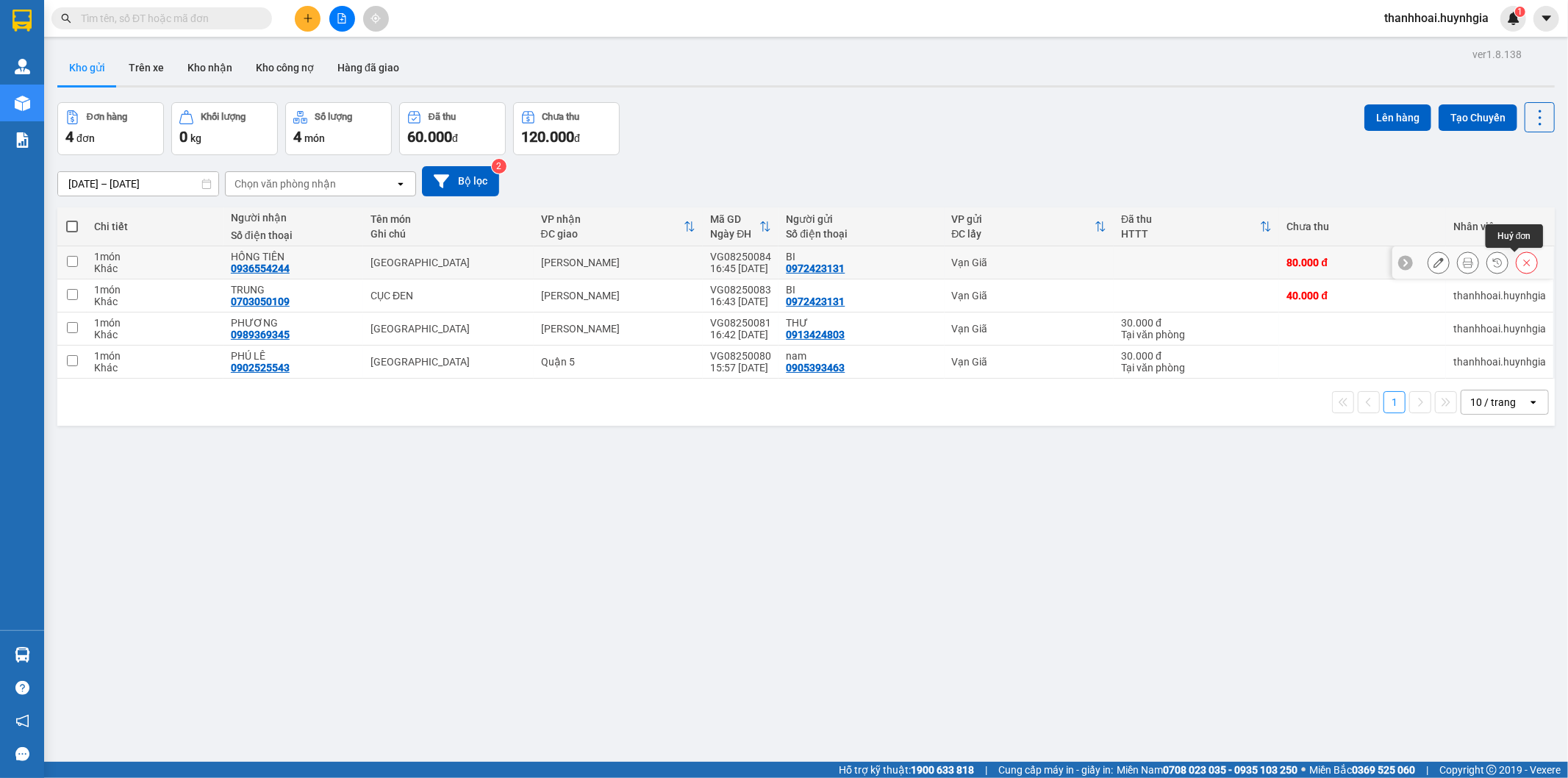
click at [1522, 267] on icon at bounding box center [1527, 262] width 10 height 10
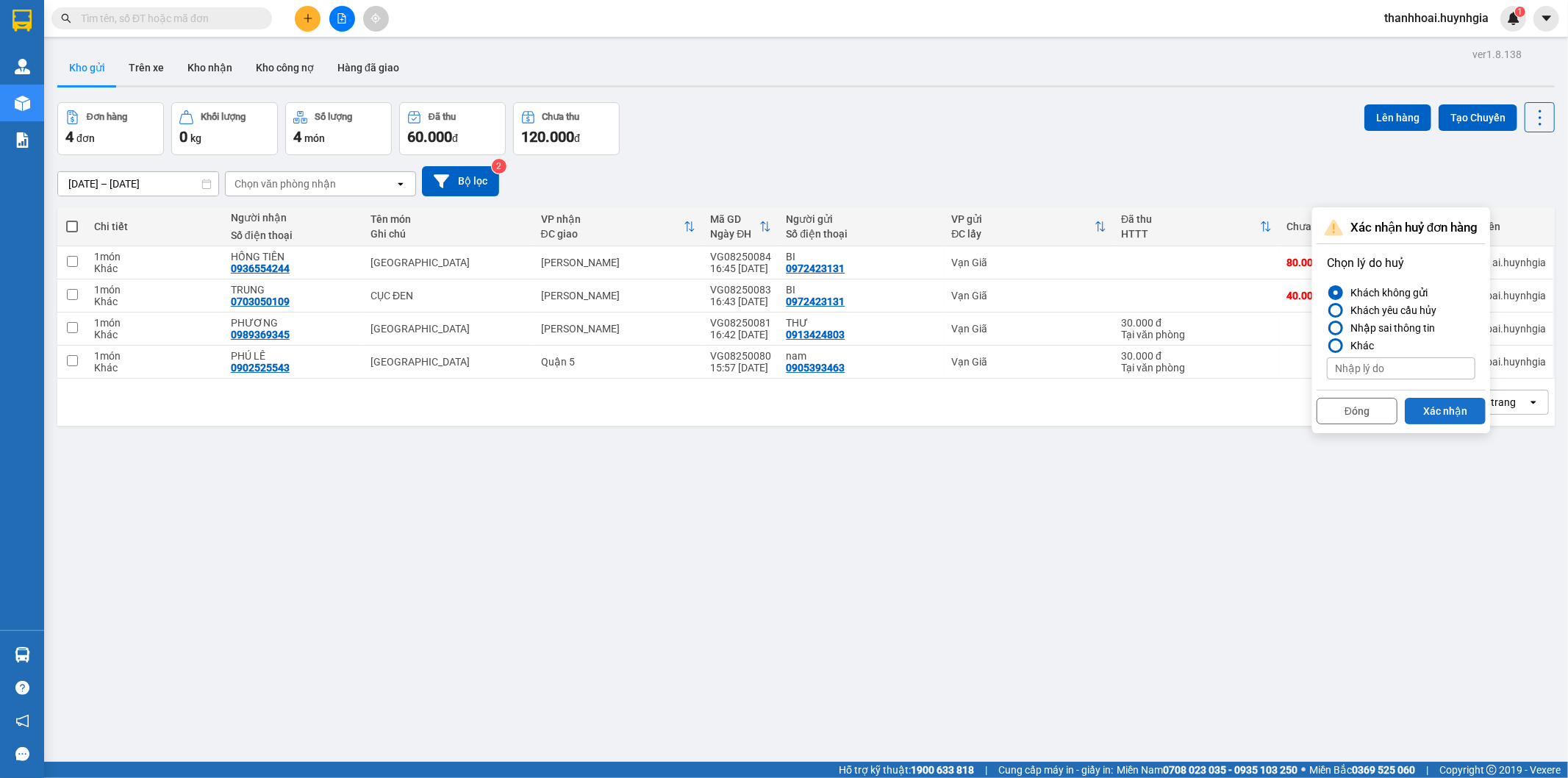
click at [1435, 409] on button "Xác nhận" at bounding box center [1445, 411] width 81 height 27
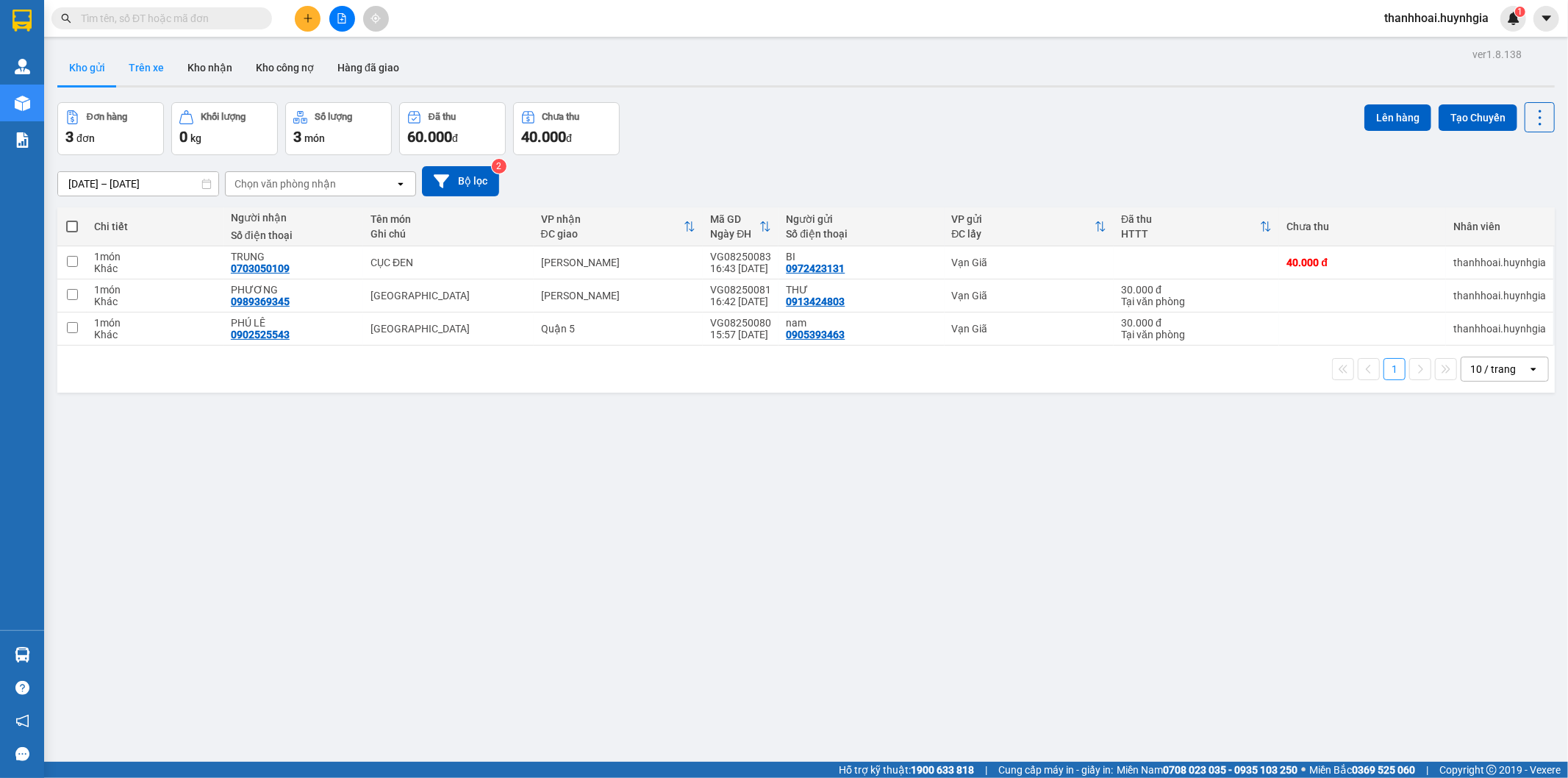
click at [152, 71] on button "Trên xe" at bounding box center [147, 68] width 59 height 35
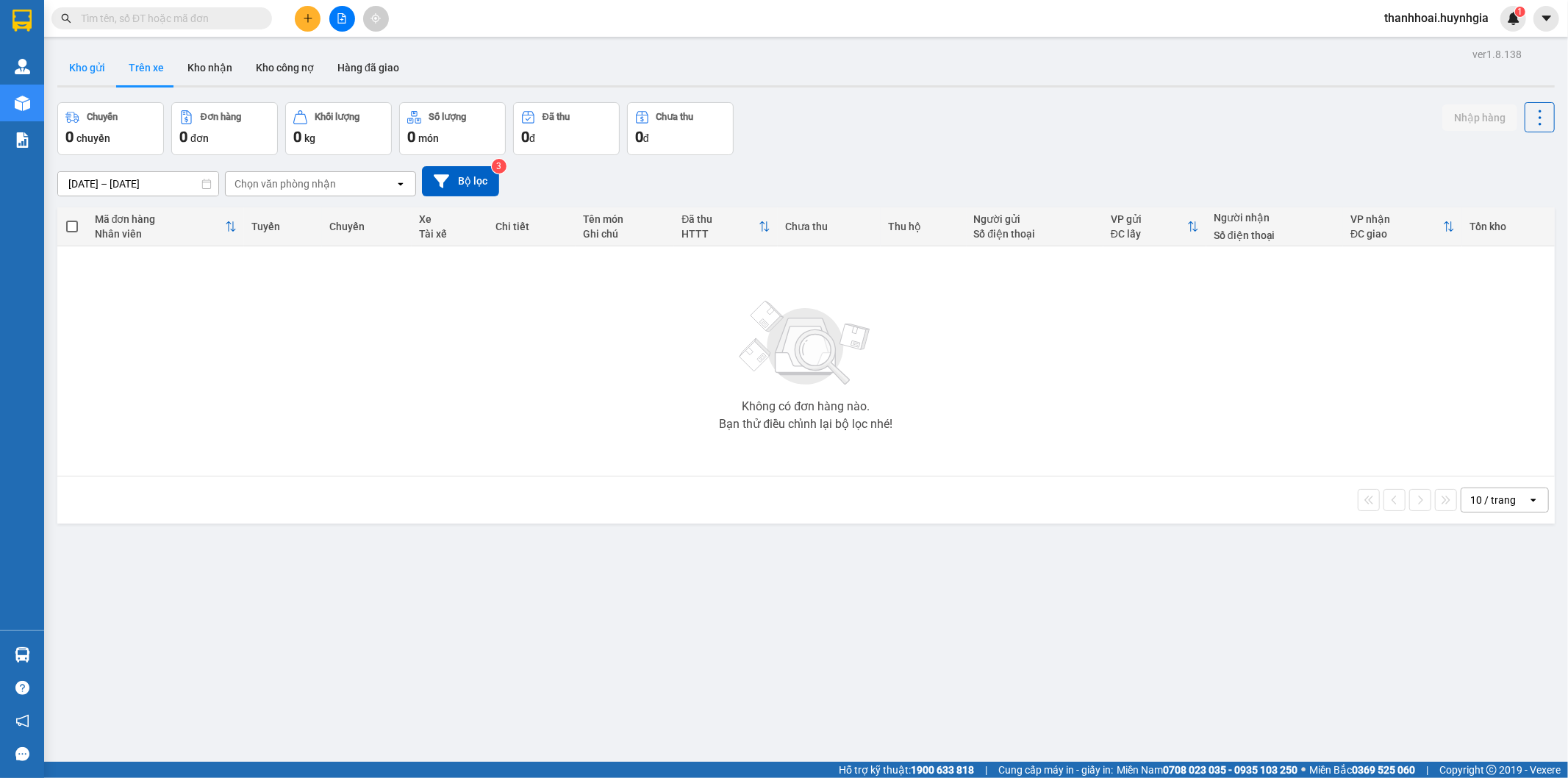
click at [99, 62] on button "Kho gửi" at bounding box center [87, 68] width 60 height 35
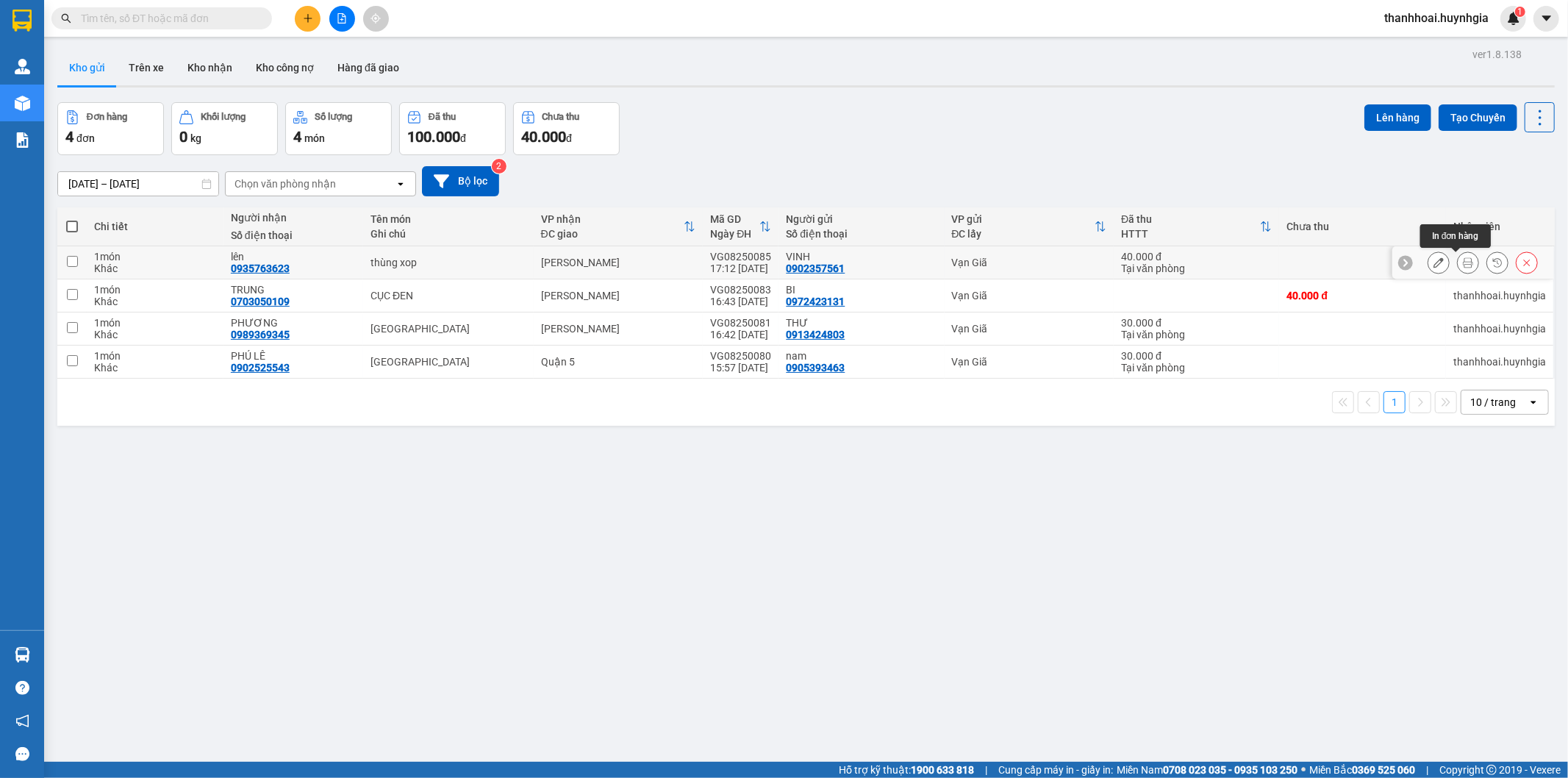
click at [1463, 259] on icon at bounding box center [1468, 262] width 10 height 10
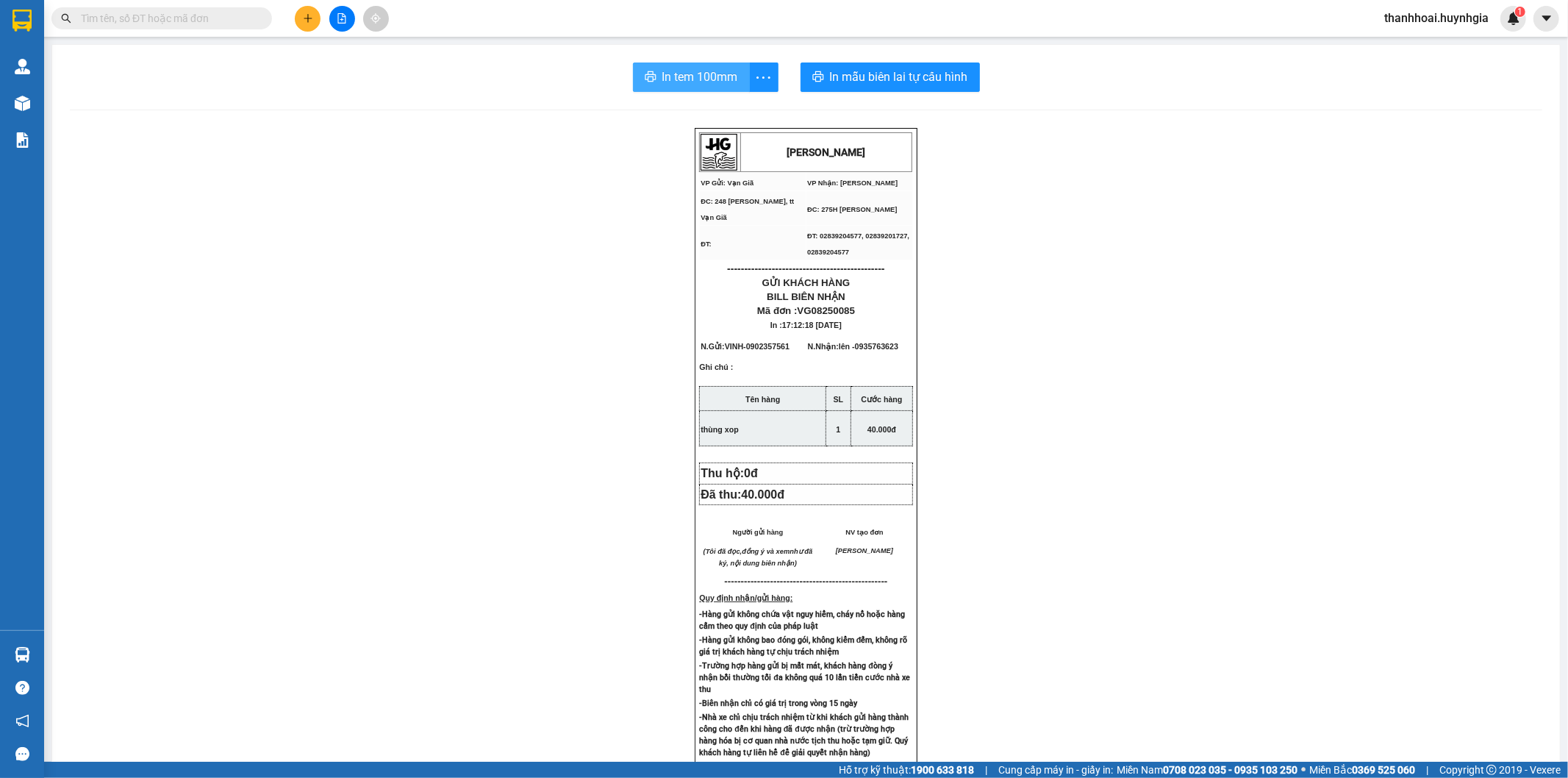
click at [723, 72] on span "In tem 100mm" at bounding box center [700, 77] width 76 height 18
click at [717, 77] on span "In tem 100mm" at bounding box center [700, 77] width 76 height 18
